Goal: Task Accomplishment & Management: Use online tool/utility

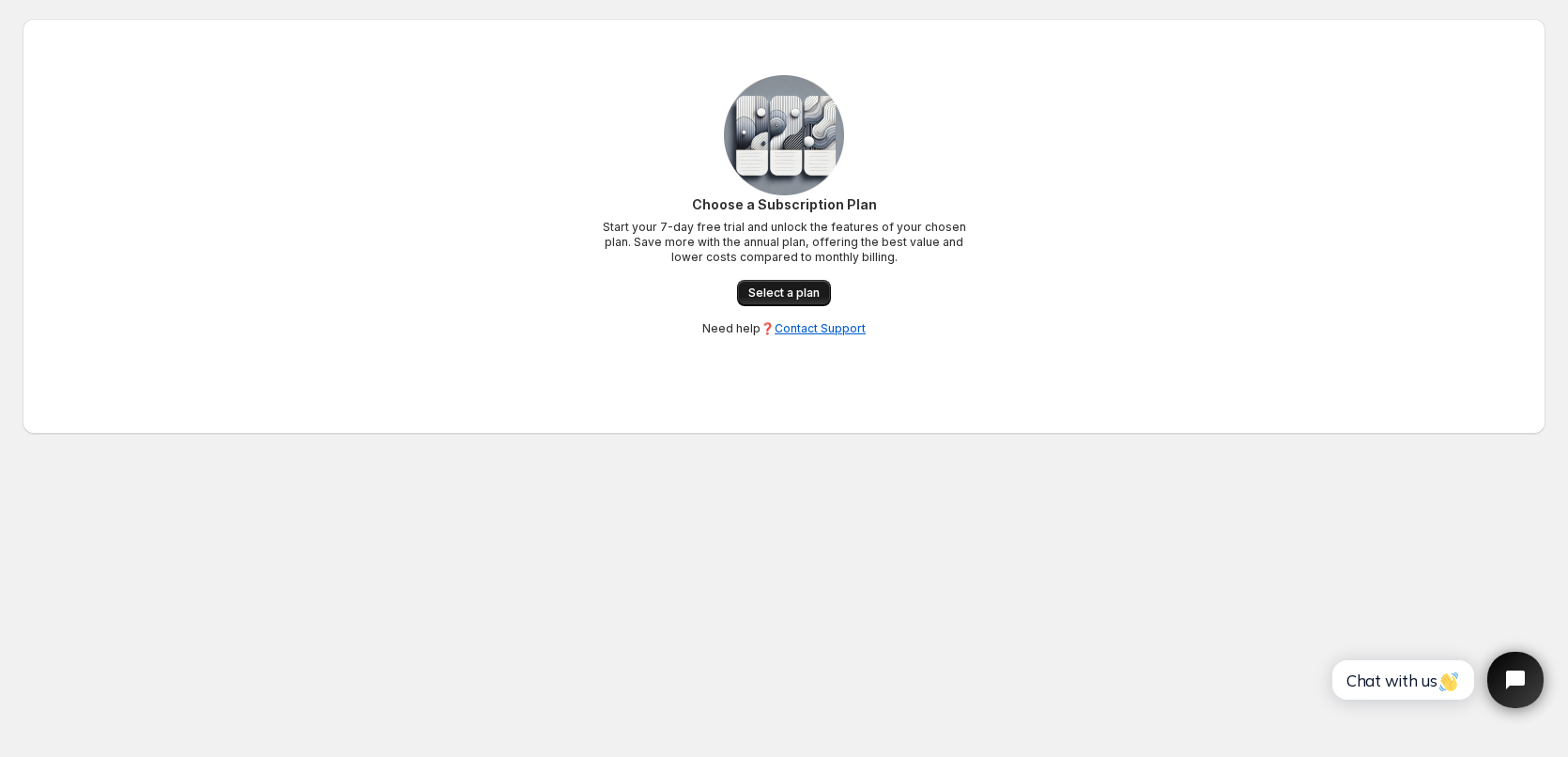
click at [814, 287] on span "Select a plan" at bounding box center [784, 293] width 72 height 15
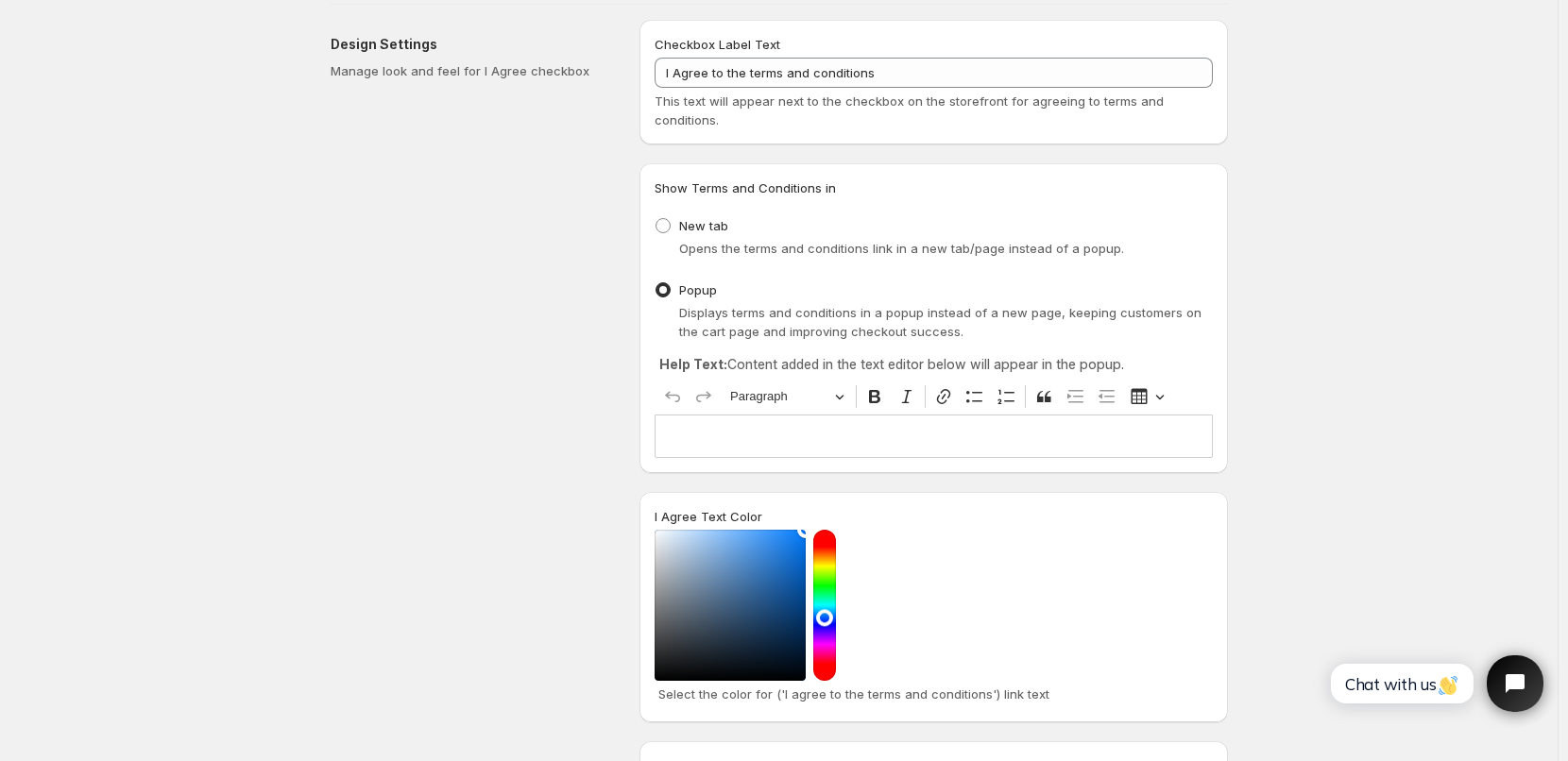
scroll to position [283, 0]
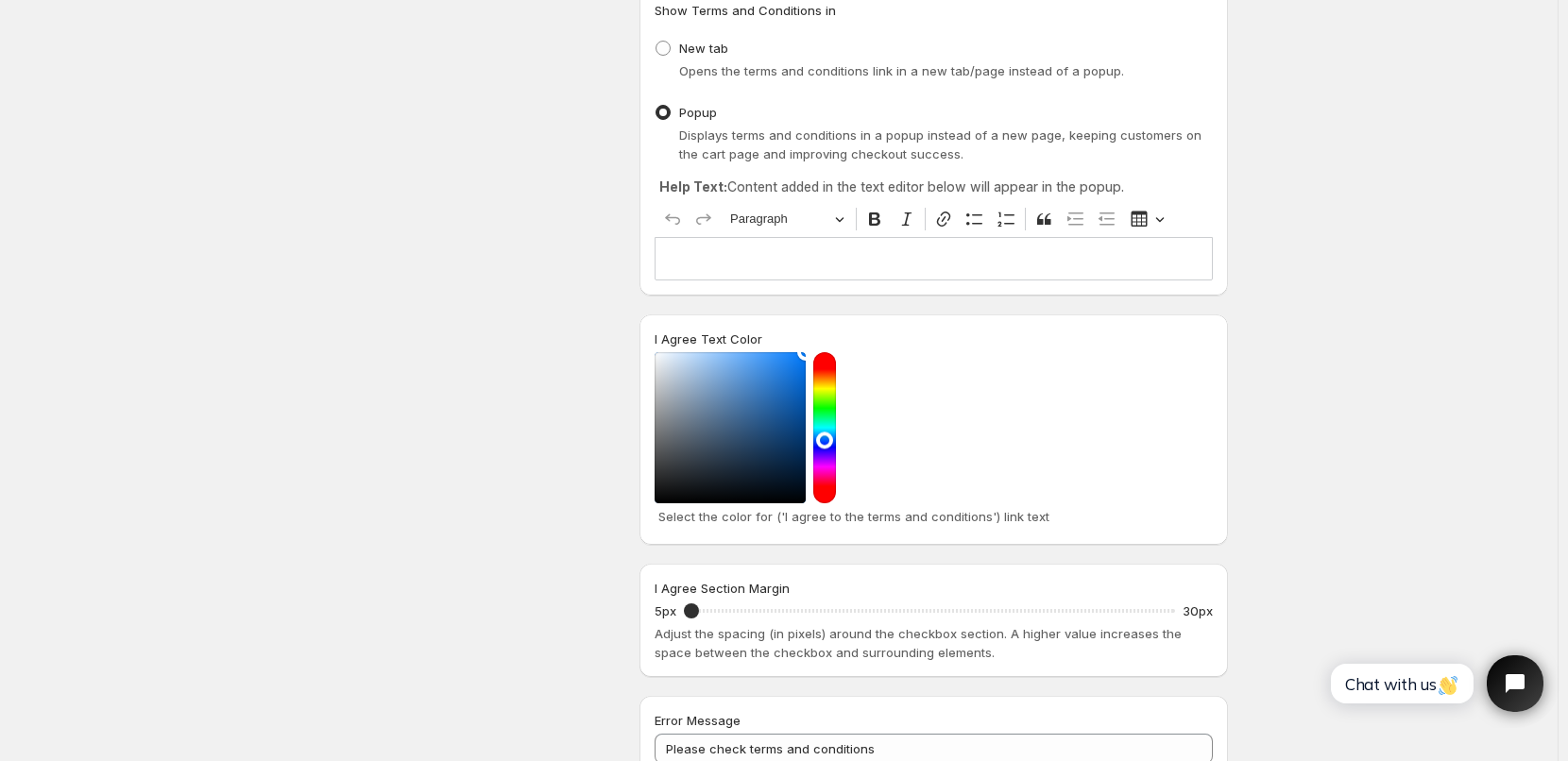
click at [707, 257] on p "Editor editing area: main. Press Alt+0 for help." at bounding box center [933, 258] width 541 height 18
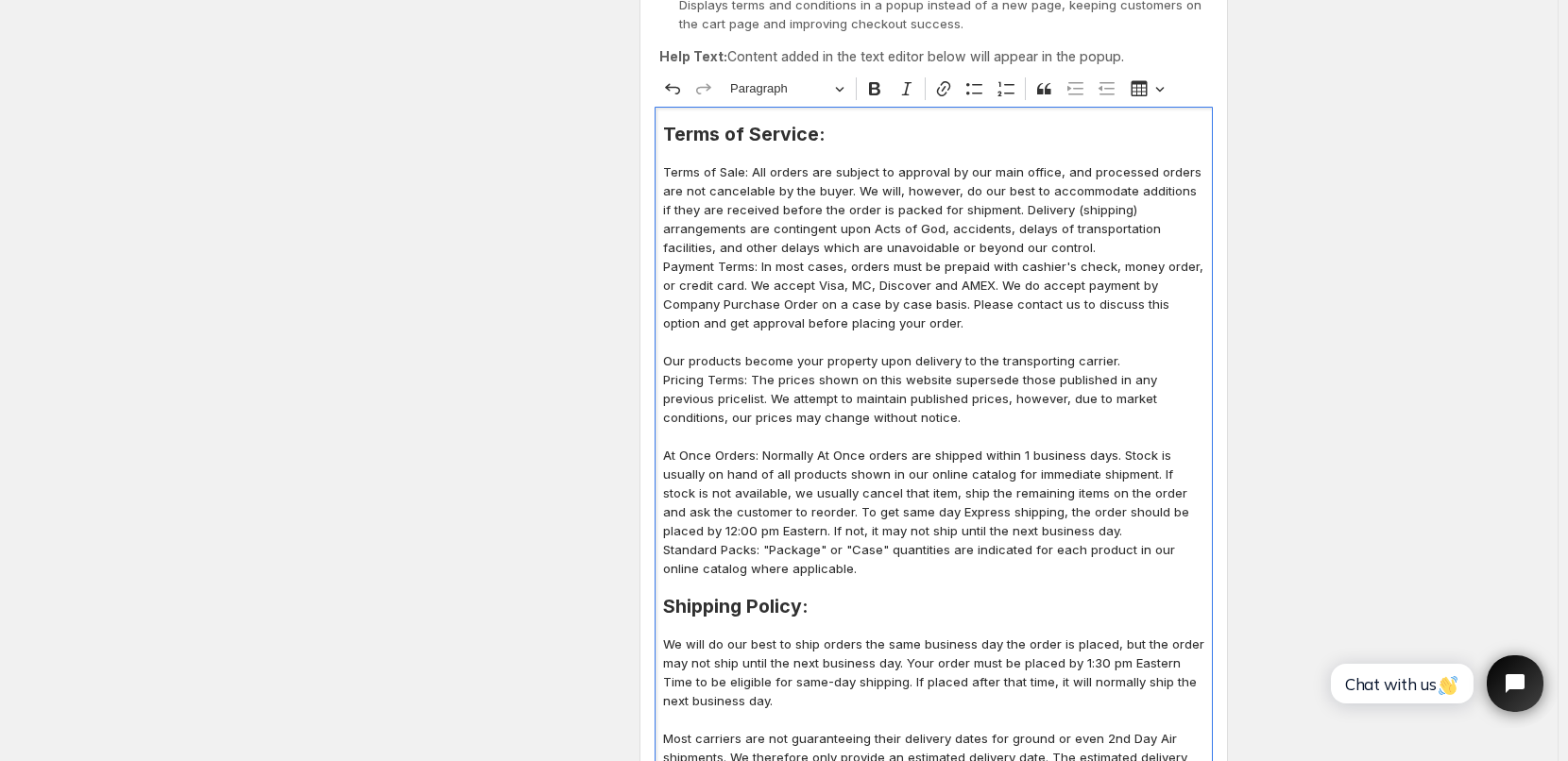
scroll to position [420, 0]
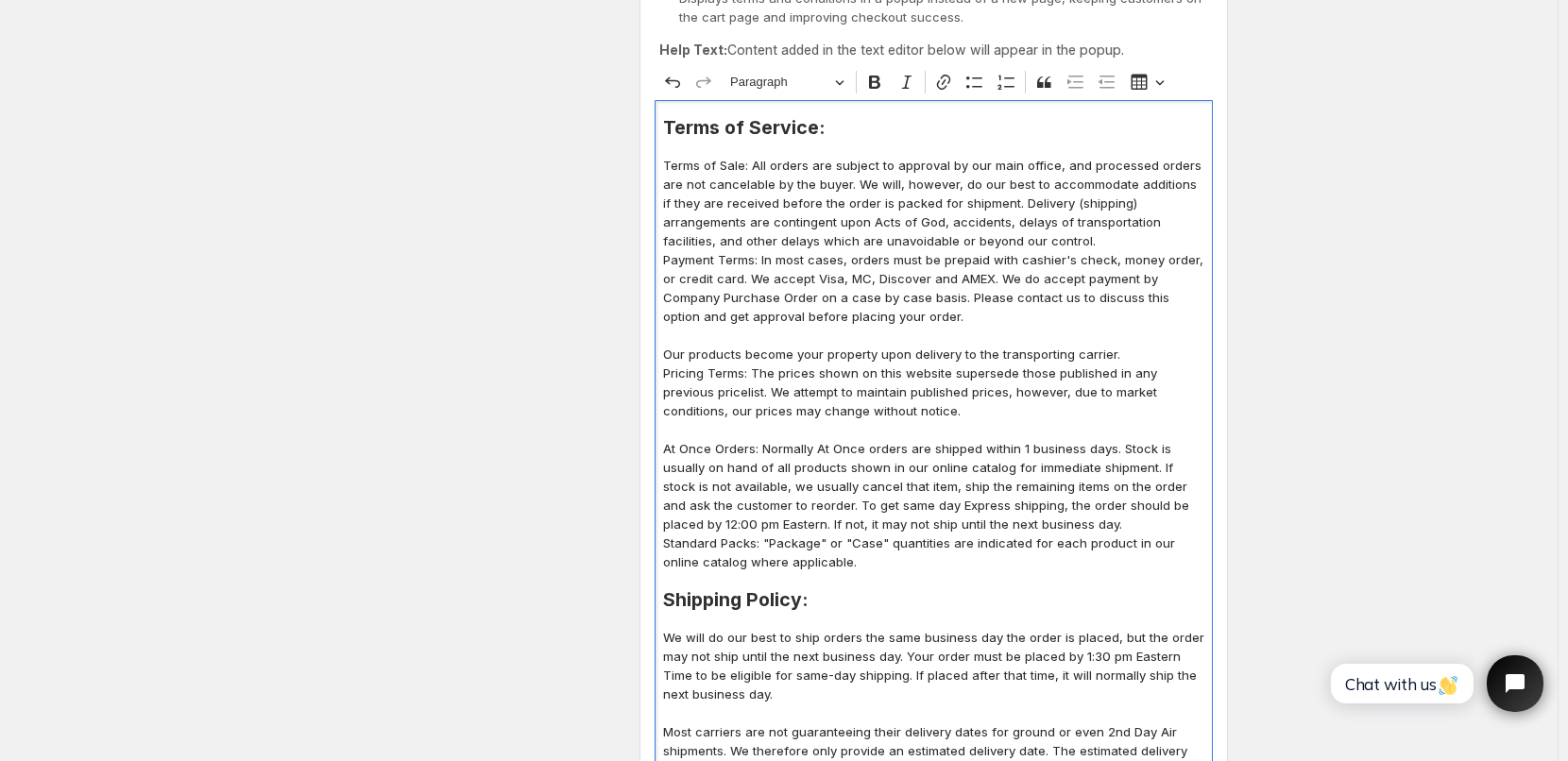
click at [983, 245] on p "Terms of Sale: All orders are subject to approval by our main office, and proce…" at bounding box center [933, 202] width 541 height 94
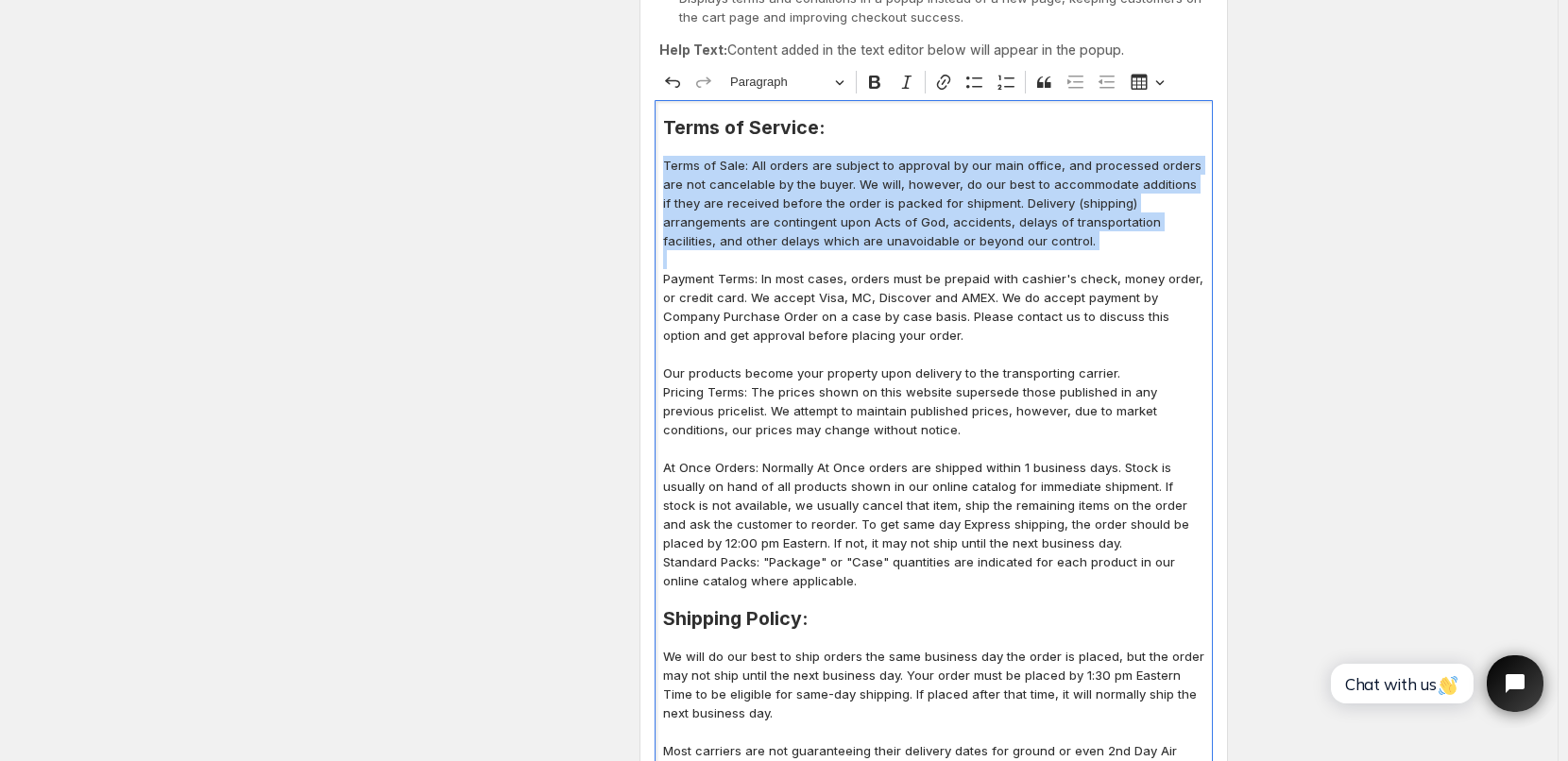
drag, startPoint x: 668, startPoint y: 167, endPoint x: 1005, endPoint y: 252, distance: 347.6
click at [1005, 252] on div "Terms of Service: Terms of Sale: All orders are subject to approval by our main…" at bounding box center [932, 625] width 558 height 1049
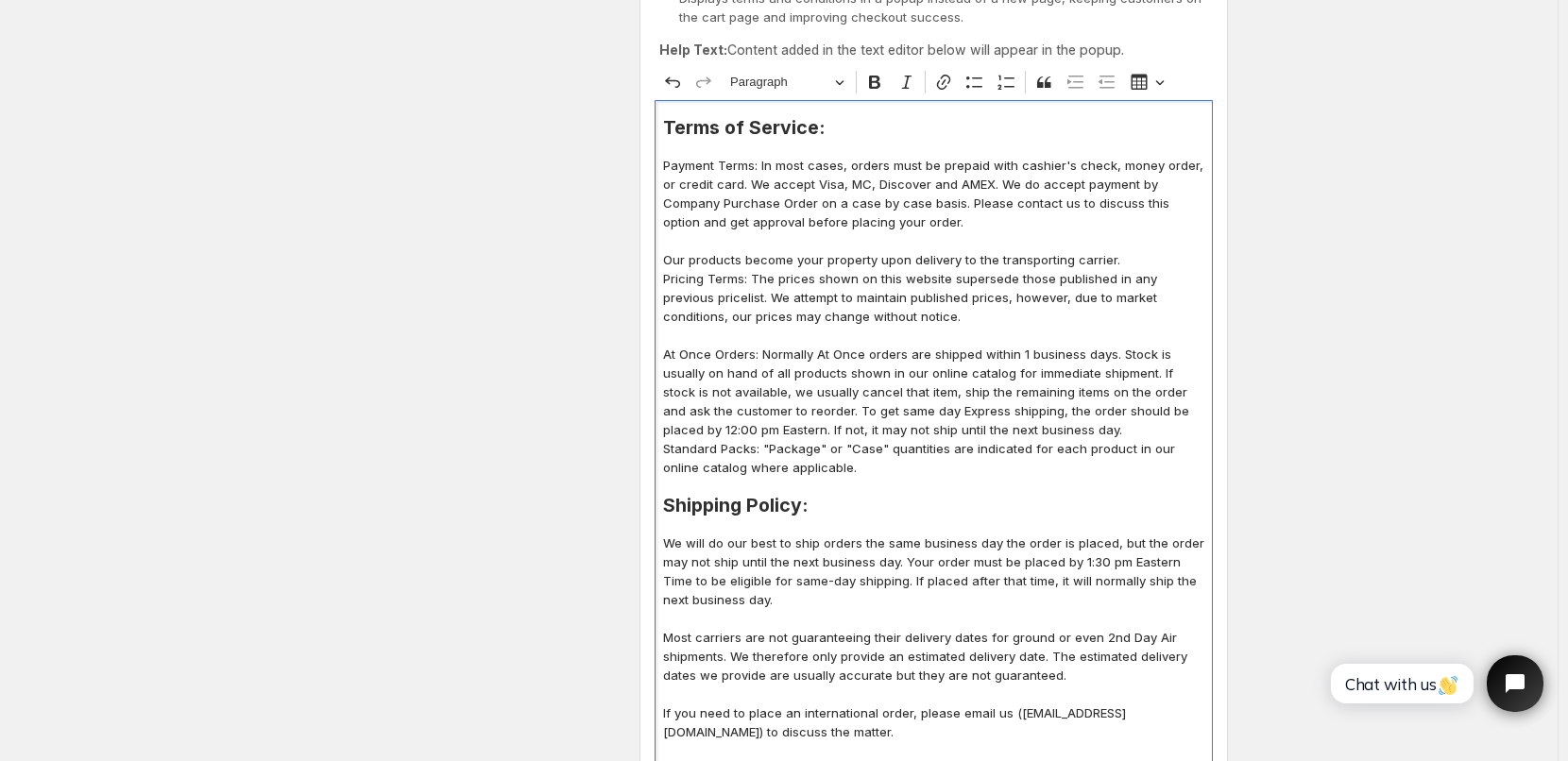
drag, startPoint x: 665, startPoint y: 261, endPoint x: 848, endPoint y: 468, distance: 276.3
click at [848, 468] on div "Terms of Service: Payment Terms: In most cases, orders must be prepaid with cas…" at bounding box center [932, 568] width 558 height 936
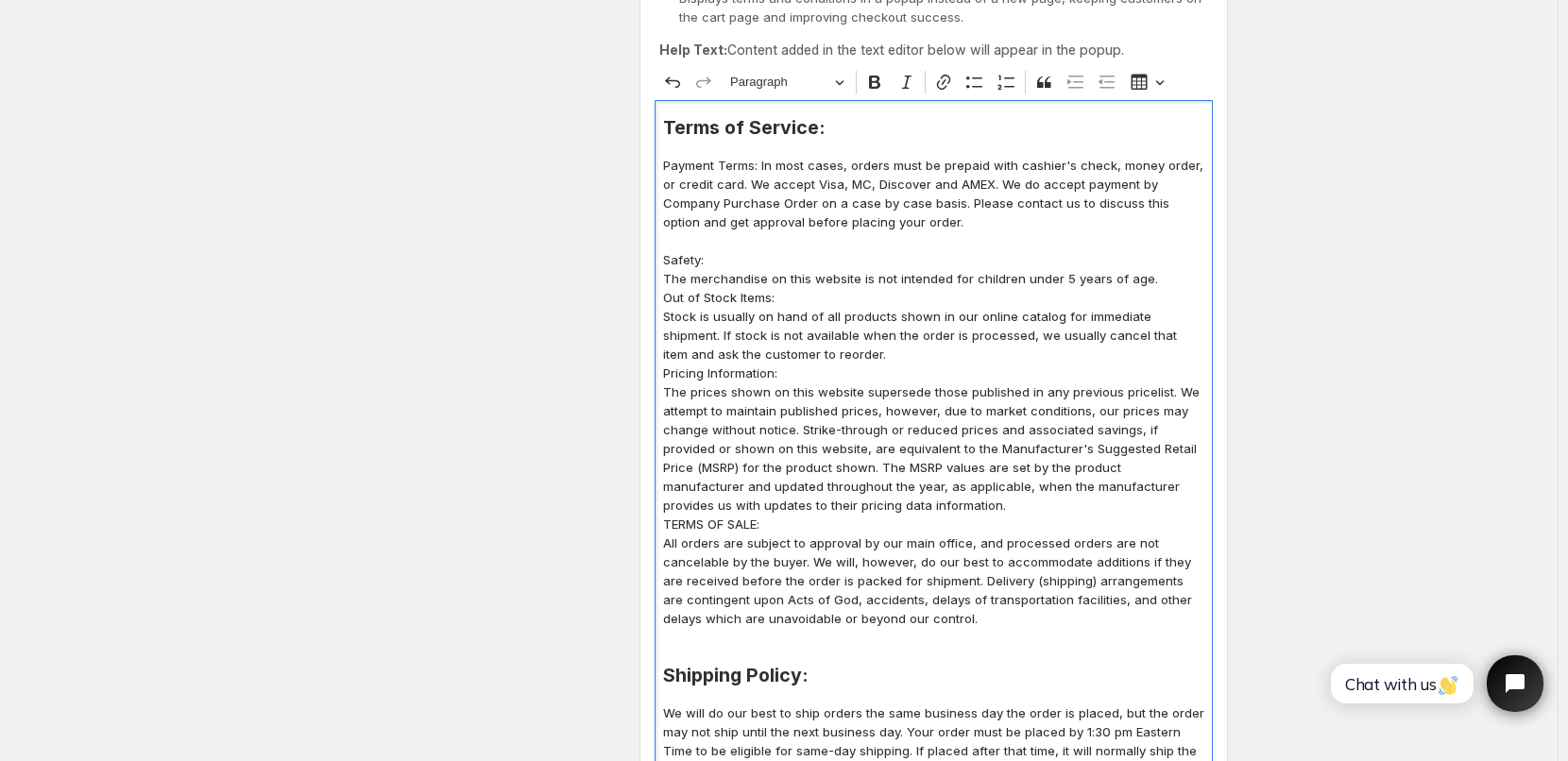
click at [1149, 278] on p "The merchandise on this website is not intended for children under 5 years of a…" at bounding box center [933, 278] width 541 height 18
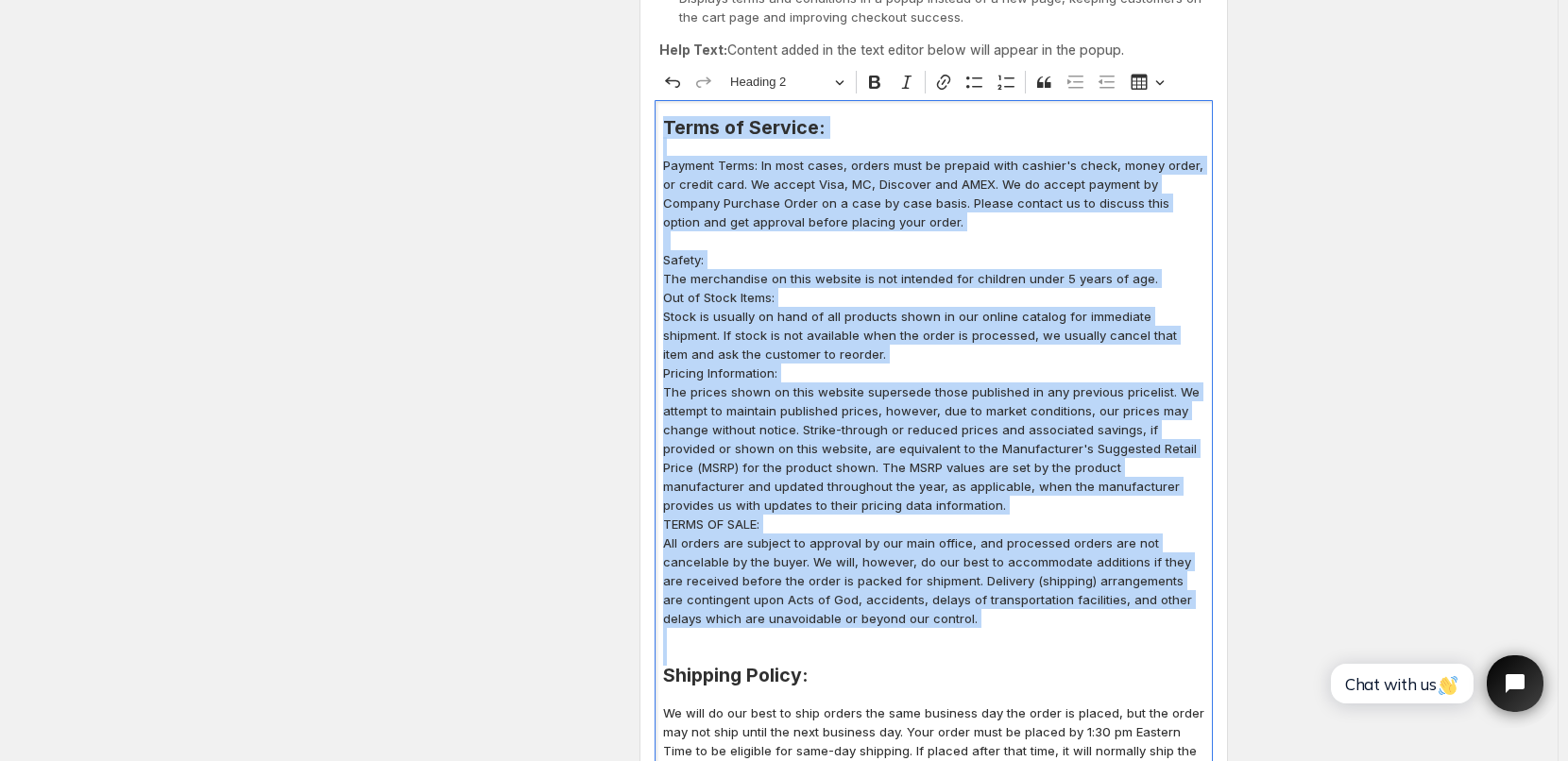
drag, startPoint x: 667, startPoint y: 127, endPoint x: 984, endPoint y: 651, distance: 612.4
click at [984, 651] on div "Terms of Service: Payment Terms: In most cases, orders must be prepaid with cas…" at bounding box center [932, 653] width 558 height 1105
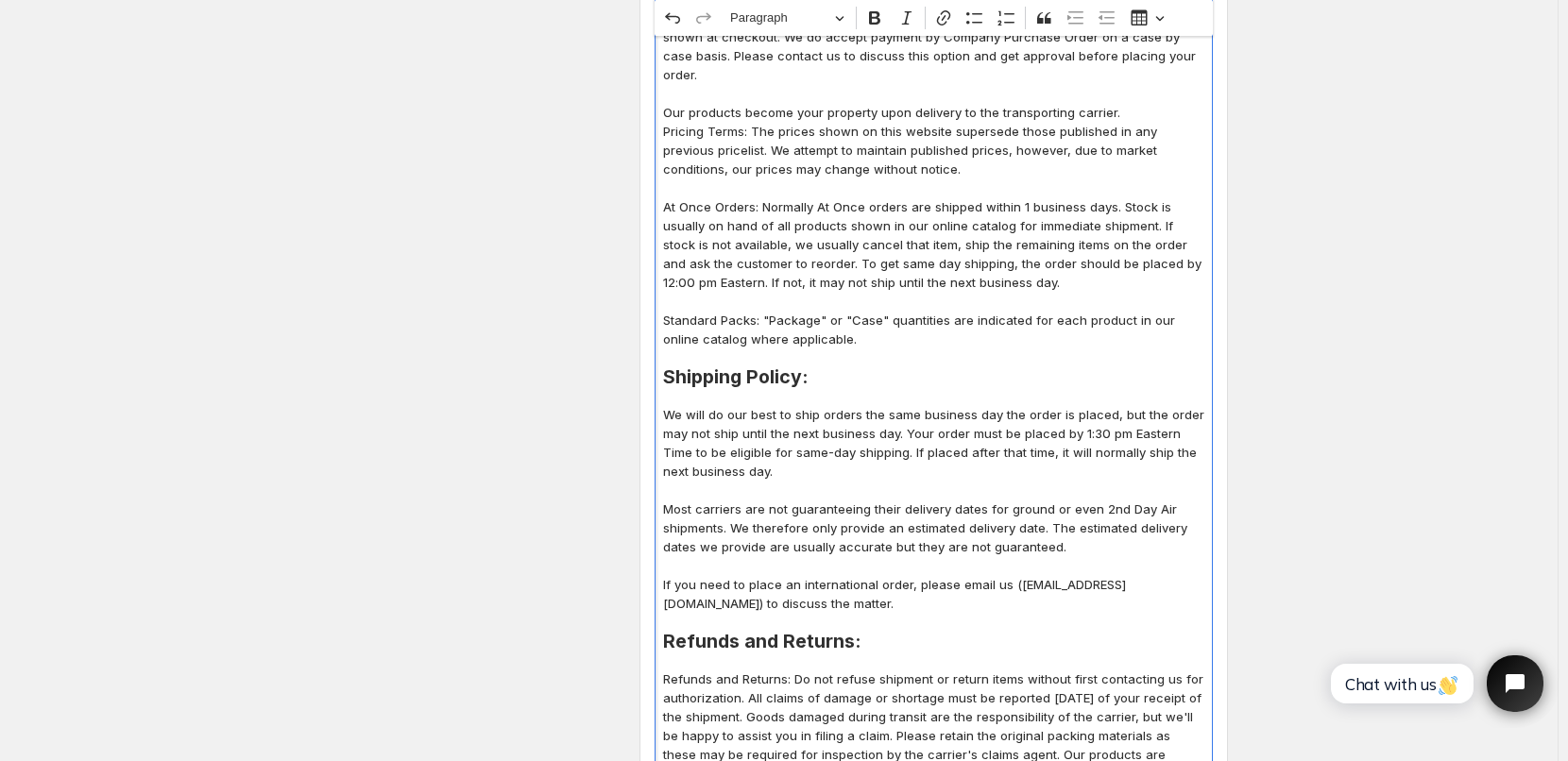
scroll to position [609, 0]
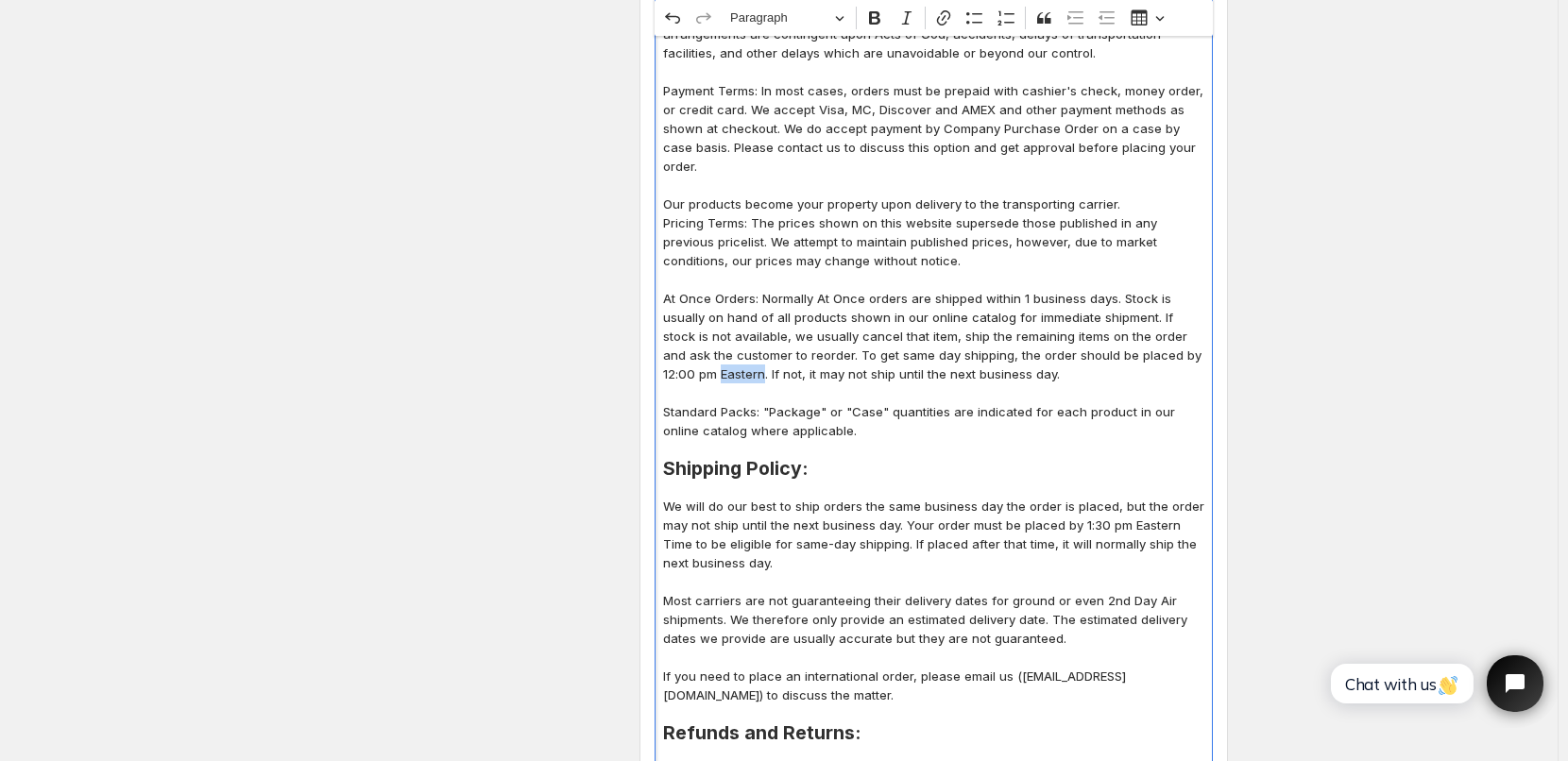
drag, startPoint x: 667, startPoint y: 358, endPoint x: 711, endPoint y: 353, distance: 44.3
click at [711, 353] on p "At Once Orders: Normally At Once orders are shipped within 1 business days. Sto…" at bounding box center [933, 336] width 541 height 94
click at [1152, 335] on p "At Once Orders: Normally At Once orders are shipped within 1 business days. Sto…" at bounding box center [933, 336] width 541 height 94
click at [1092, 506] on p "We will do our best to ship orders the same business day the order is placed, b…" at bounding box center [933, 534] width 541 height 76
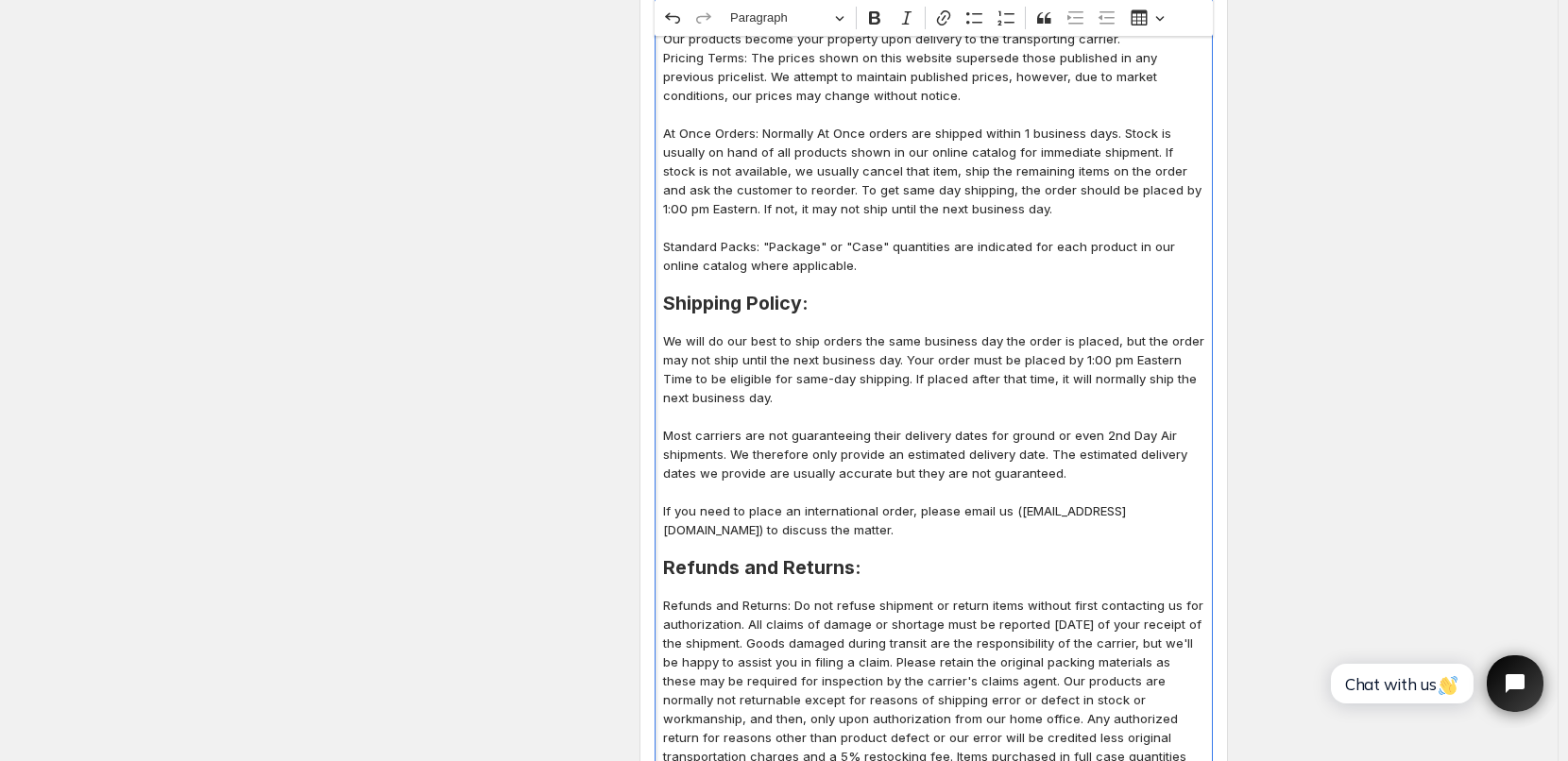
scroll to position [798, 0]
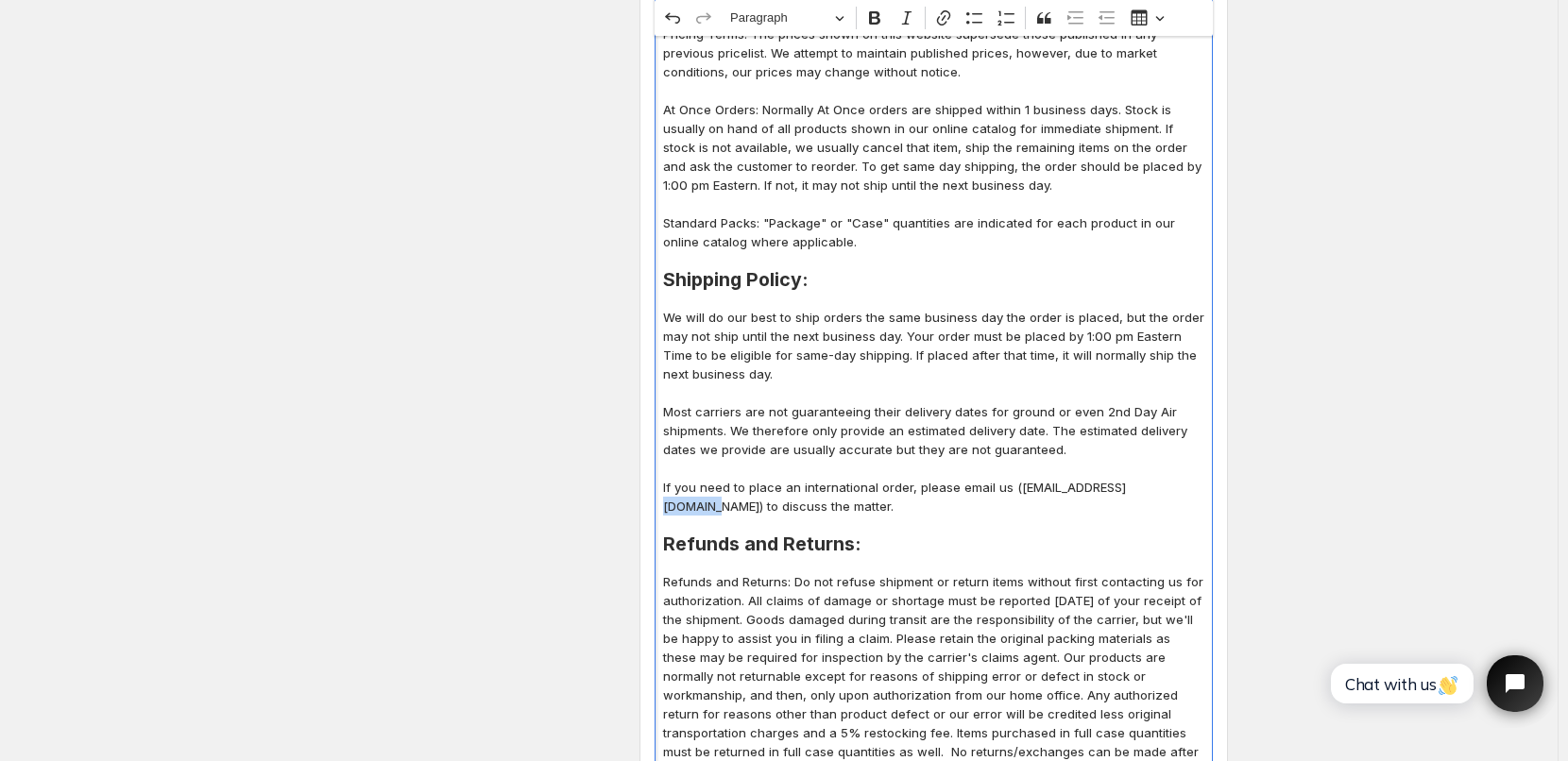
drag, startPoint x: 1113, startPoint y: 470, endPoint x: 1159, endPoint y: 469, distance: 46.0
click at [1159, 478] on p "If you need to place an international order, please email us (sales@bulkpartysu…" at bounding box center [933, 496] width 541 height 38
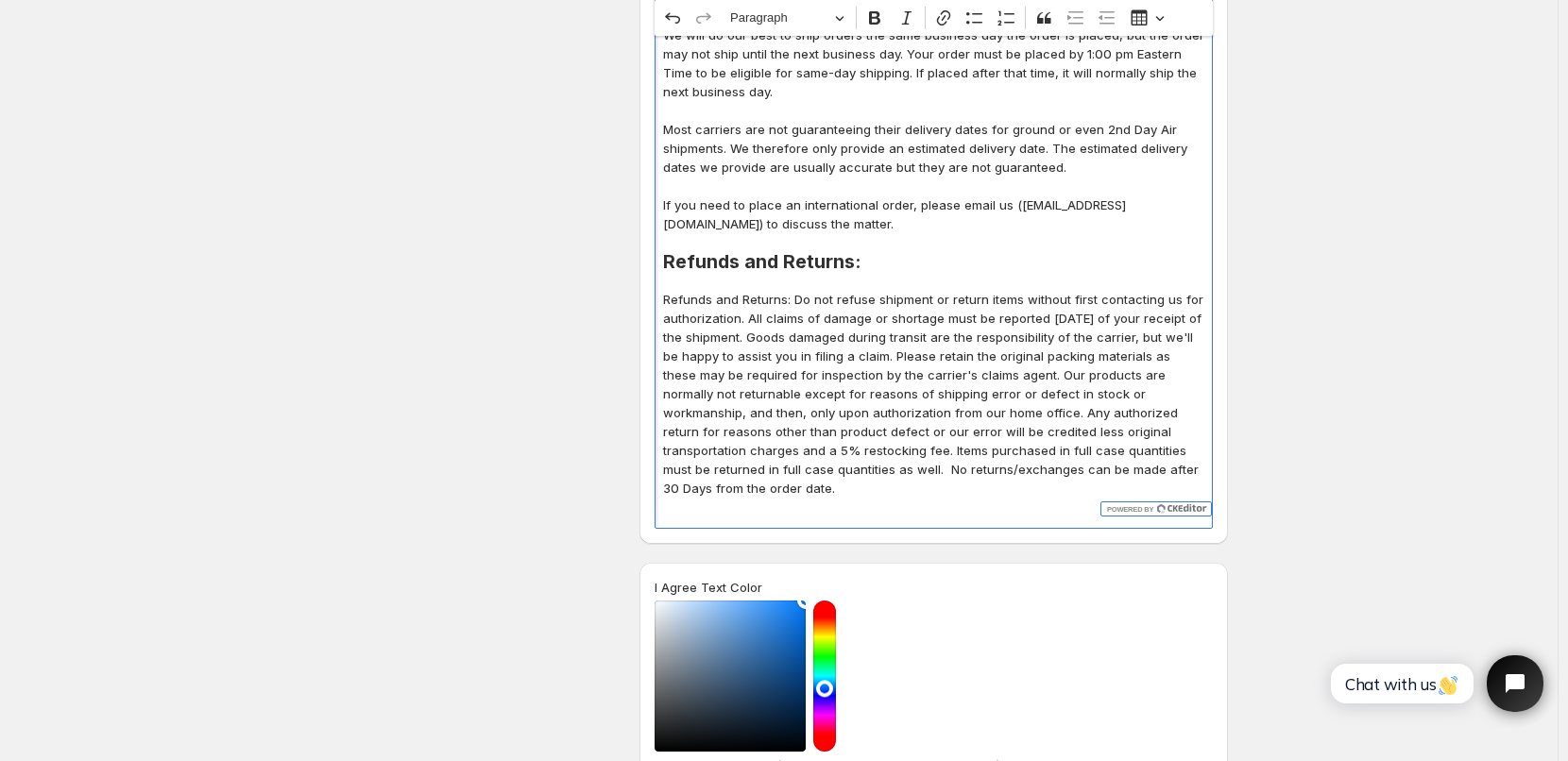
scroll to position [1081, 0]
click at [1075, 357] on p "Refunds and Returns: Do not refuse shipment or return items without first conta…" at bounding box center [933, 392] width 541 height 207
click at [1076, 356] on p "Refunds and Returns: Do not refuse shipment or return items without first conta…" at bounding box center [933, 392] width 541 height 207
drag, startPoint x: 667, startPoint y: 278, endPoint x: 767, endPoint y: 468, distance: 214.7
click at [767, 468] on p "Refunds and Returns: Do not refuse shipment or return items without first conta…" at bounding box center [933, 392] width 541 height 207
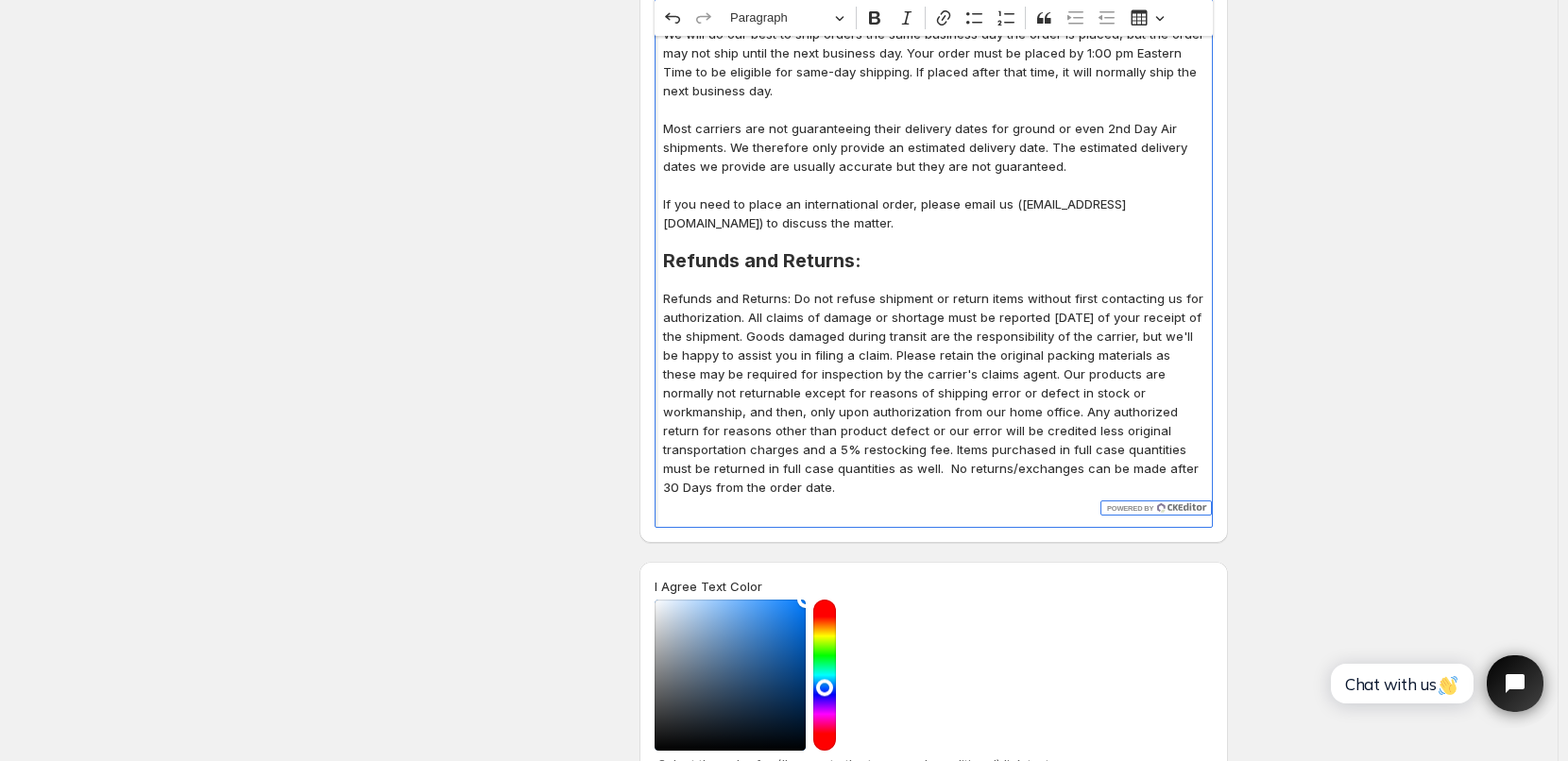
click at [801, 437] on p "Refunds and Returns: Do not refuse shipment or return items without first conta…" at bounding box center [933, 392] width 541 height 207
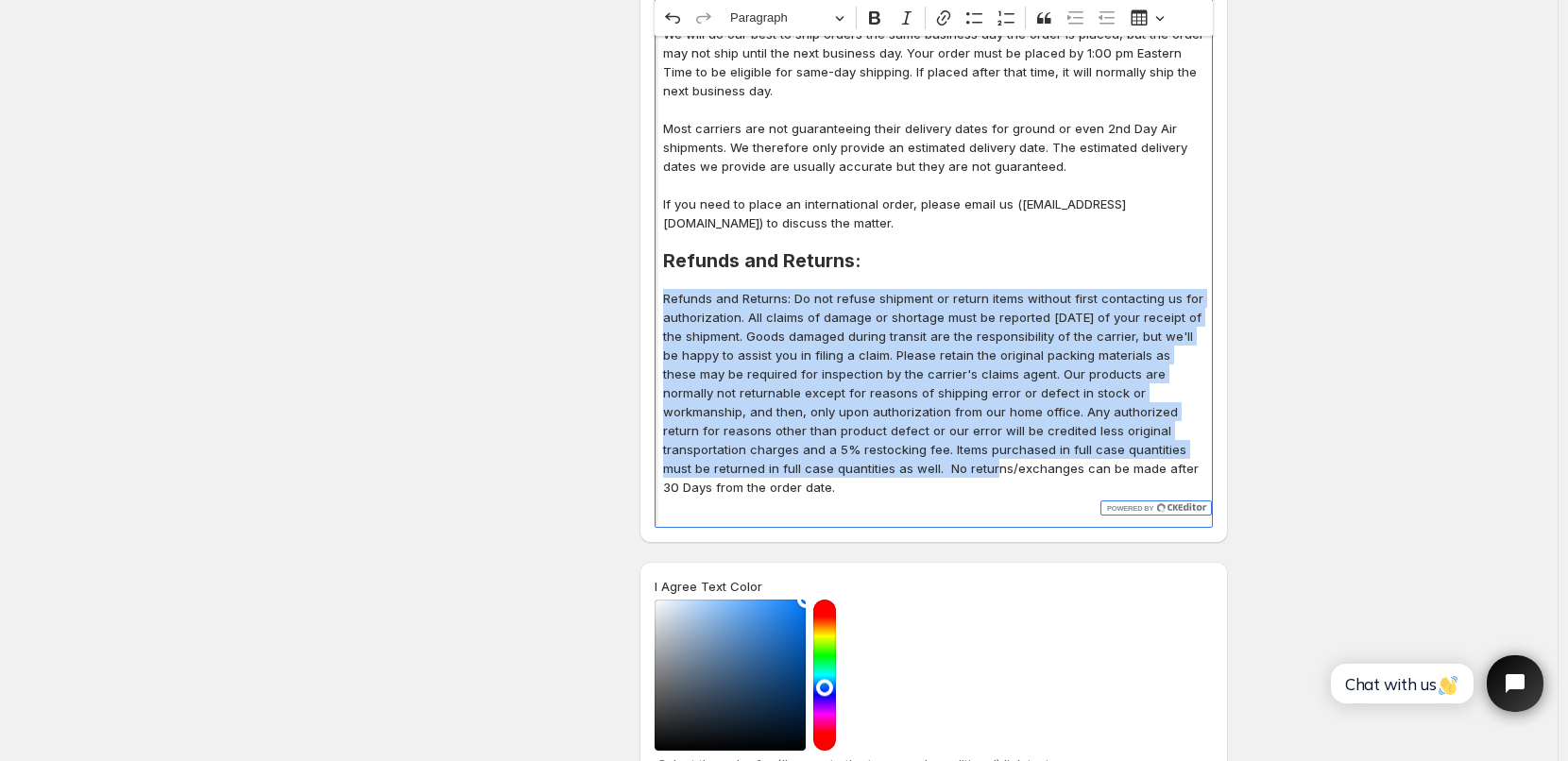
drag, startPoint x: 832, startPoint y: 453, endPoint x: 662, endPoint y: 284, distance: 239.7
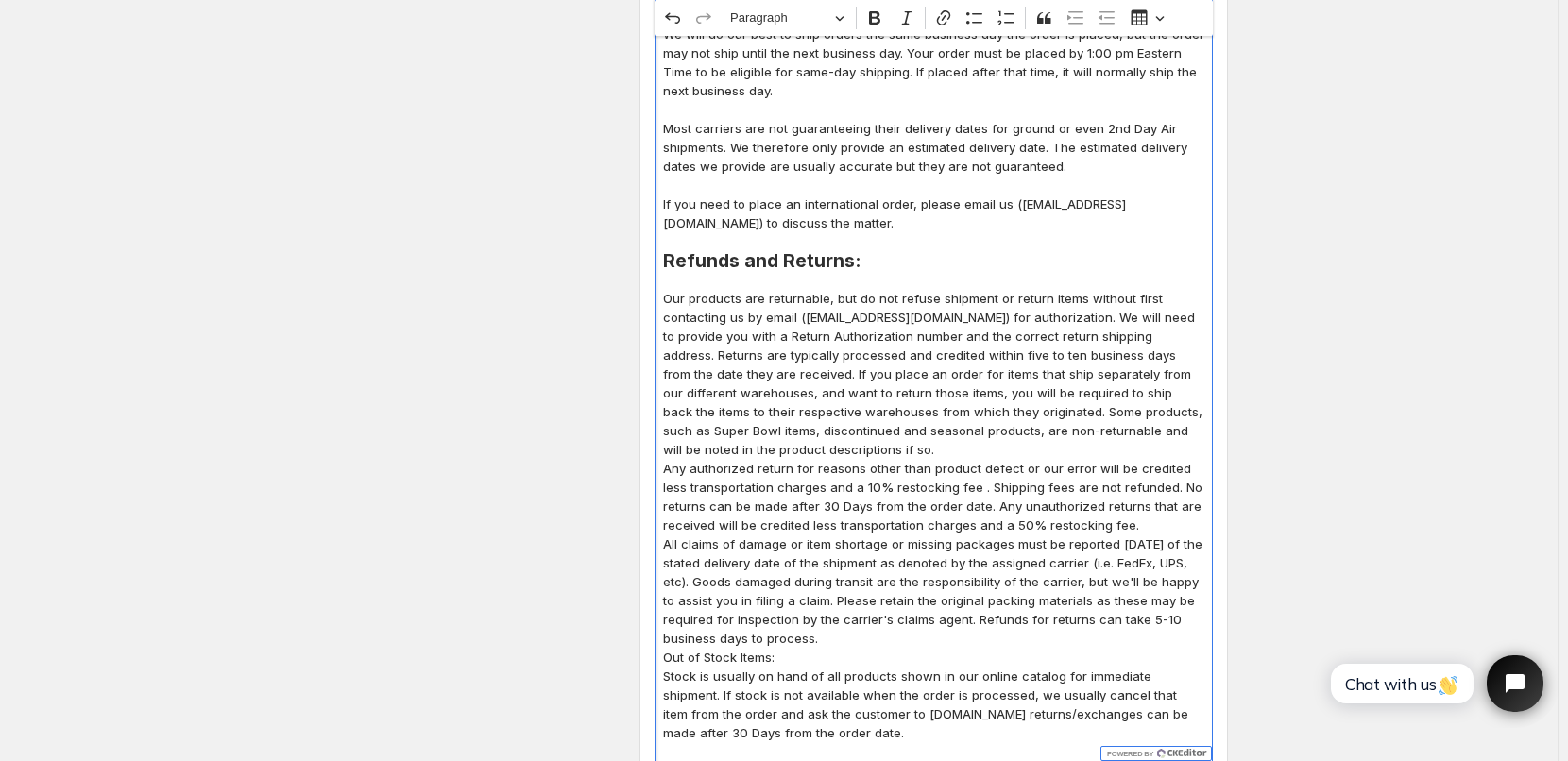
click at [851, 427] on p "Our products are returnable, but do not refuse shipment or return items without…" at bounding box center [933, 374] width 541 height 170
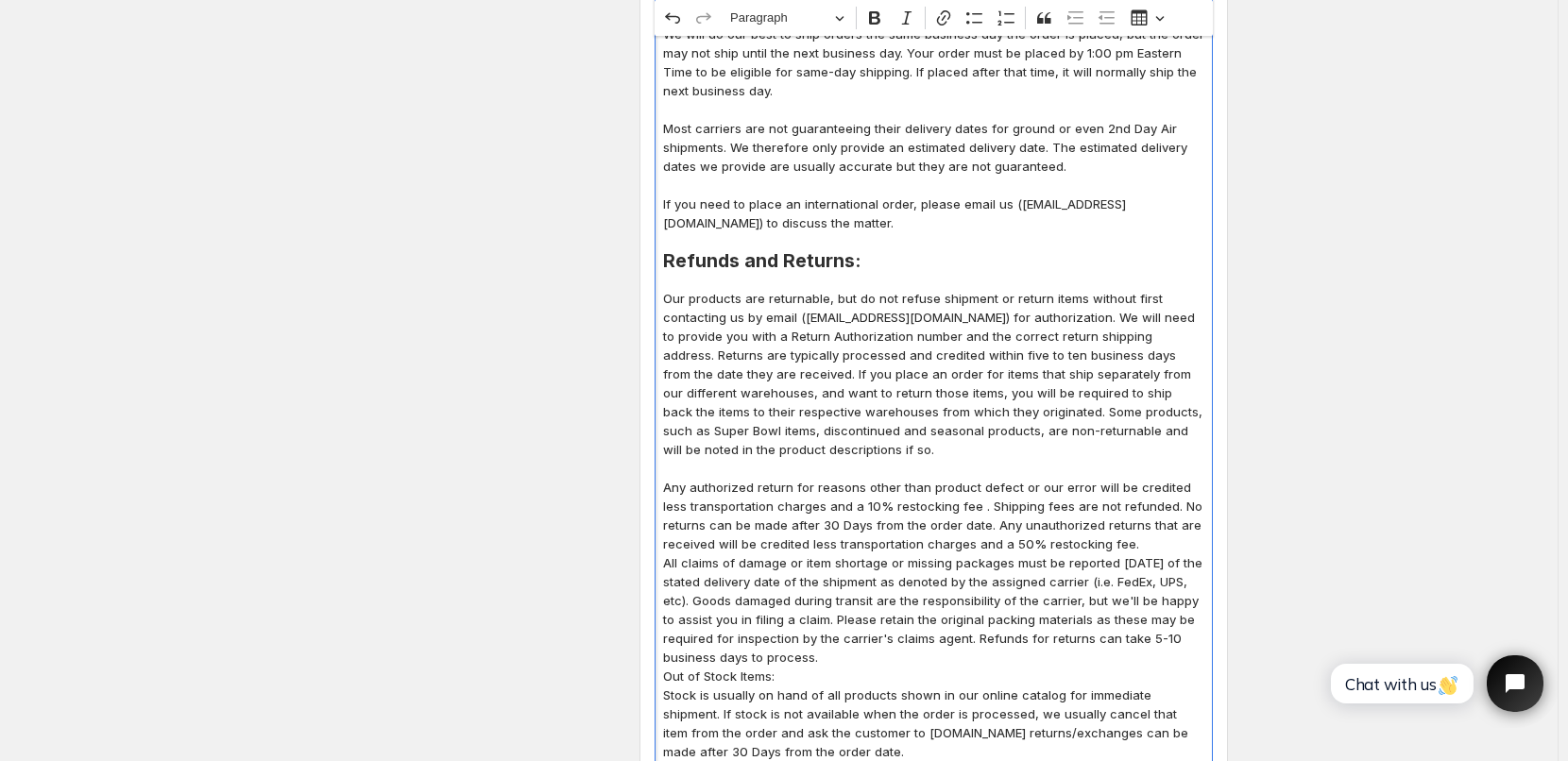
scroll to position [1176, 0]
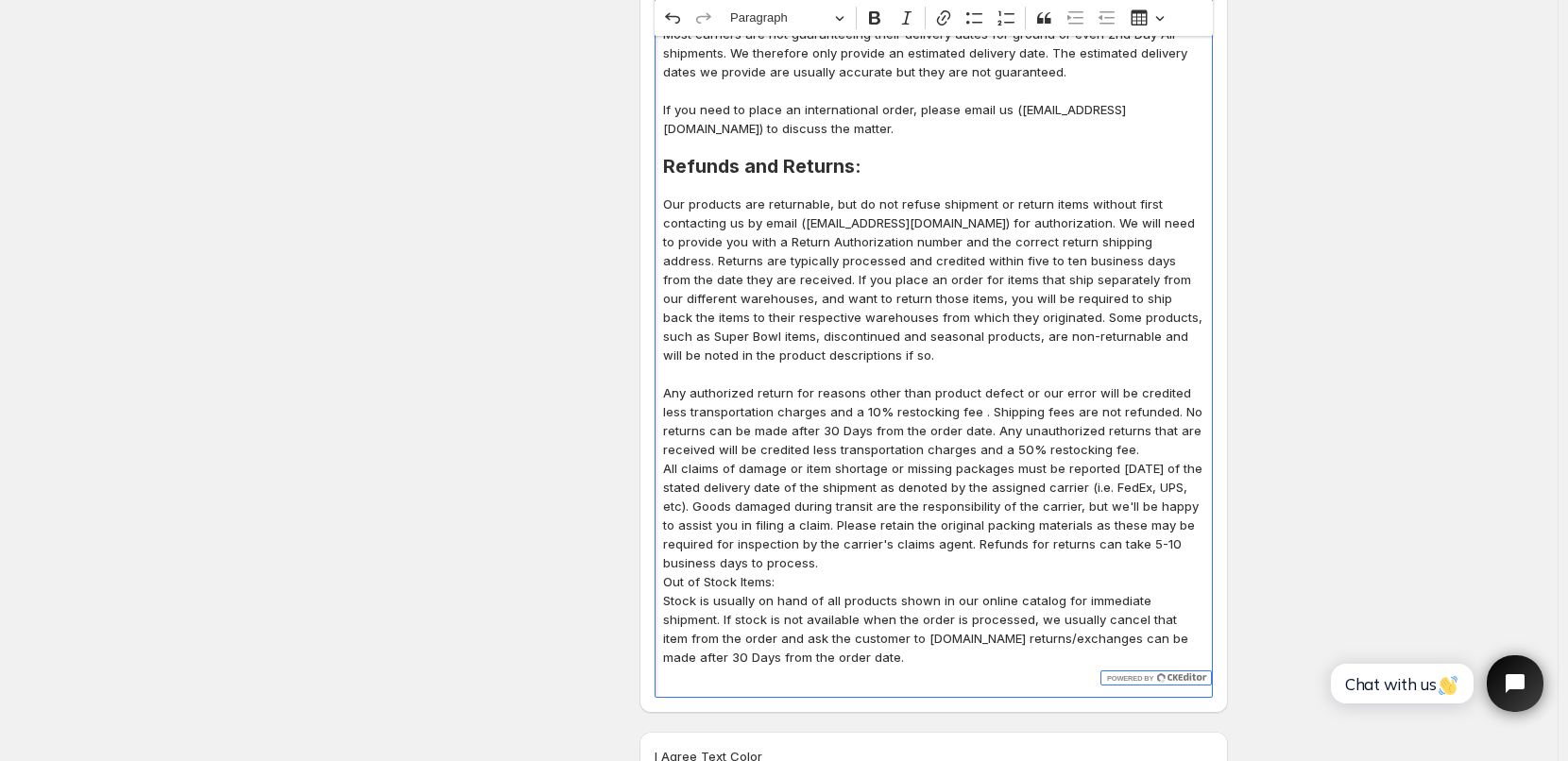
click at [1141, 429] on p "Any authorized return for reasons other than product defect or our error will b…" at bounding box center [933, 421] width 541 height 76
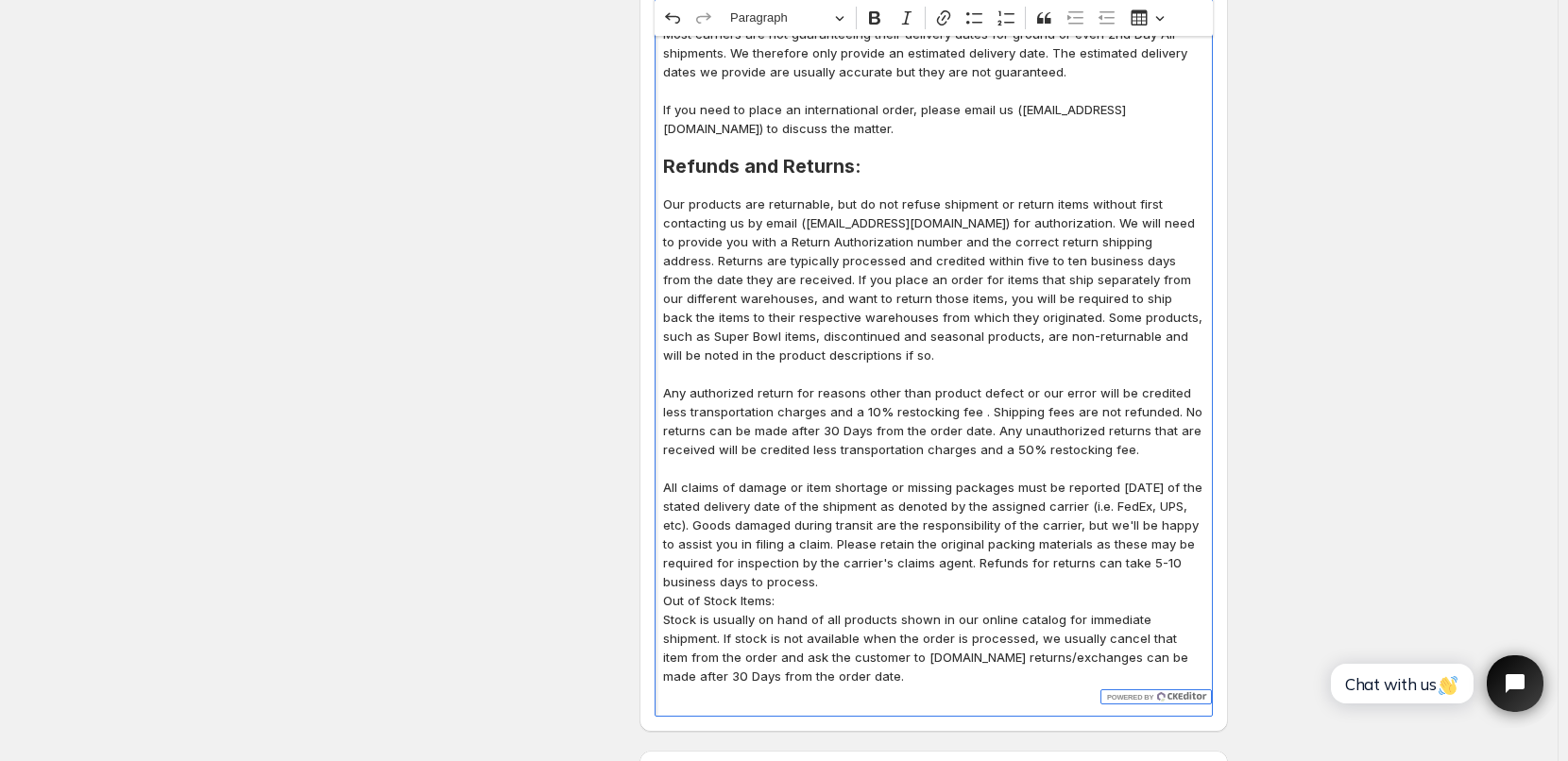
click at [827, 562] on p "All claims of damage or item shortage or missing packages must be reported [DAT…" at bounding box center [933, 534] width 541 height 113
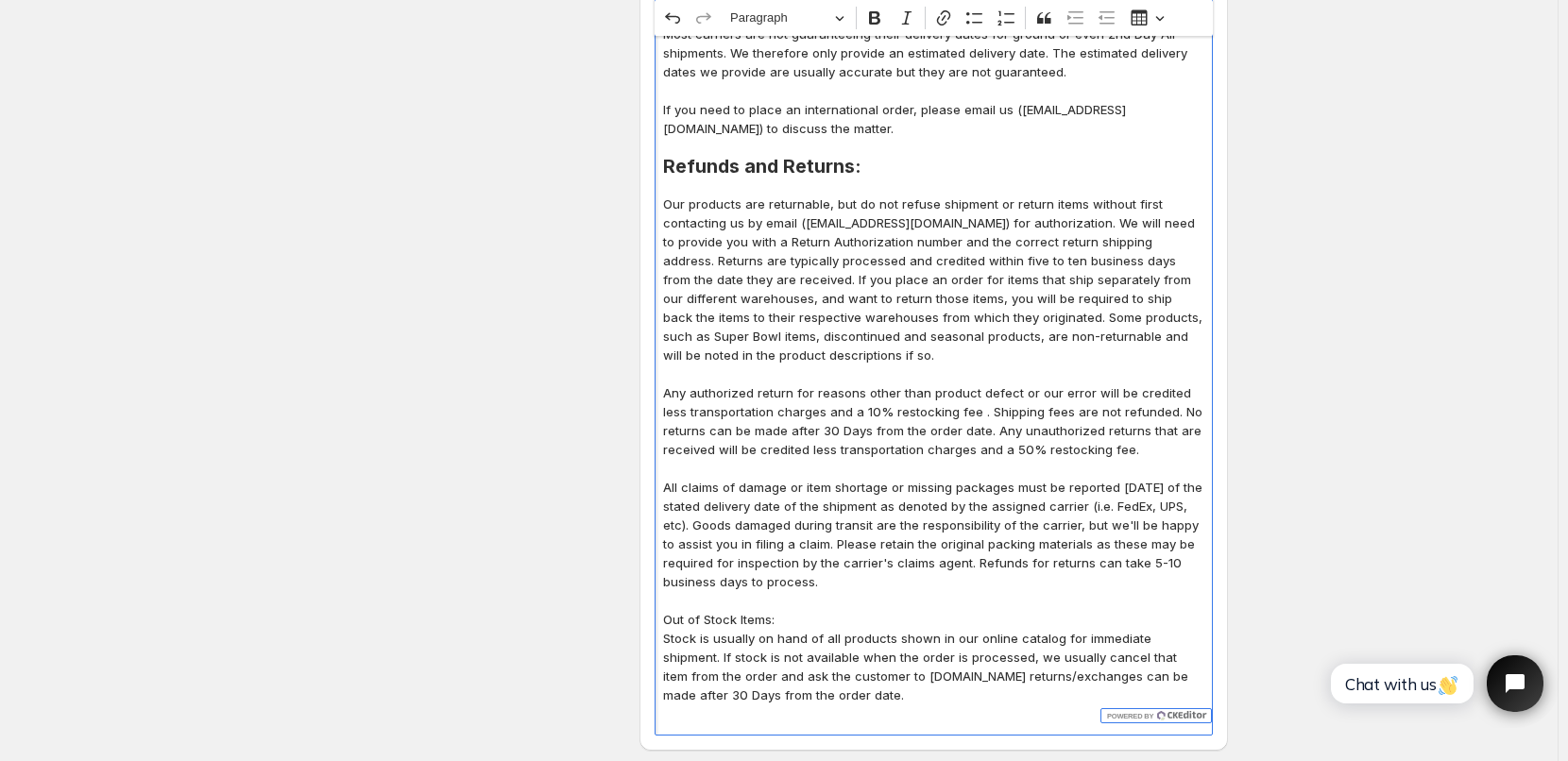
click at [838, 610] on p "Out of Stock Items:" at bounding box center [933, 619] width 541 height 18
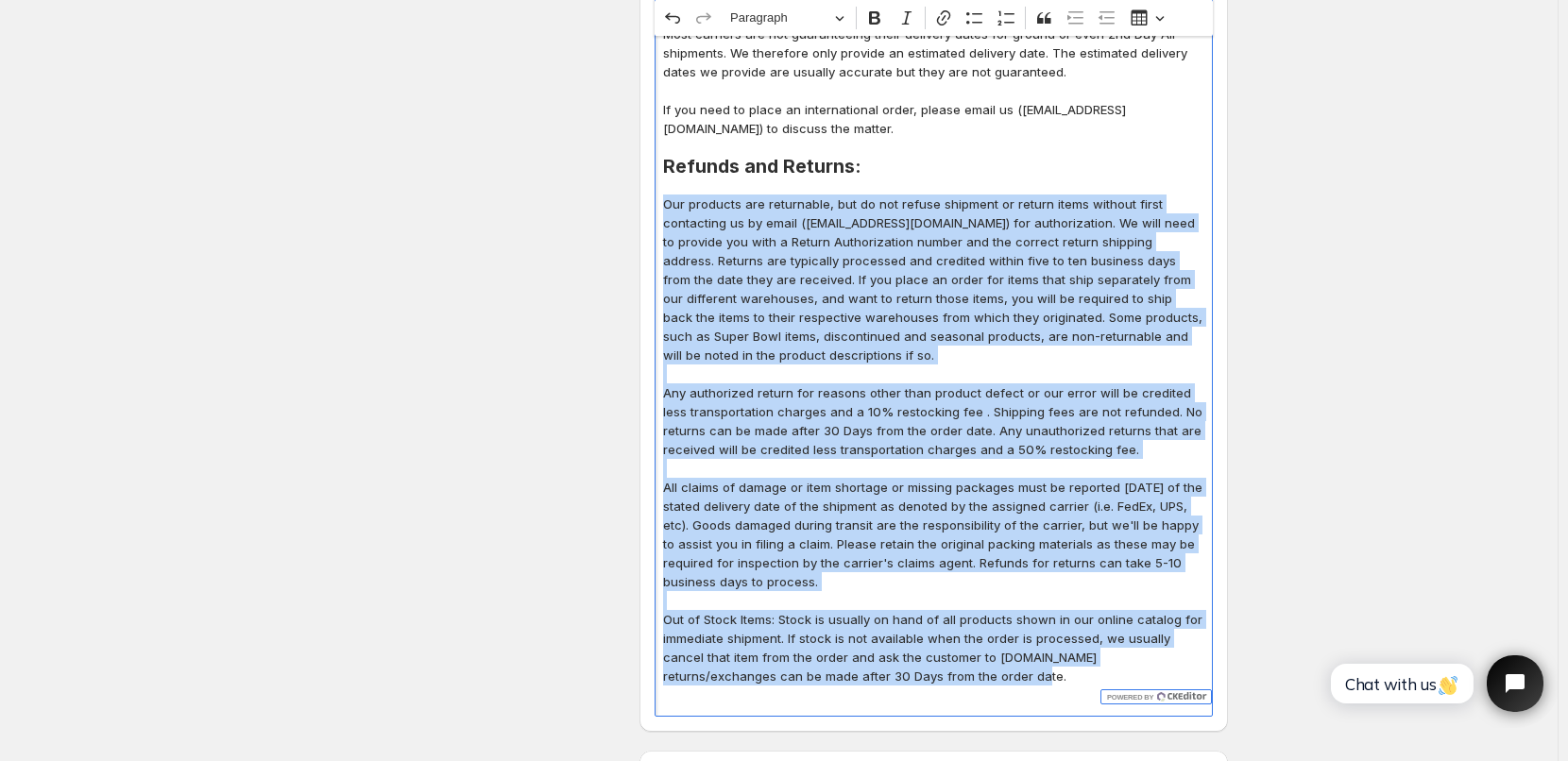
drag, startPoint x: 667, startPoint y: 185, endPoint x: 918, endPoint y: 662, distance: 539.0
click at [918, 662] on div "Terms of Service: Terms of Sale: All orders are subject to approval by our main…" at bounding box center [932, 31] width 558 height 1370
copy div "Our products are returnable, but do not refuse shipment or return items without…"
click at [868, 298] on p "Our products are returnable, but do not refuse shipment or return items without…" at bounding box center [933, 279] width 541 height 170
drag, startPoint x: 669, startPoint y: 183, endPoint x: 910, endPoint y: 680, distance: 552.3
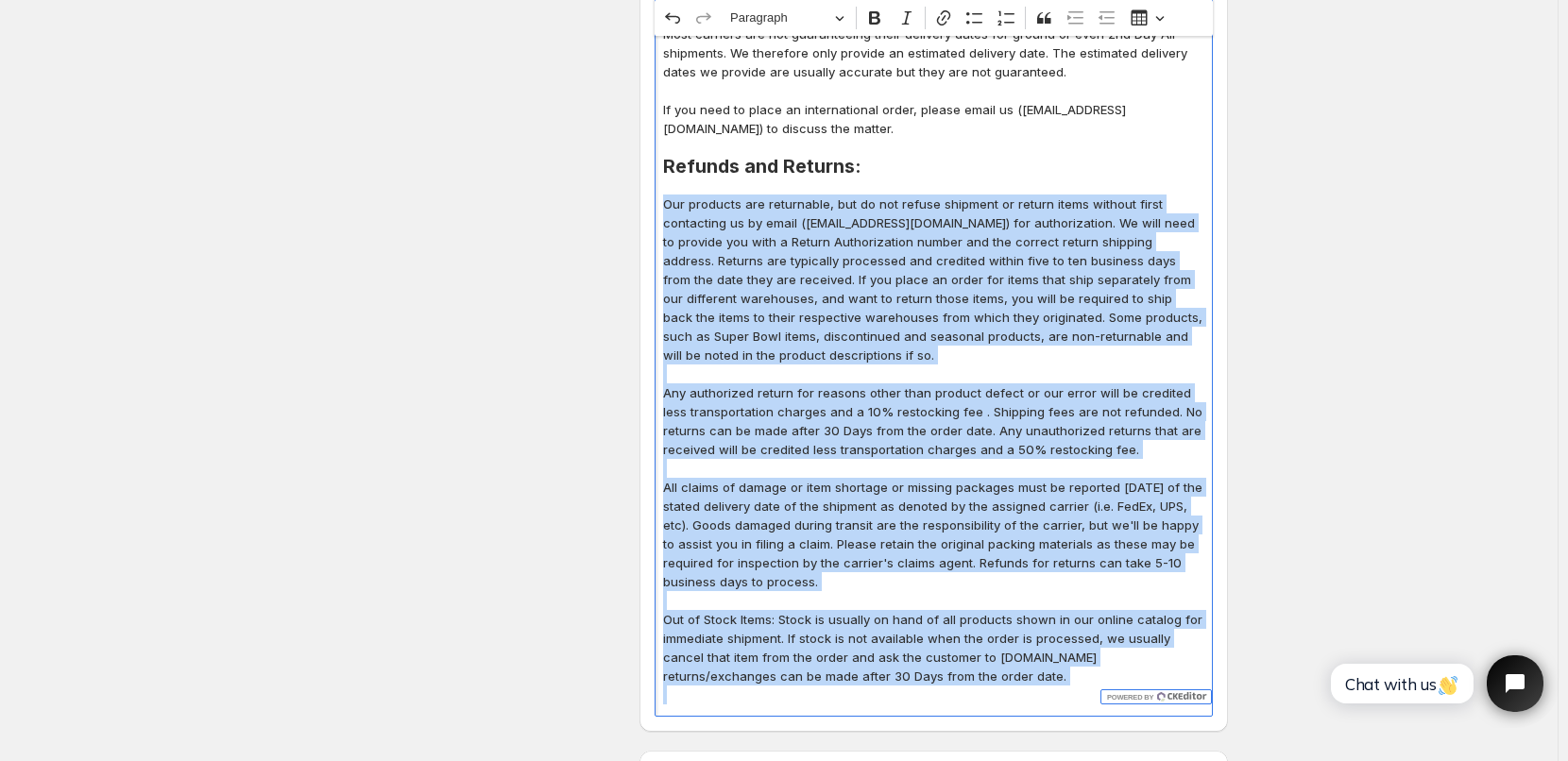
click at [910, 680] on div "Terms of Service: Terms of Sale: All orders are subject to approval by our main…" at bounding box center [932, 31] width 558 height 1370
copy div "Our products are returnable, but do not refuse shipment or return items without…"
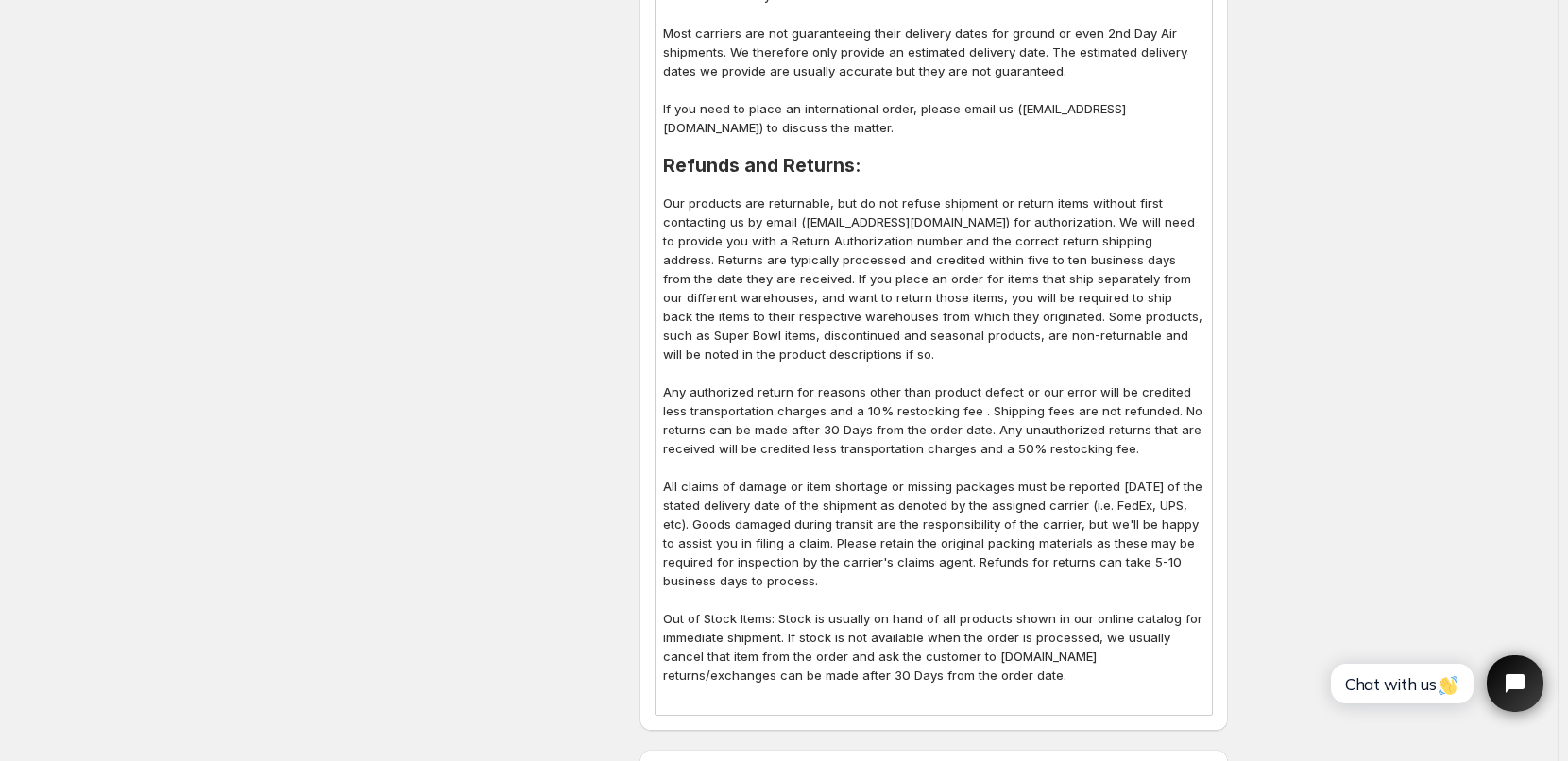
click at [364, 369] on div "Design Settings Manage look and feel for I Agree checkbox" at bounding box center [478, 220] width 294 height 2540
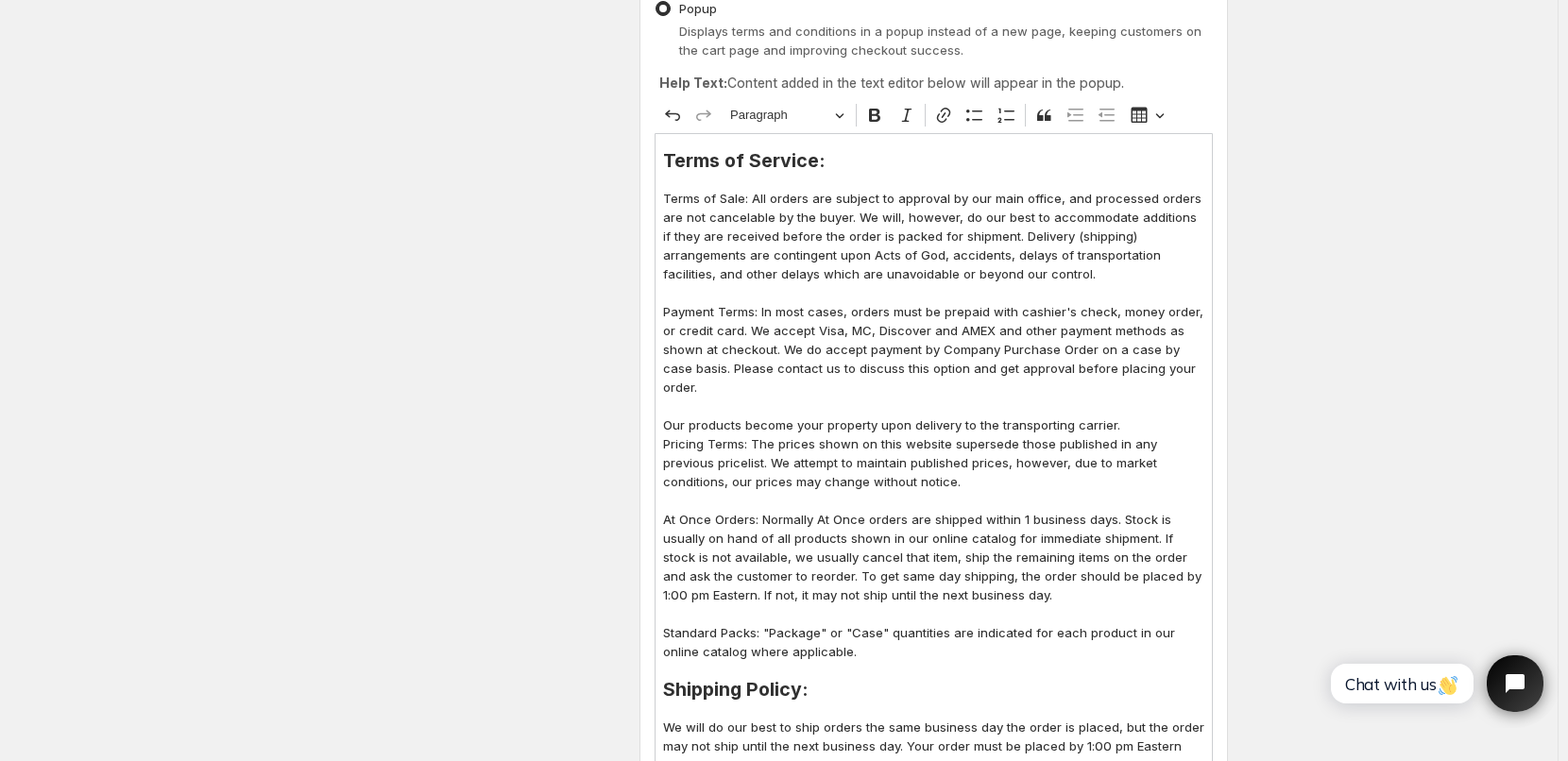
scroll to position [420, 0]
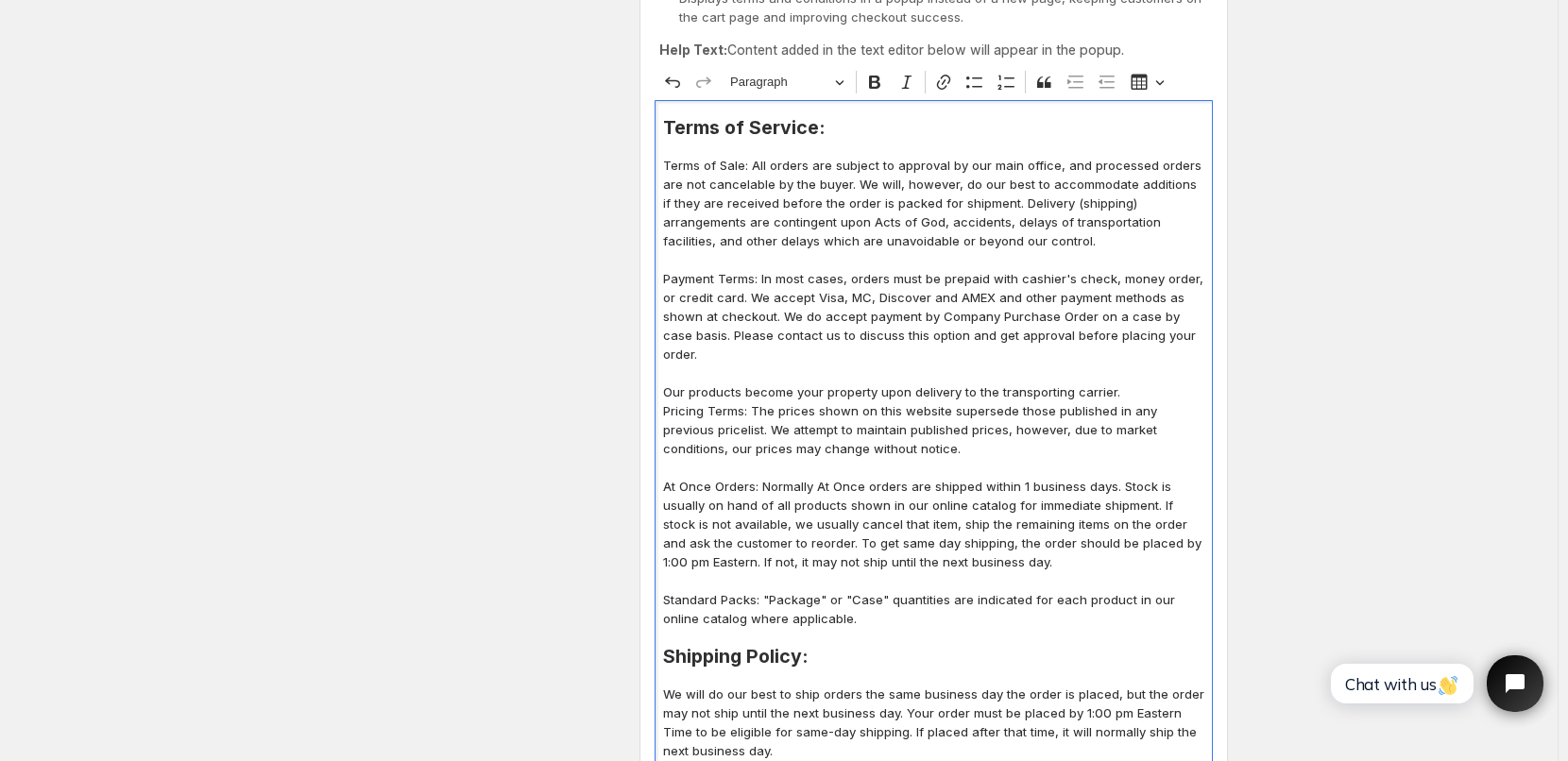
drag, startPoint x: 665, startPoint y: 161, endPoint x: 839, endPoint y: 601, distance: 473.2
copy div "Lorem ip Dolo: Sit ametco adi elitsed do eiusmodt in utl etdo magnaa, eni admin…"
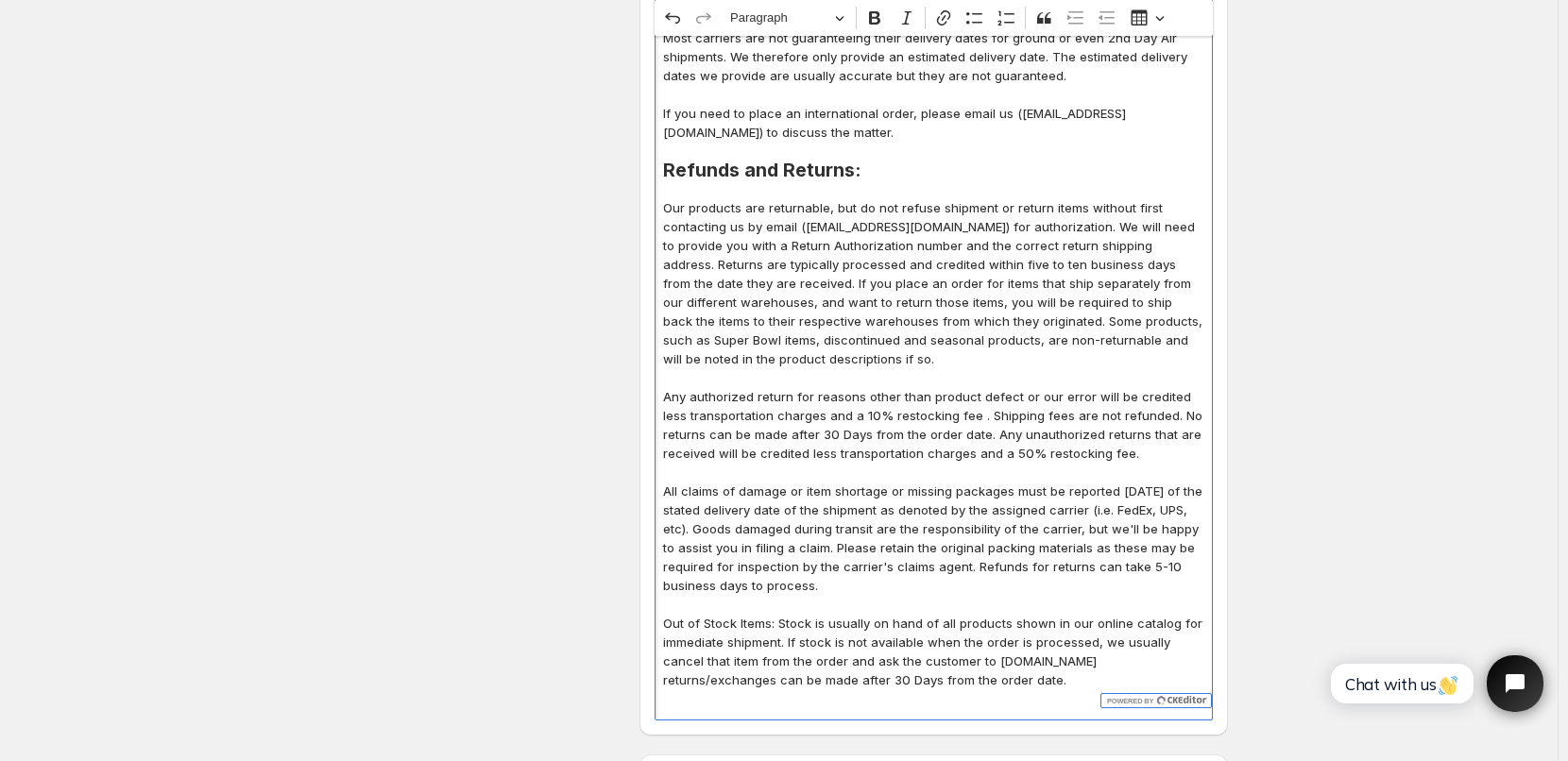
scroll to position [1176, 0]
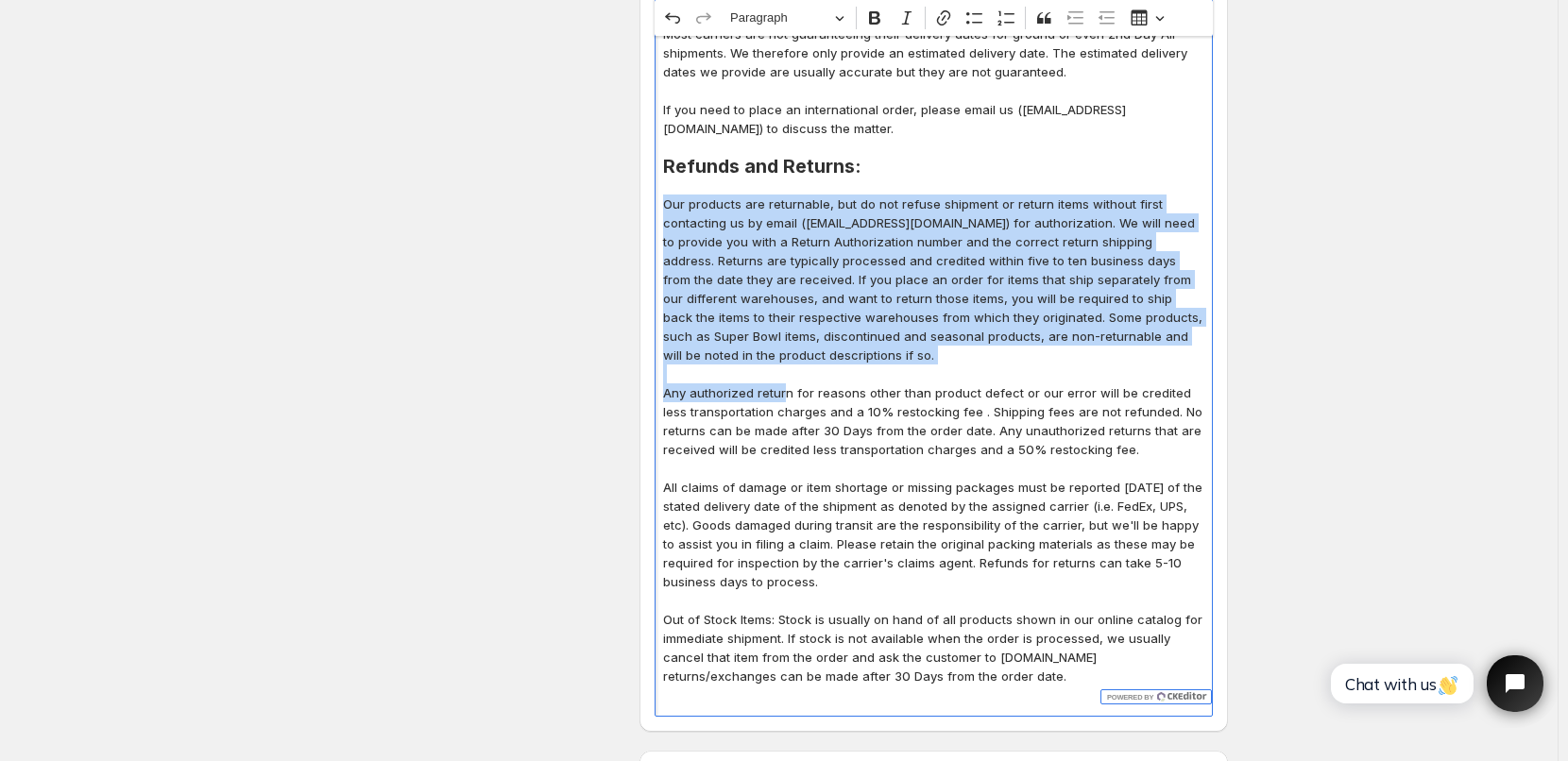
drag, startPoint x: 668, startPoint y: 184, endPoint x: 790, endPoint y: 370, distance: 222.4
click at [790, 370] on div "Terms of Service: Terms of Sale: All orders are subject to approval by our main…" at bounding box center [932, 31] width 558 height 1370
click at [812, 299] on p "Our products are returnable, but do not refuse shipment or return items without…" at bounding box center [933, 279] width 541 height 170
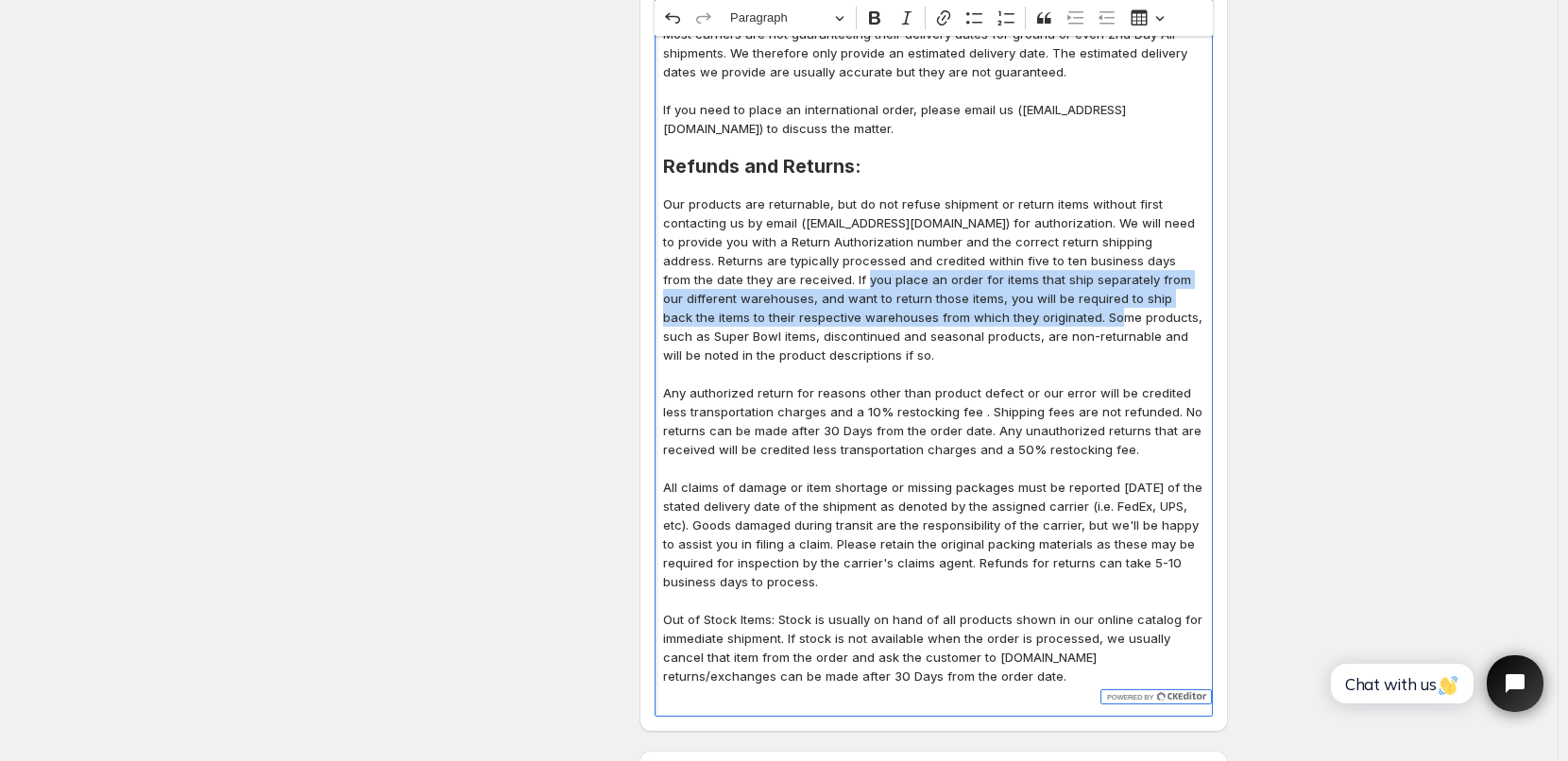
drag, startPoint x: 773, startPoint y: 259, endPoint x: 990, endPoint y: 297, distance: 220.3
click at [990, 297] on p "Our products are returnable, but do not refuse shipment or return items without…" at bounding box center [933, 279] width 541 height 170
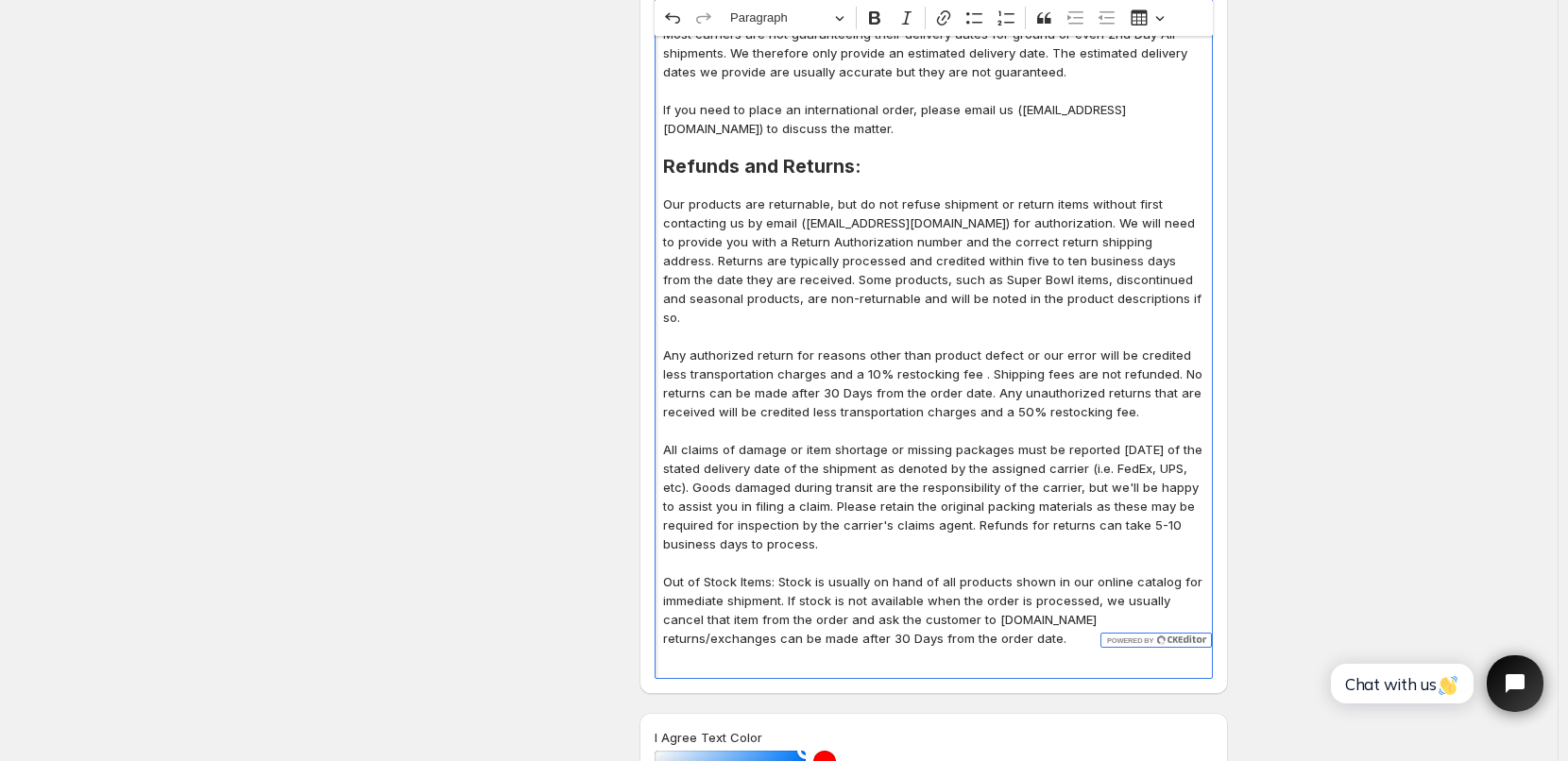
click at [1001, 584] on p "Out of Stock Items: Stock is usually on hand of all products shown in our onlin…" at bounding box center [933, 610] width 541 height 76
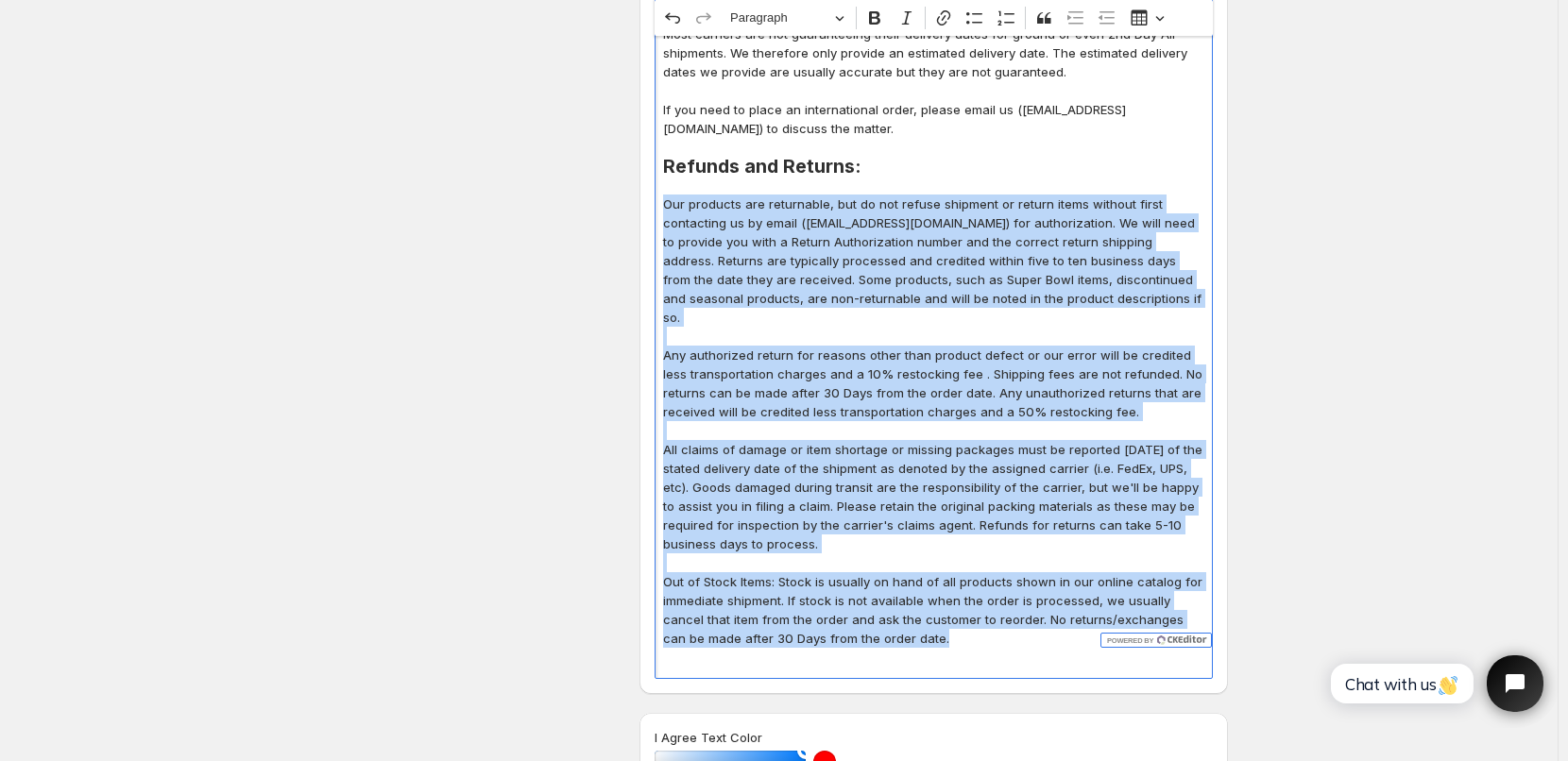
drag, startPoint x: 666, startPoint y: 185, endPoint x: 946, endPoint y: 601, distance: 501.5
click at [946, 601] on div "Terms of Service: Terms of Sale: All orders are subject to approval by our main…" at bounding box center [932, 12] width 558 height 1332
copy div "Our products are returnable, but do not refuse shipment or return items without…"
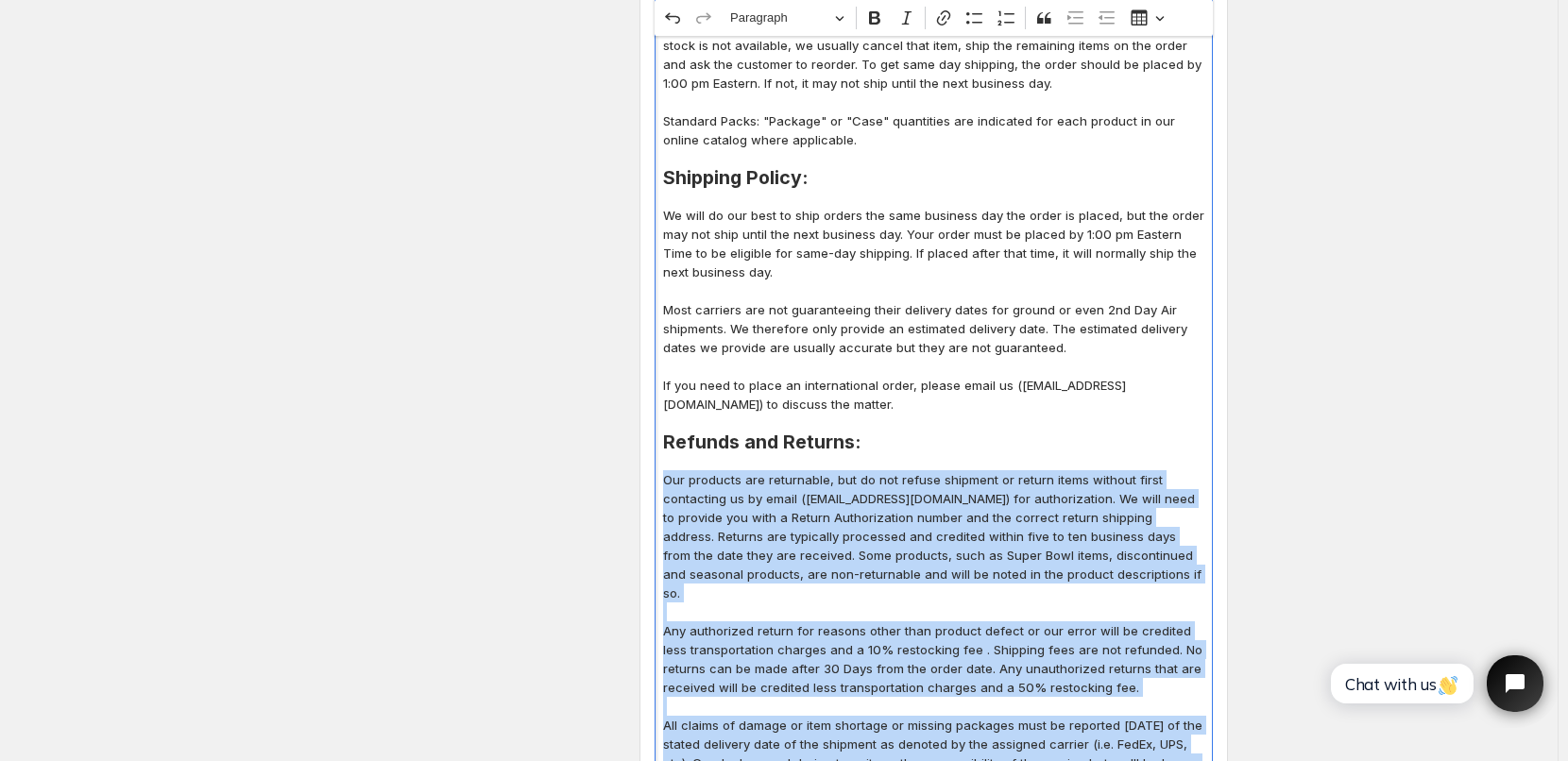
scroll to position [892, 0]
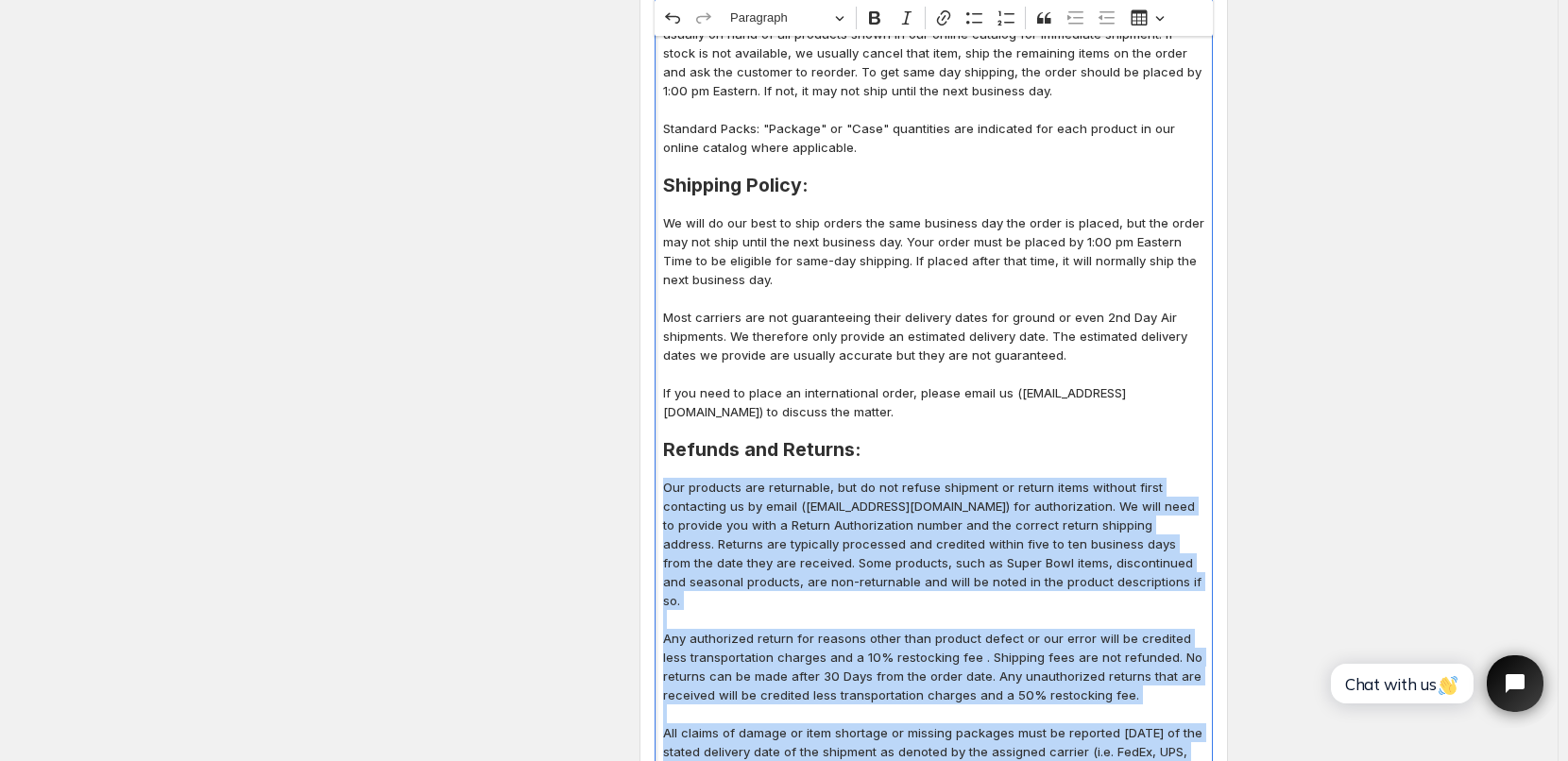
drag, startPoint x: 671, startPoint y: 205, endPoint x: 1056, endPoint y: 398, distance: 430.7
click at [1056, 398] on div "Terms of Service: Terms of Sale: All orders are subject to approval by our main…" at bounding box center [932, 295] width 558 height 1332
copy div "We will do our best to ship orders the same business day the order is placed, b…"
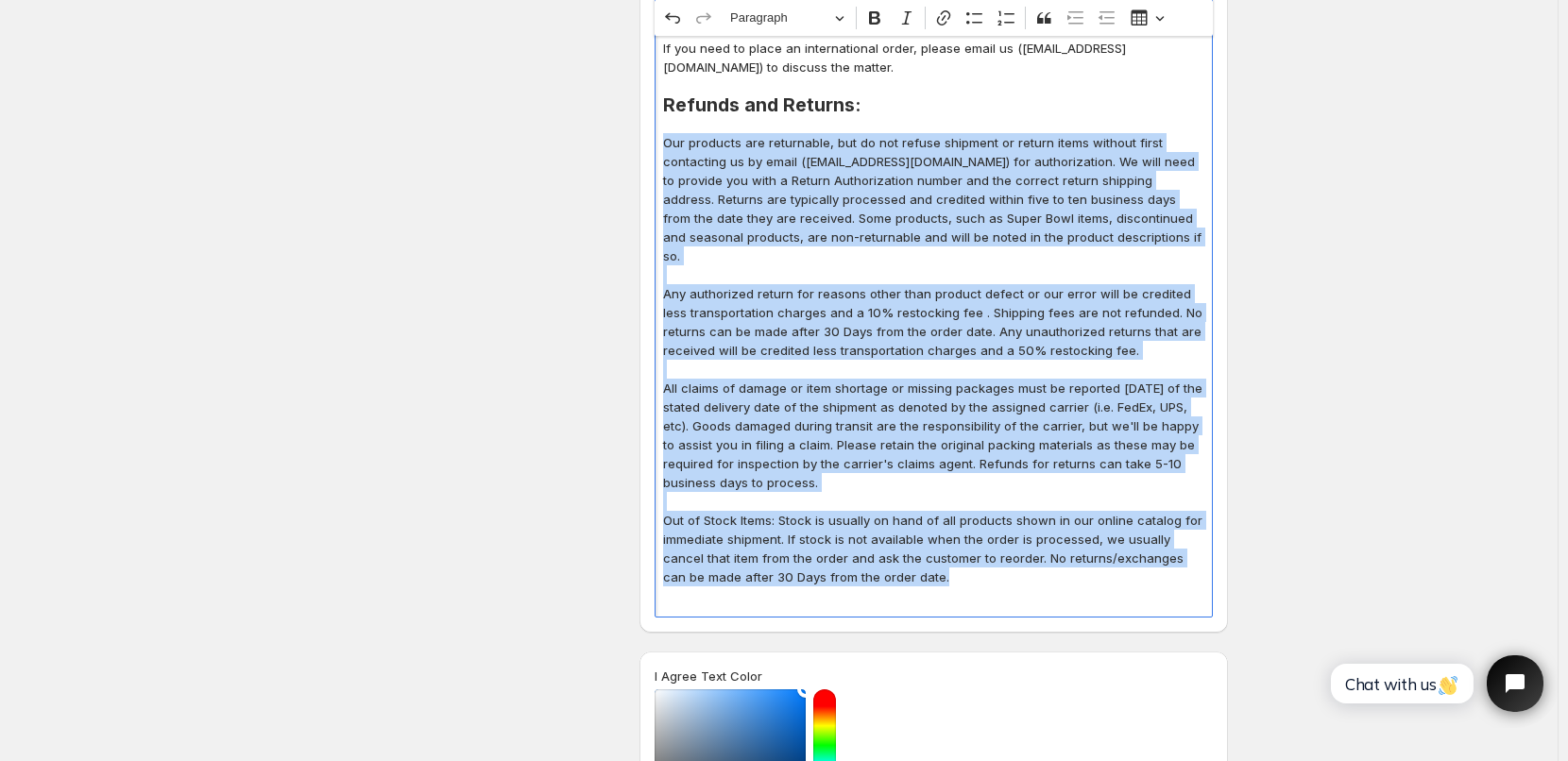
scroll to position [1510, 0]
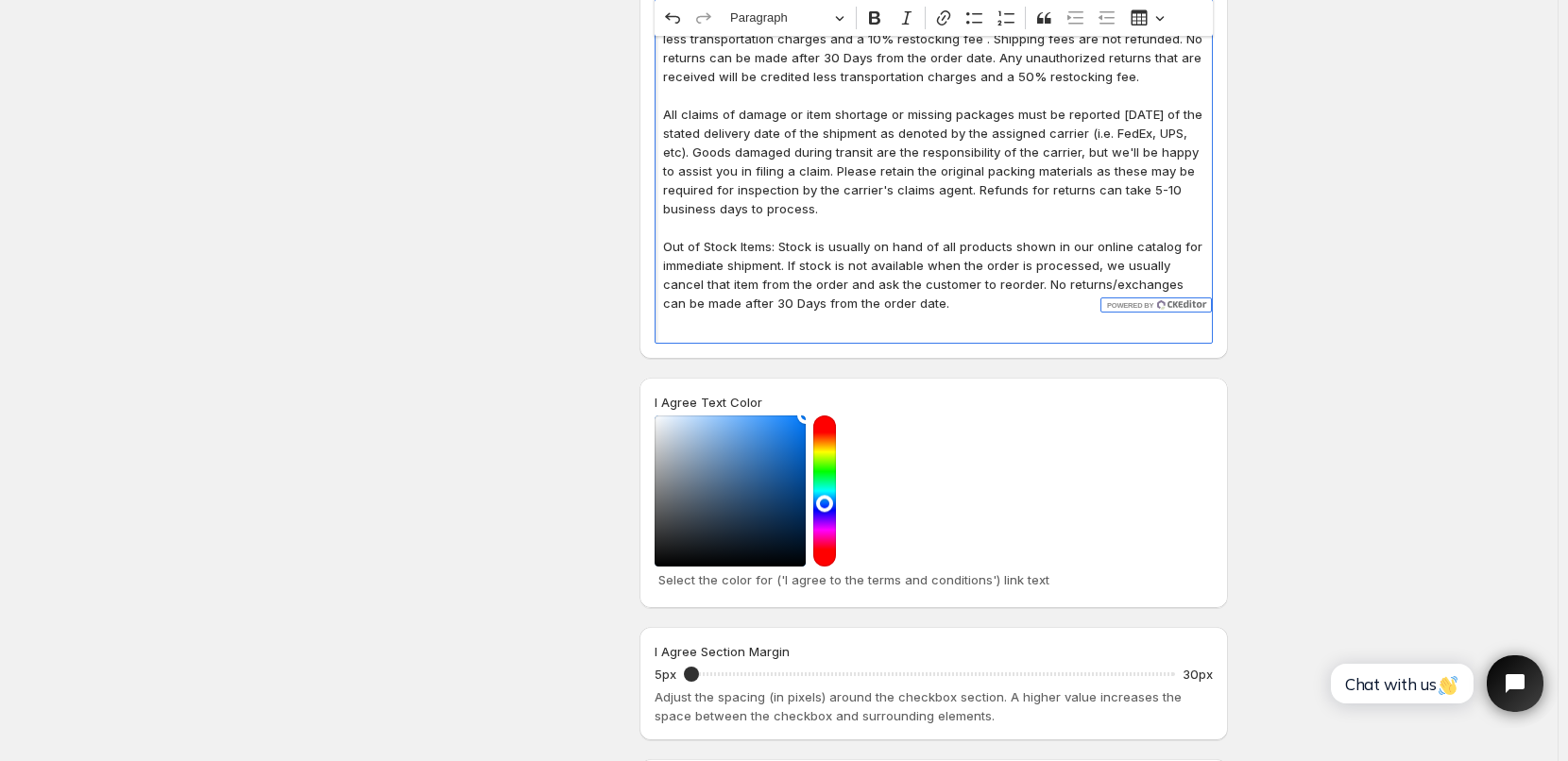
click at [911, 265] on p "Out of Stock Items: Stock is usually on hand of all products shown in our onlin…" at bounding box center [933, 275] width 541 height 76
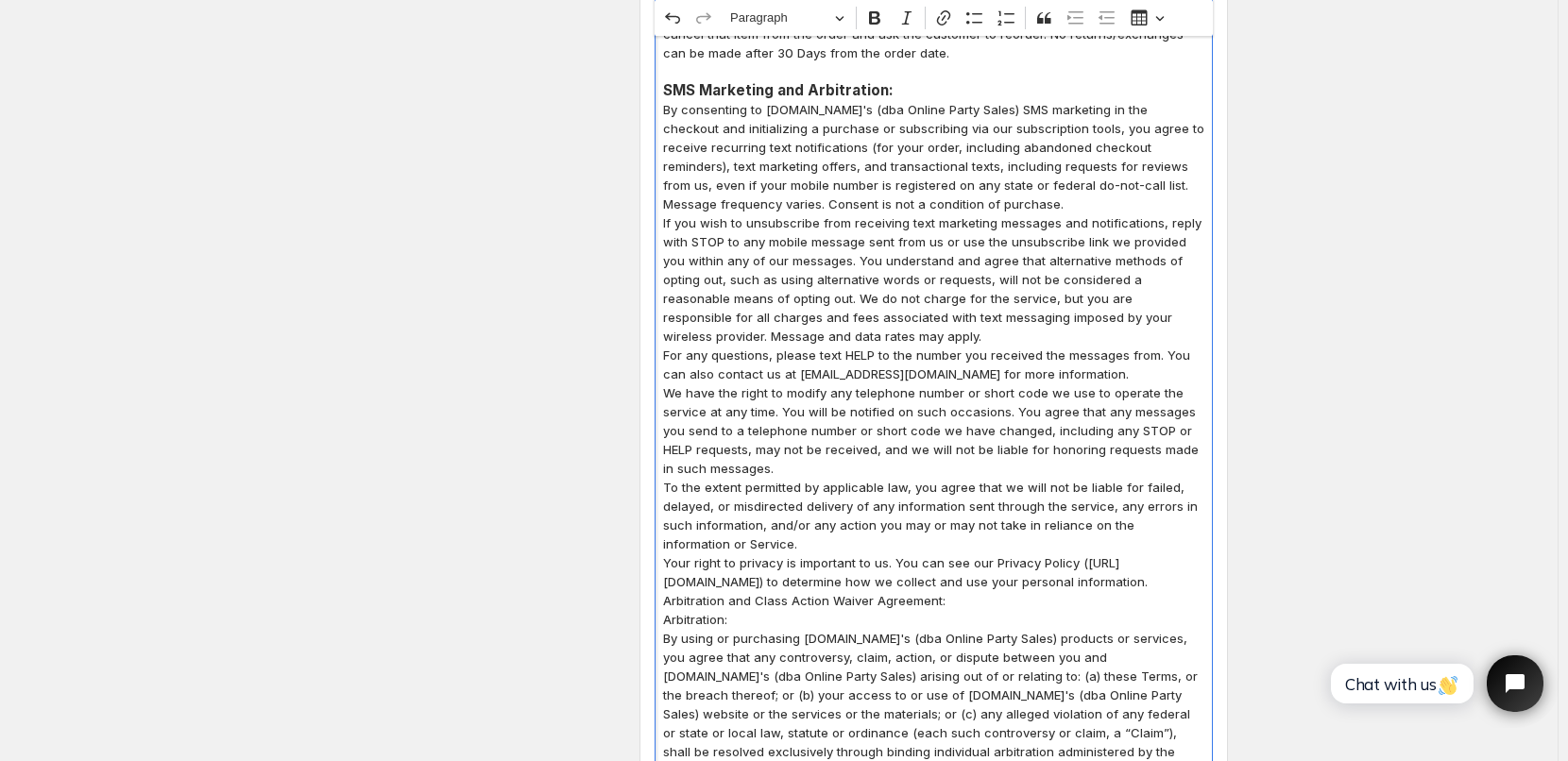
scroll to position [1740, 0]
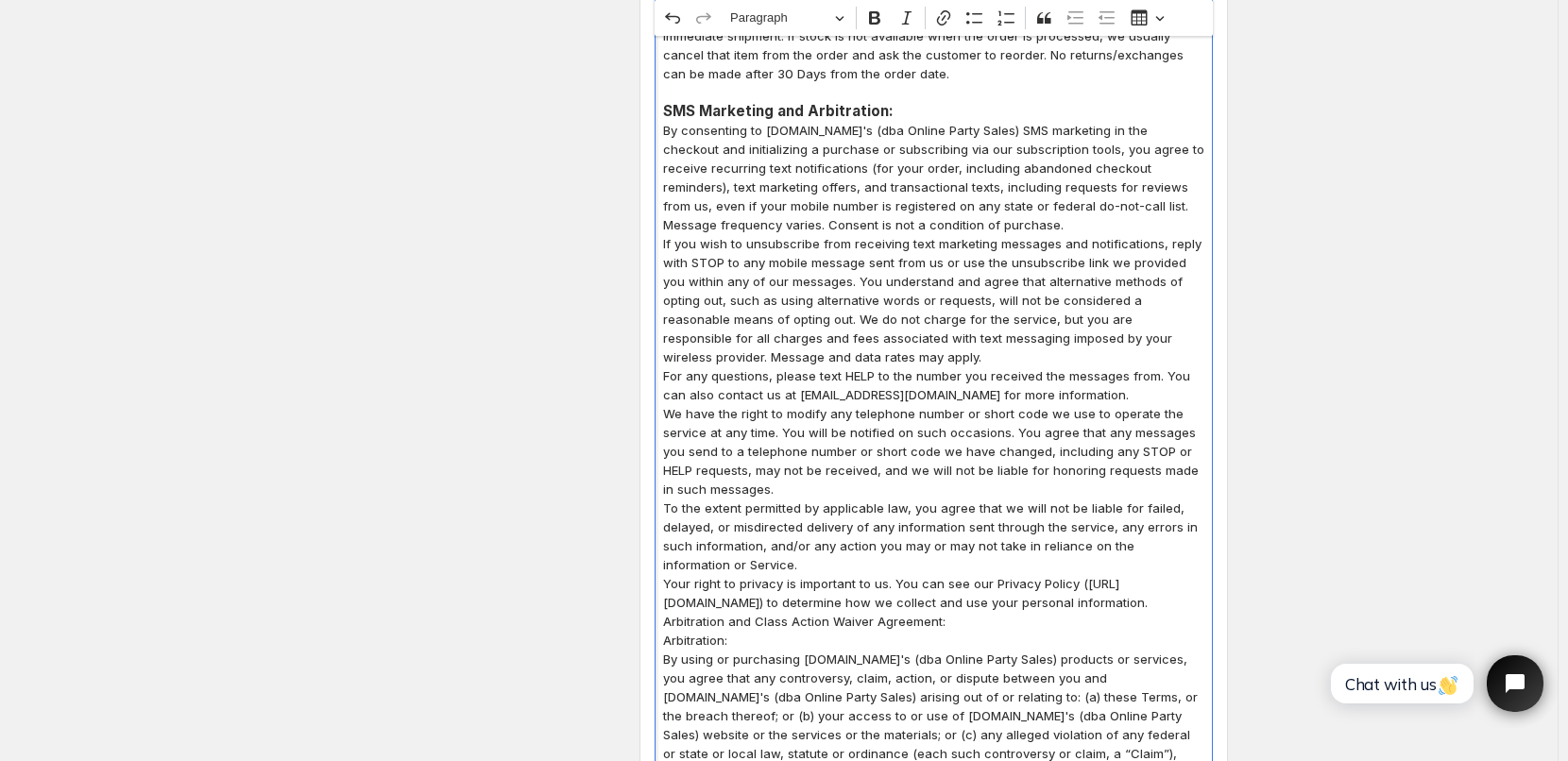
click at [914, 102] on h3 "SMS Marketing and Arbitration:" at bounding box center [933, 111] width 541 height 18
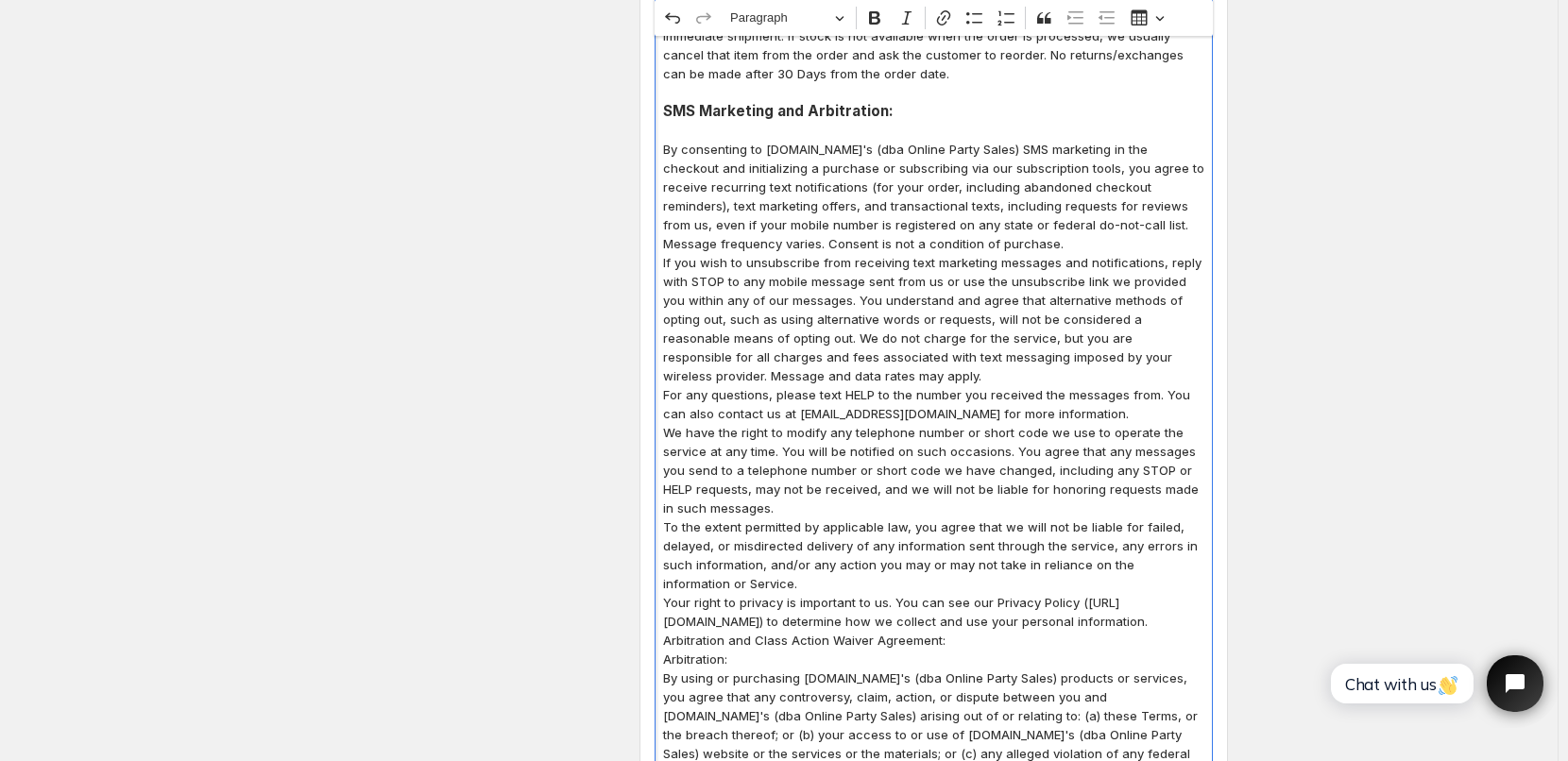
click at [1069, 206] on p "By consenting to [DOMAIN_NAME]'s (dba Online Party Sales) SMS marketing in the …" at bounding box center [933, 197] width 541 height 113
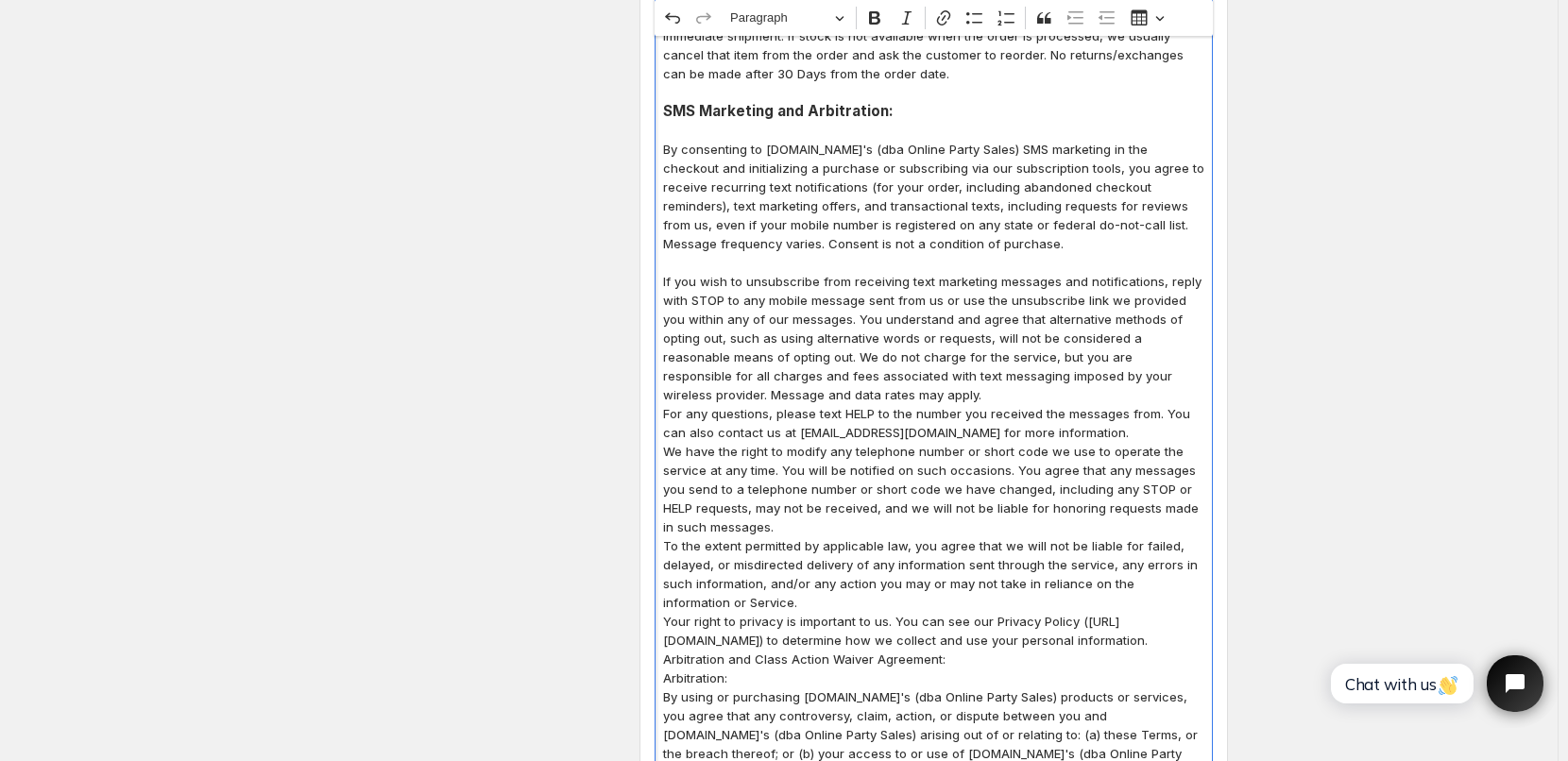
click at [800, 356] on p "If you wish to unsubscribe from receiving text marketing messages and notificat…" at bounding box center [933, 338] width 541 height 132
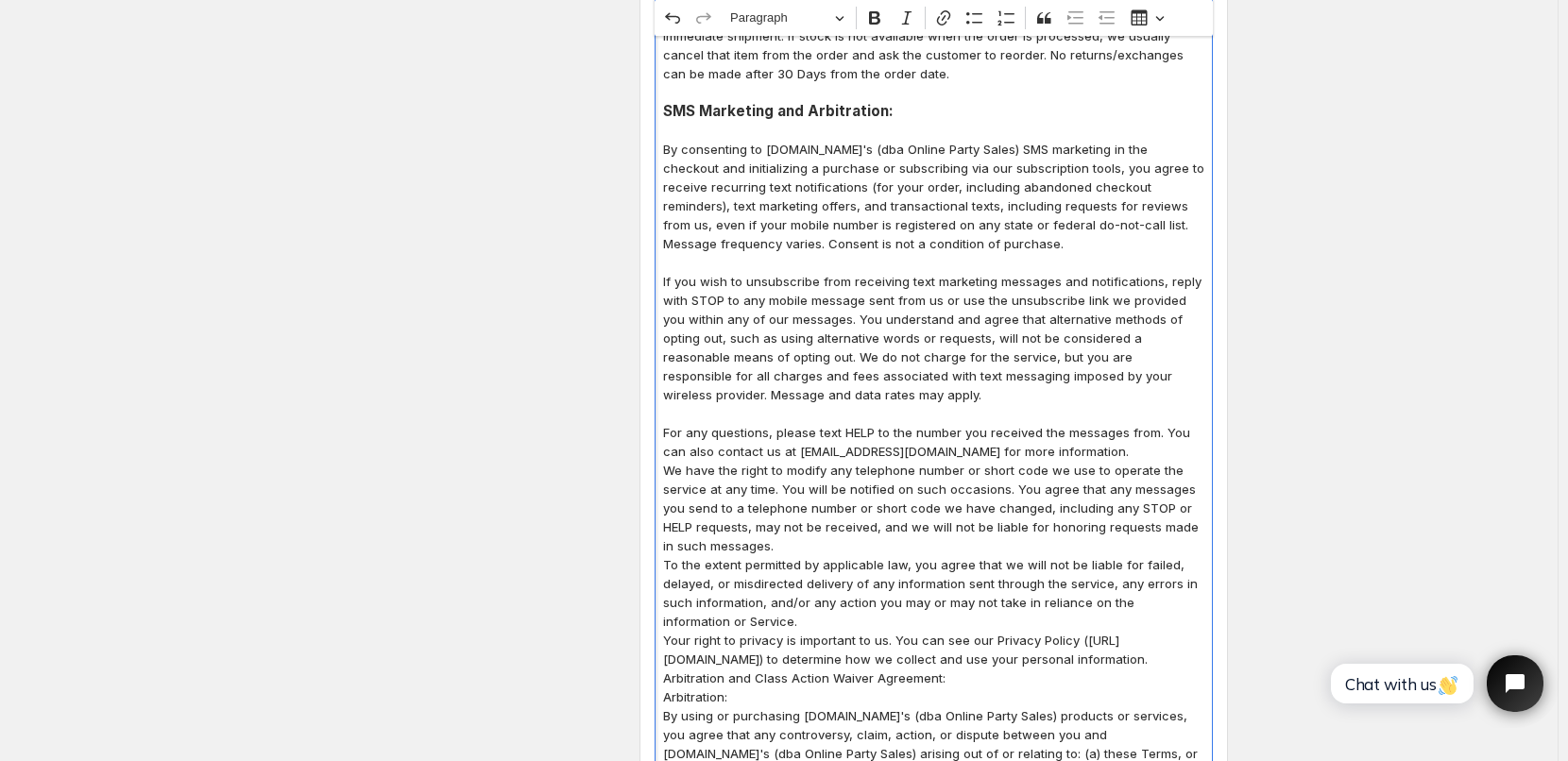
click at [1154, 423] on p "For any questions, please text HELP to the number you received the messages fro…" at bounding box center [933, 442] width 541 height 38
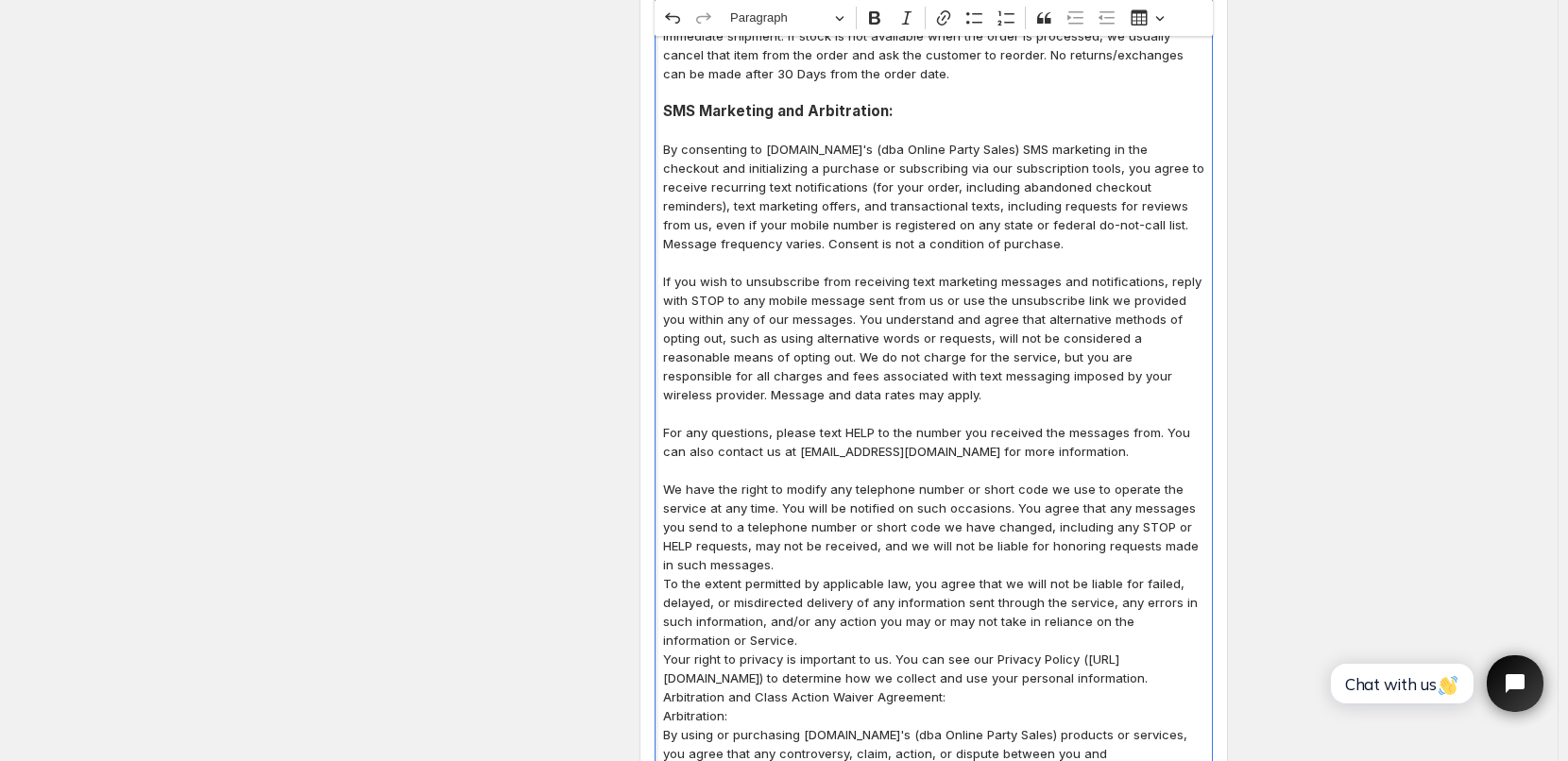
click at [787, 528] on p "We have the right to modify any telephone number or short code we use to operat…" at bounding box center [933, 526] width 541 height 94
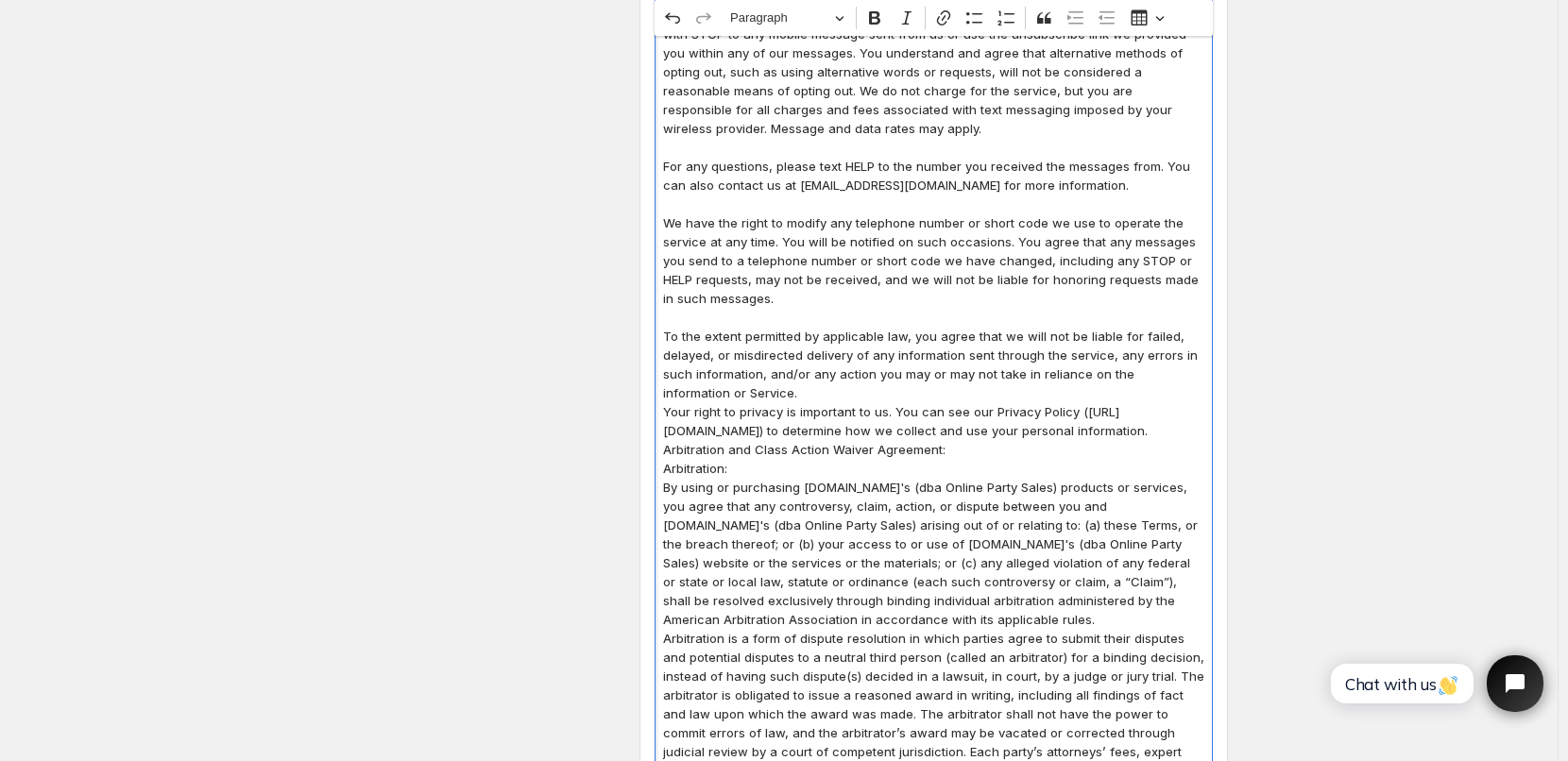
scroll to position [2023, 0]
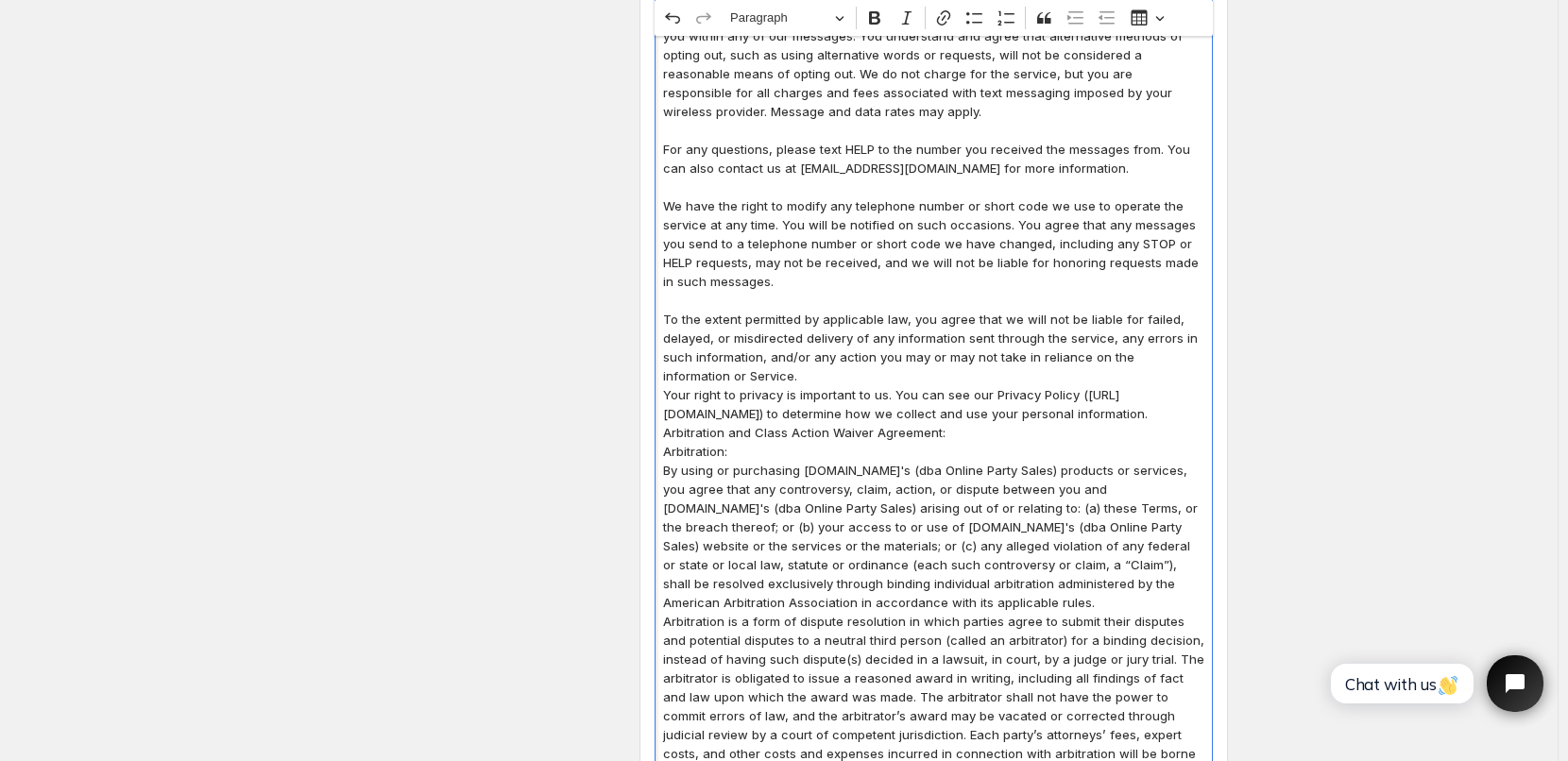
click at [739, 334] on p "To the extent permitted by applicable law, you agree that we will not be liable…" at bounding box center [933, 347] width 541 height 76
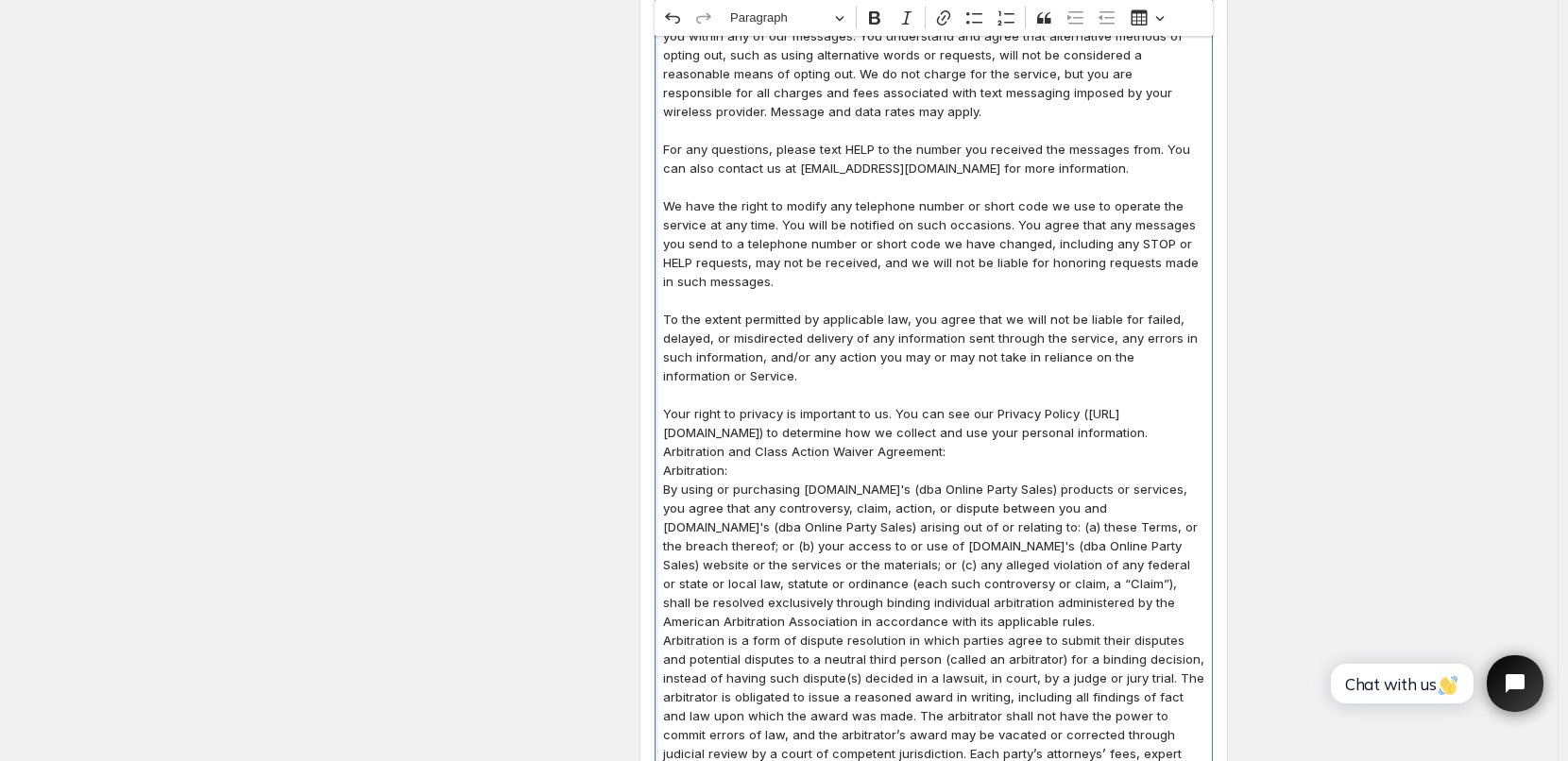
click at [945, 410] on p "Your right to privacy is important to us. You can see our Privacy Policy ([URL]…" at bounding box center [933, 422] width 541 height 38
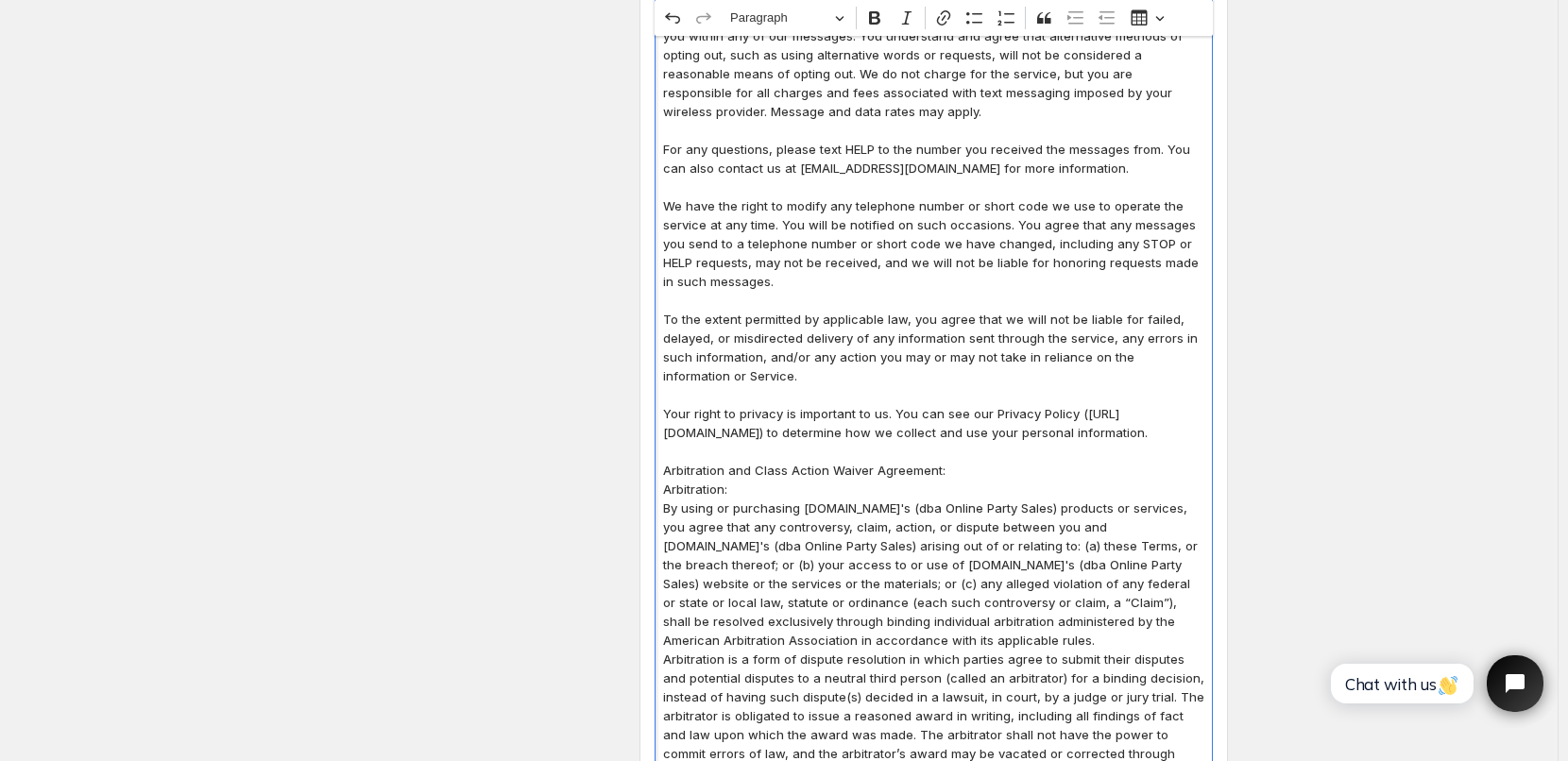
click at [956, 460] on p "Arbitration and Class Action Waiver Agreement:" at bounding box center [933, 469] width 541 height 18
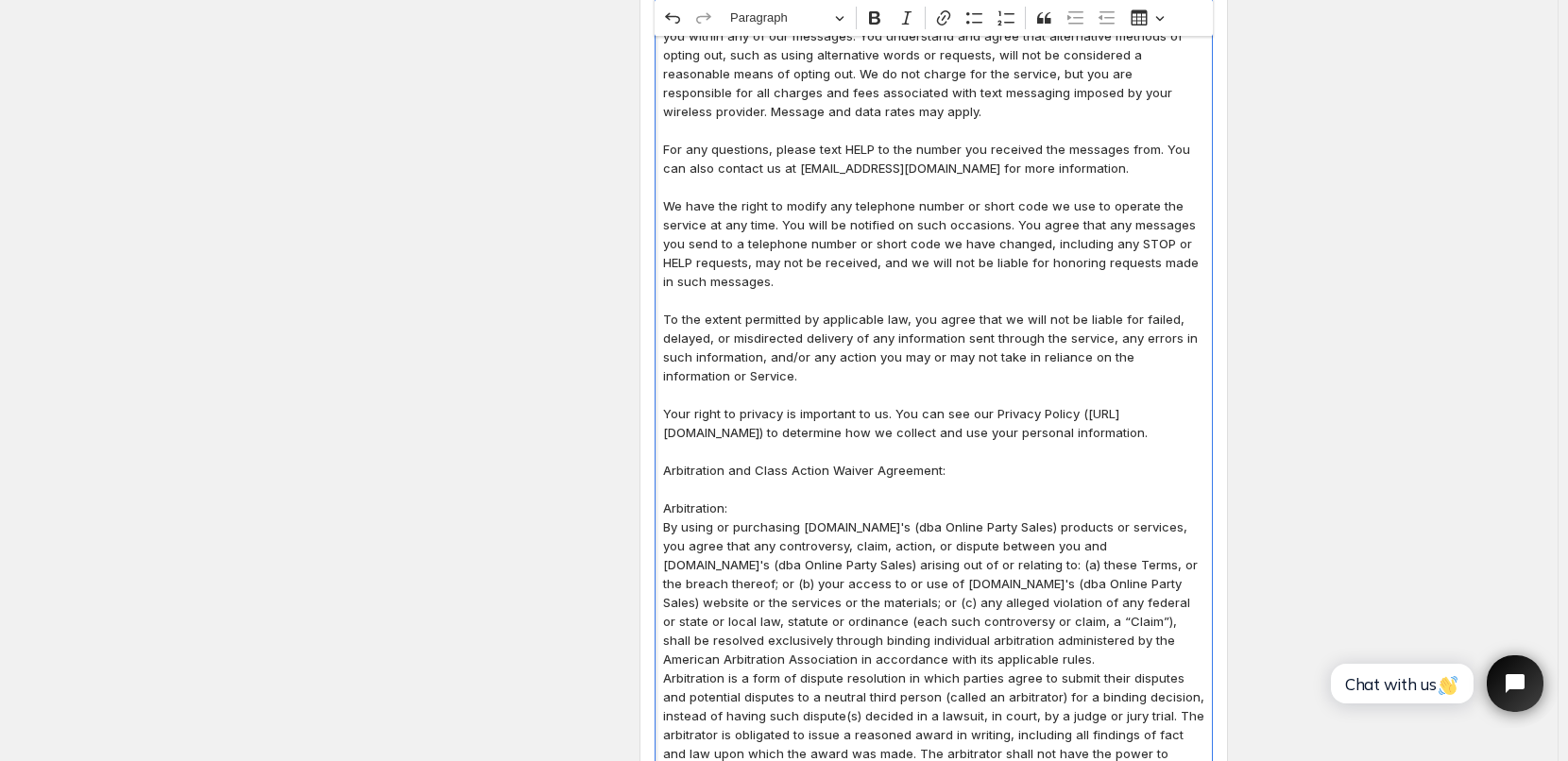
click at [747, 498] on p "Arbitration:" at bounding box center [933, 507] width 541 height 18
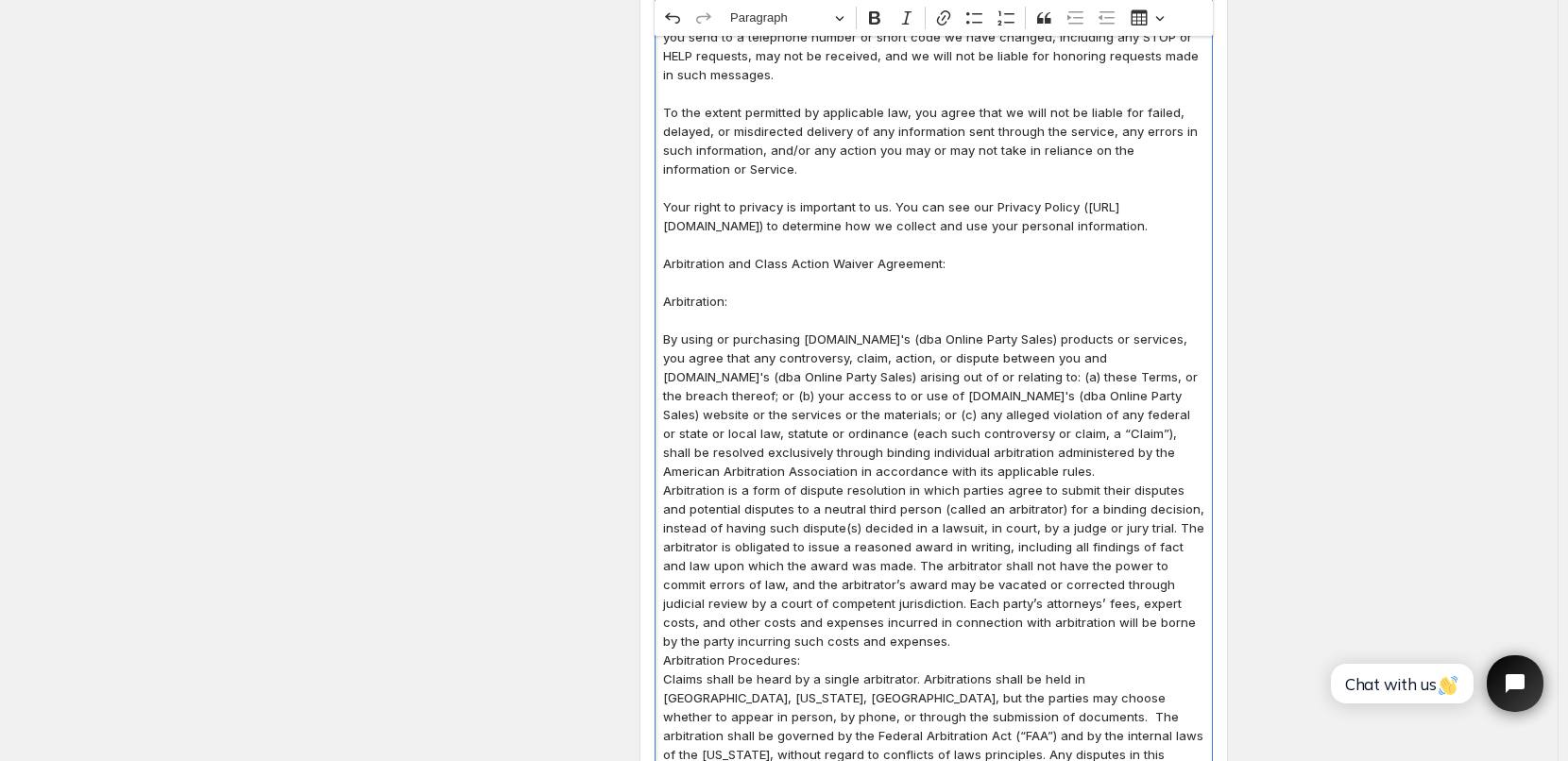
scroll to position [2306, 0]
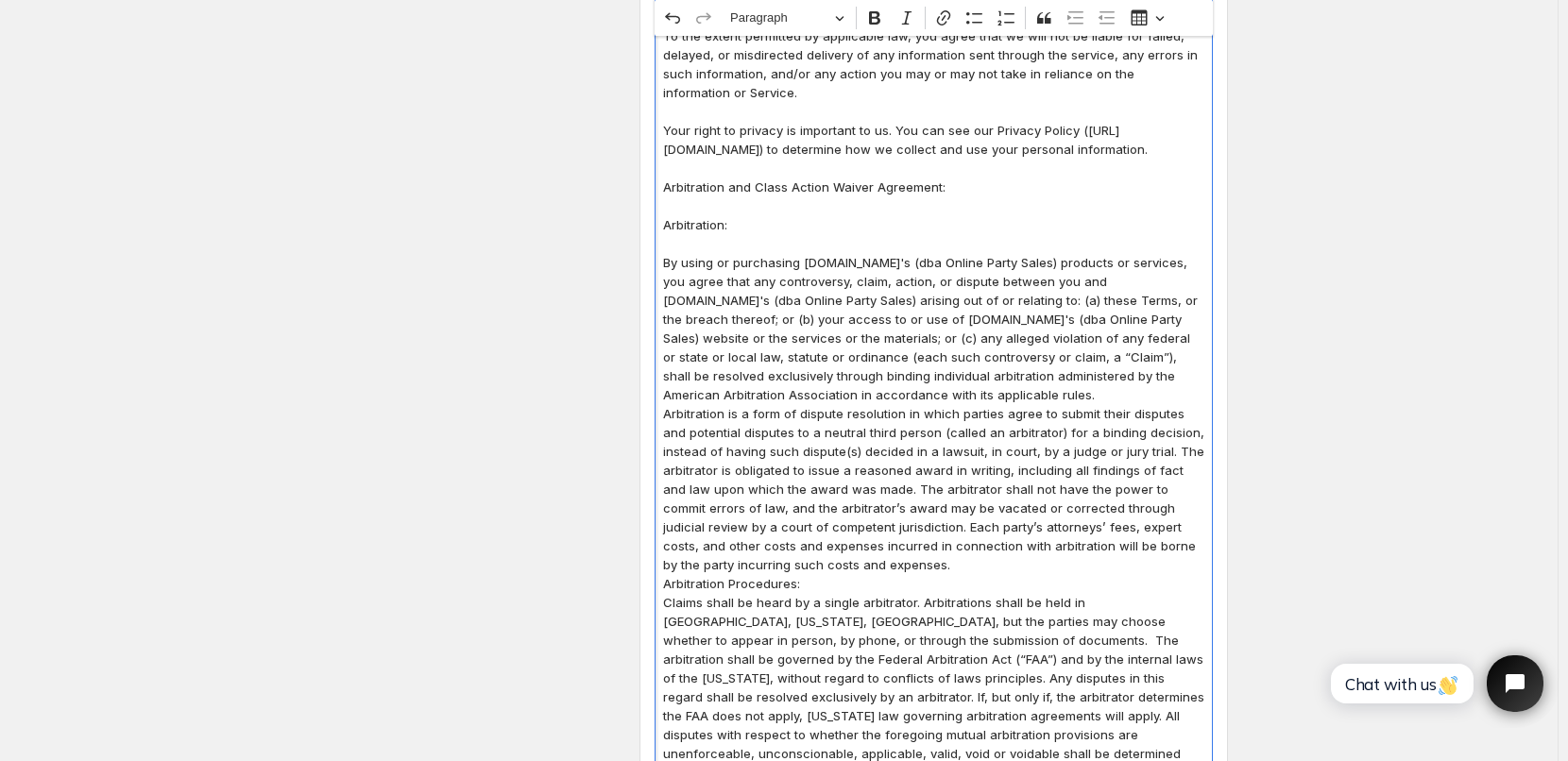
click at [1127, 377] on p "By using or purchasing [DOMAIN_NAME]'s (dba Online Party Sales) products or ser…" at bounding box center [933, 328] width 541 height 151
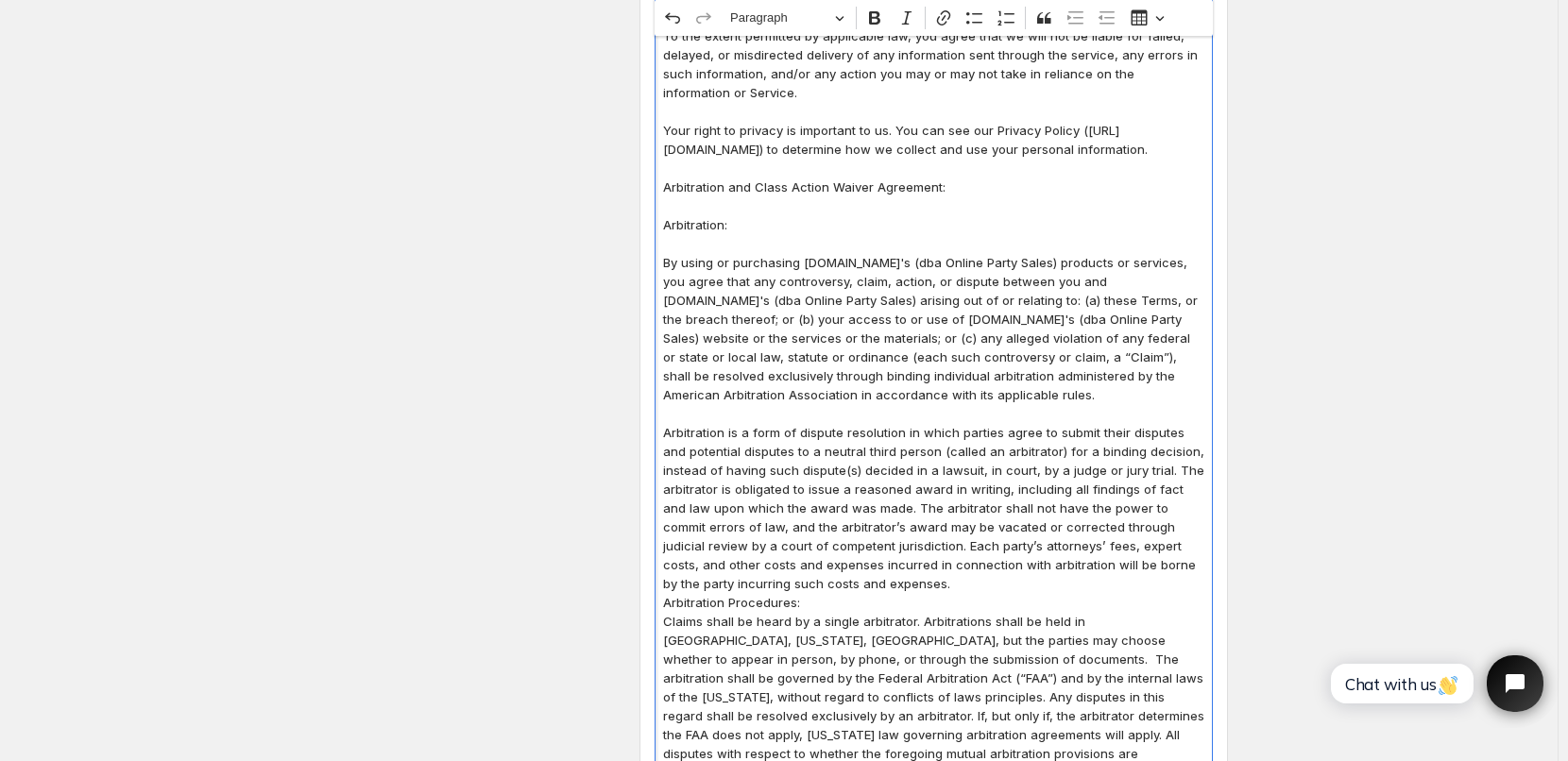
click at [890, 564] on p "Arbitration is a form of dispute resolution in which parties agree to submit th…" at bounding box center [933, 508] width 541 height 170
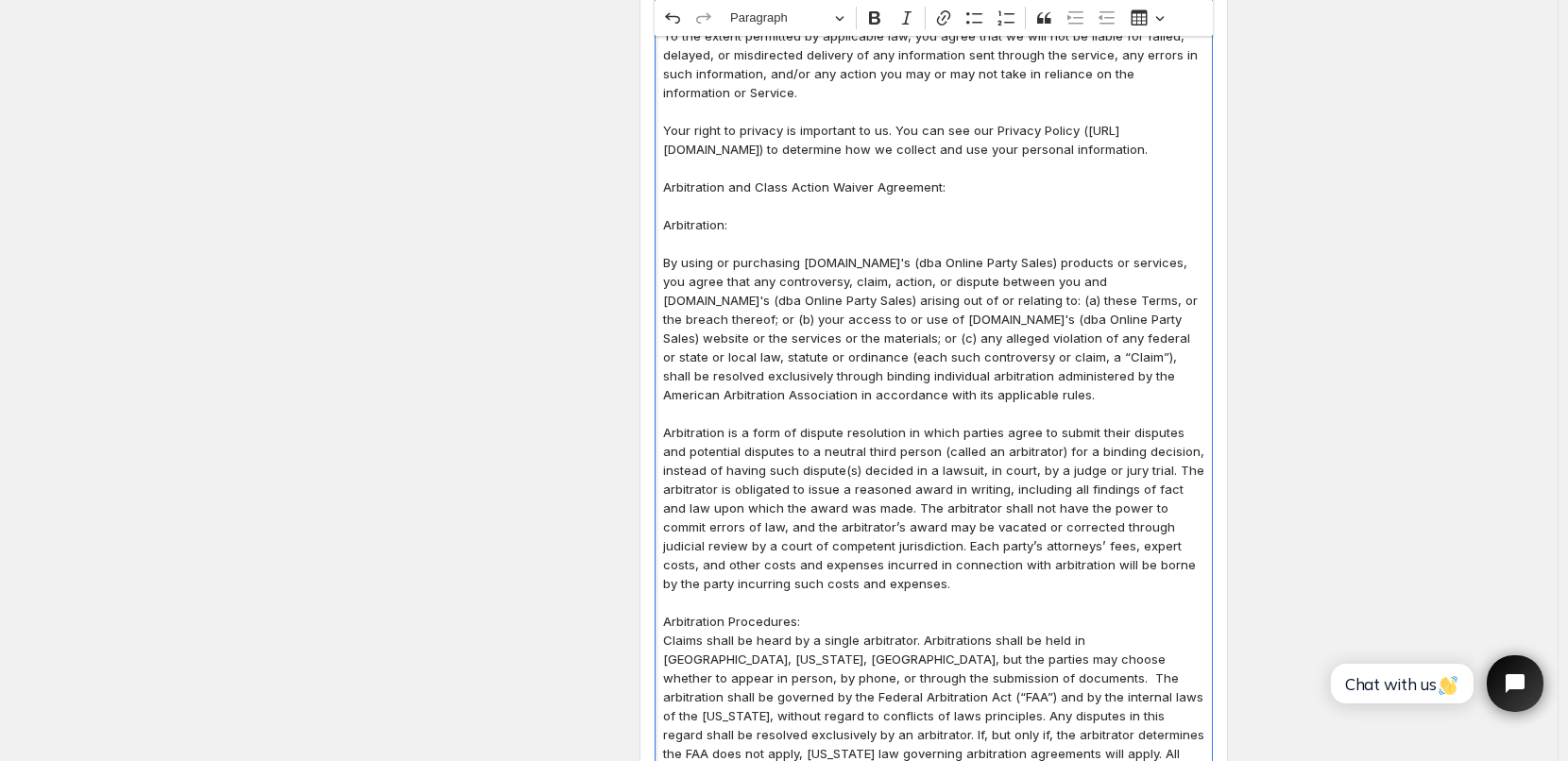
click at [851, 612] on p "Arbitration Procedures:" at bounding box center [933, 621] width 541 height 18
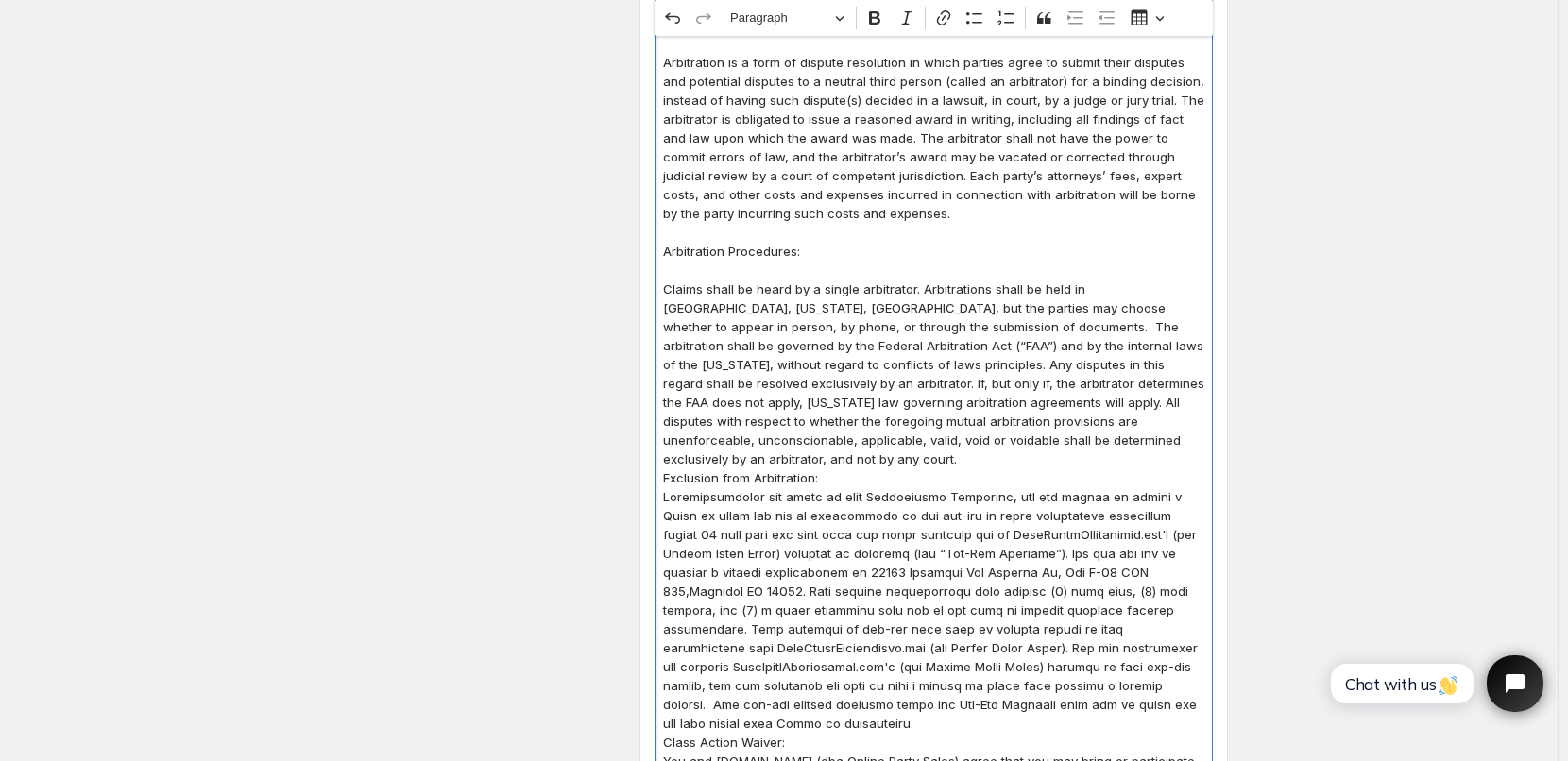
scroll to position [2684, 0]
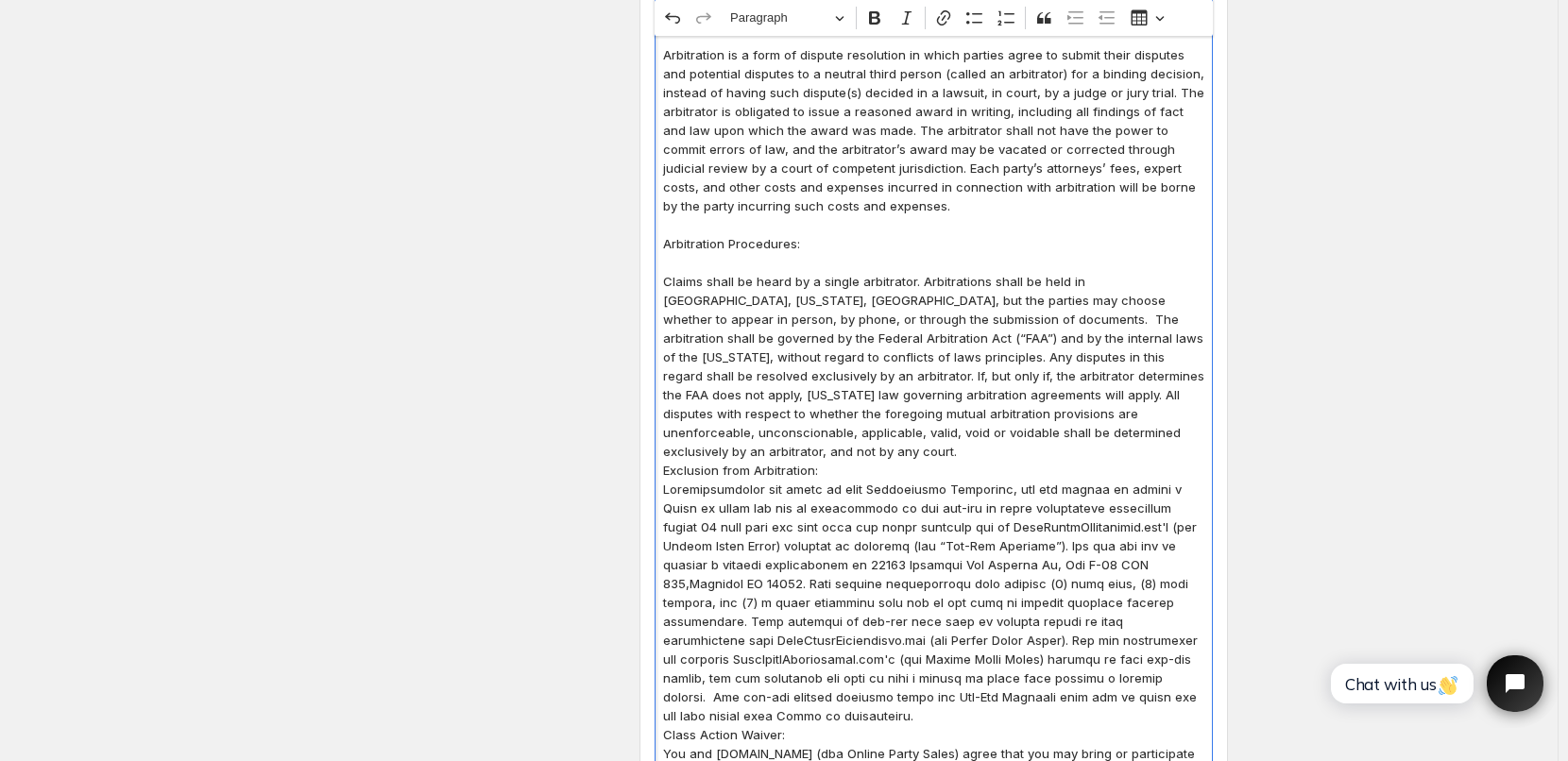
click at [1085, 418] on p "Claims shall be heard by a single arbitrator. Arbitrations shall be held in [GE…" at bounding box center [933, 366] width 541 height 189
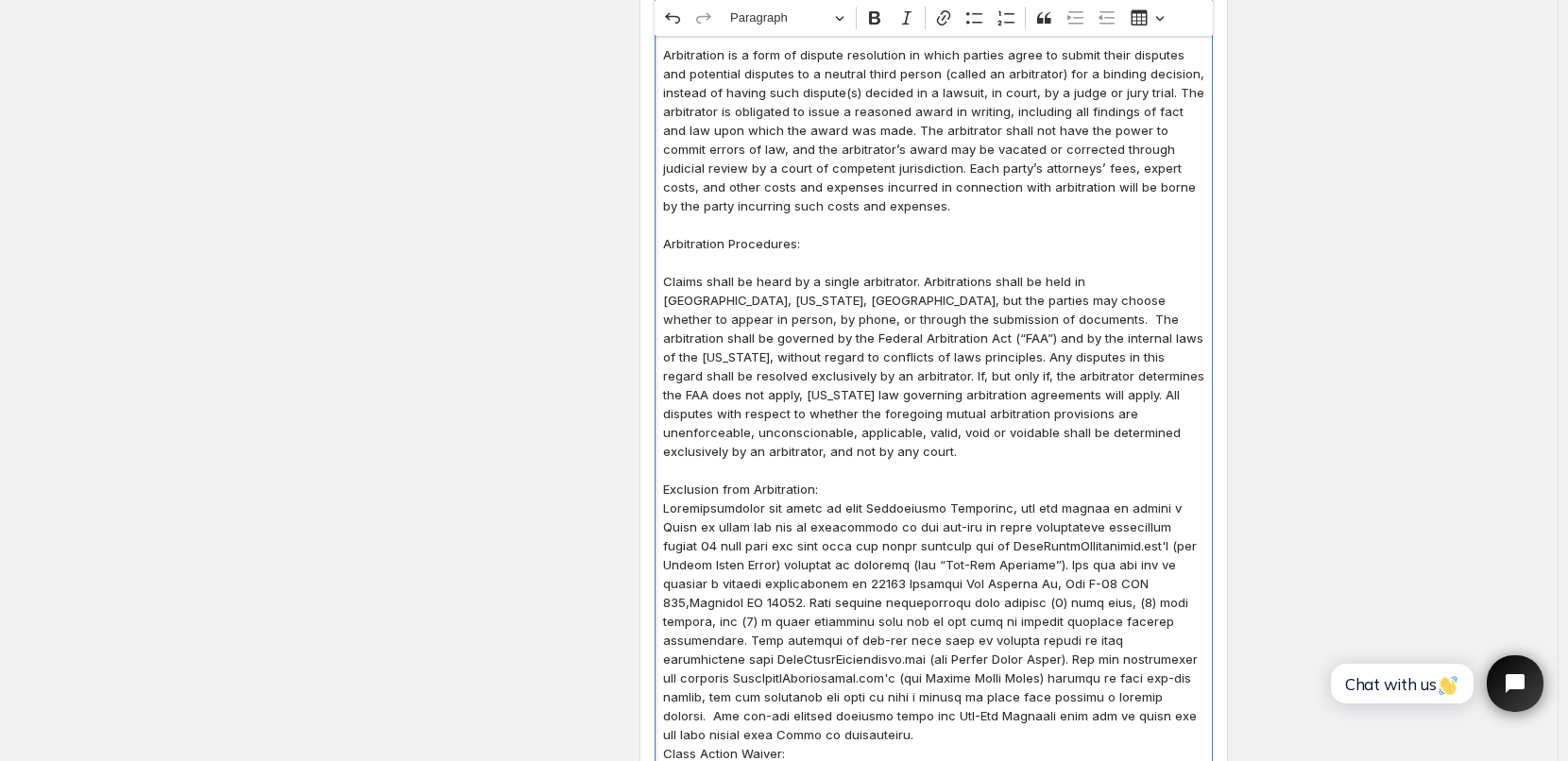
click at [864, 480] on p "Exclusion from Arbitration:" at bounding box center [933, 489] width 541 height 18
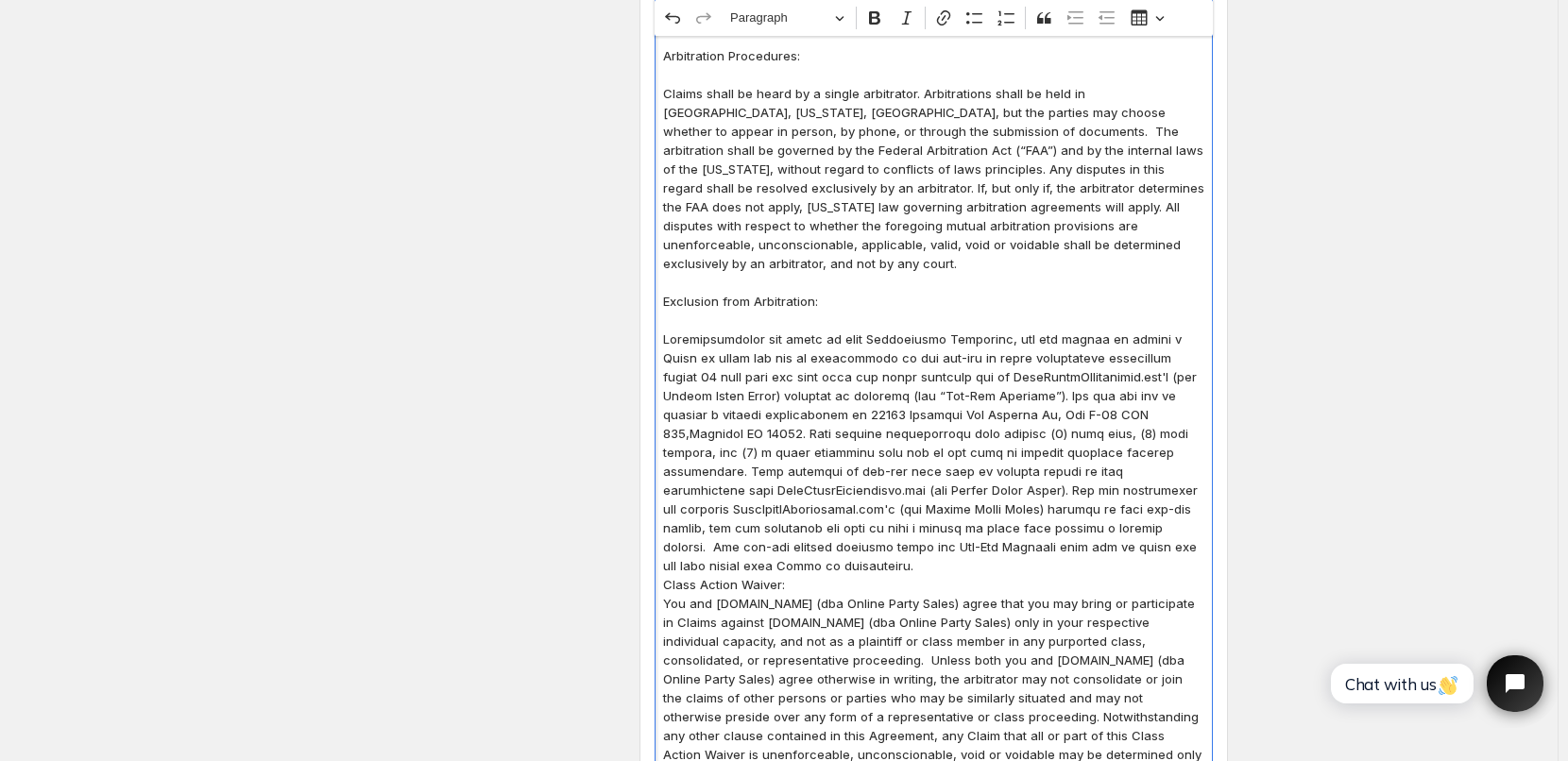
scroll to position [2874, 0]
click at [1032, 508] on p "Editor editing area: main. Press Alt+0 for help." at bounding box center [933, 452] width 541 height 245
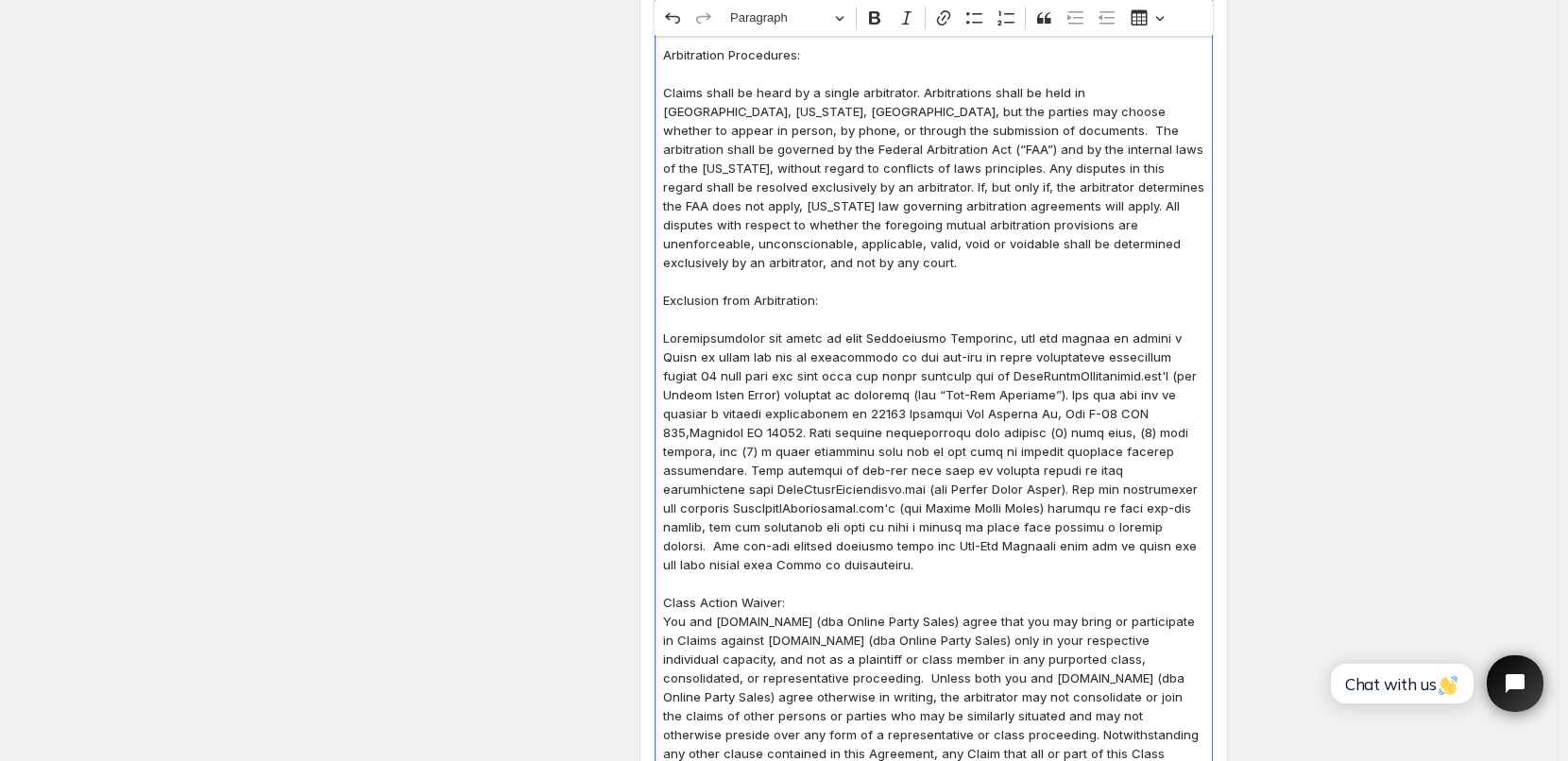
click at [810, 593] on p "Class Action Waiver:" at bounding box center [933, 601] width 541 height 18
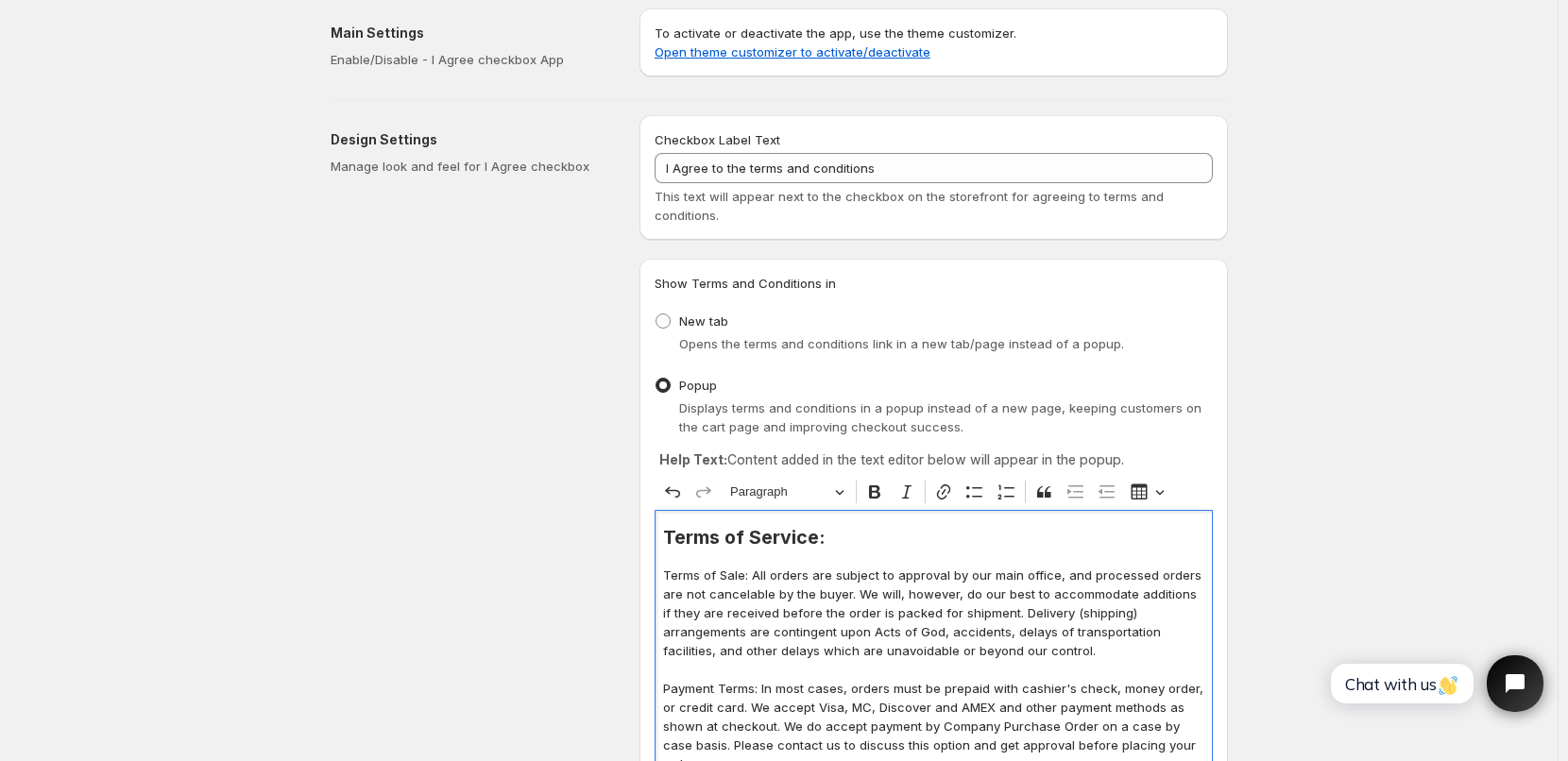
scroll to position [0, 0]
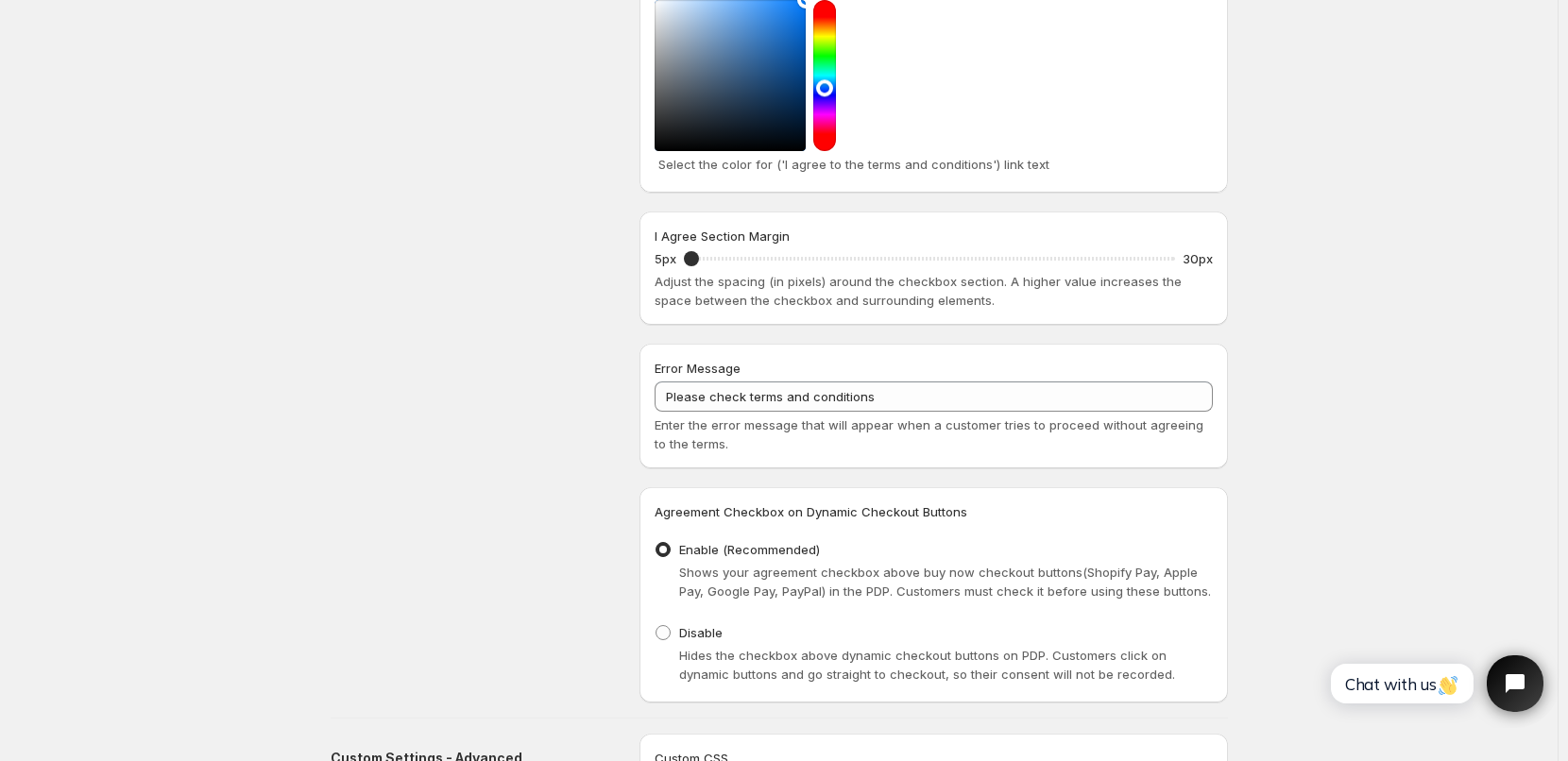
scroll to position [3757, 0]
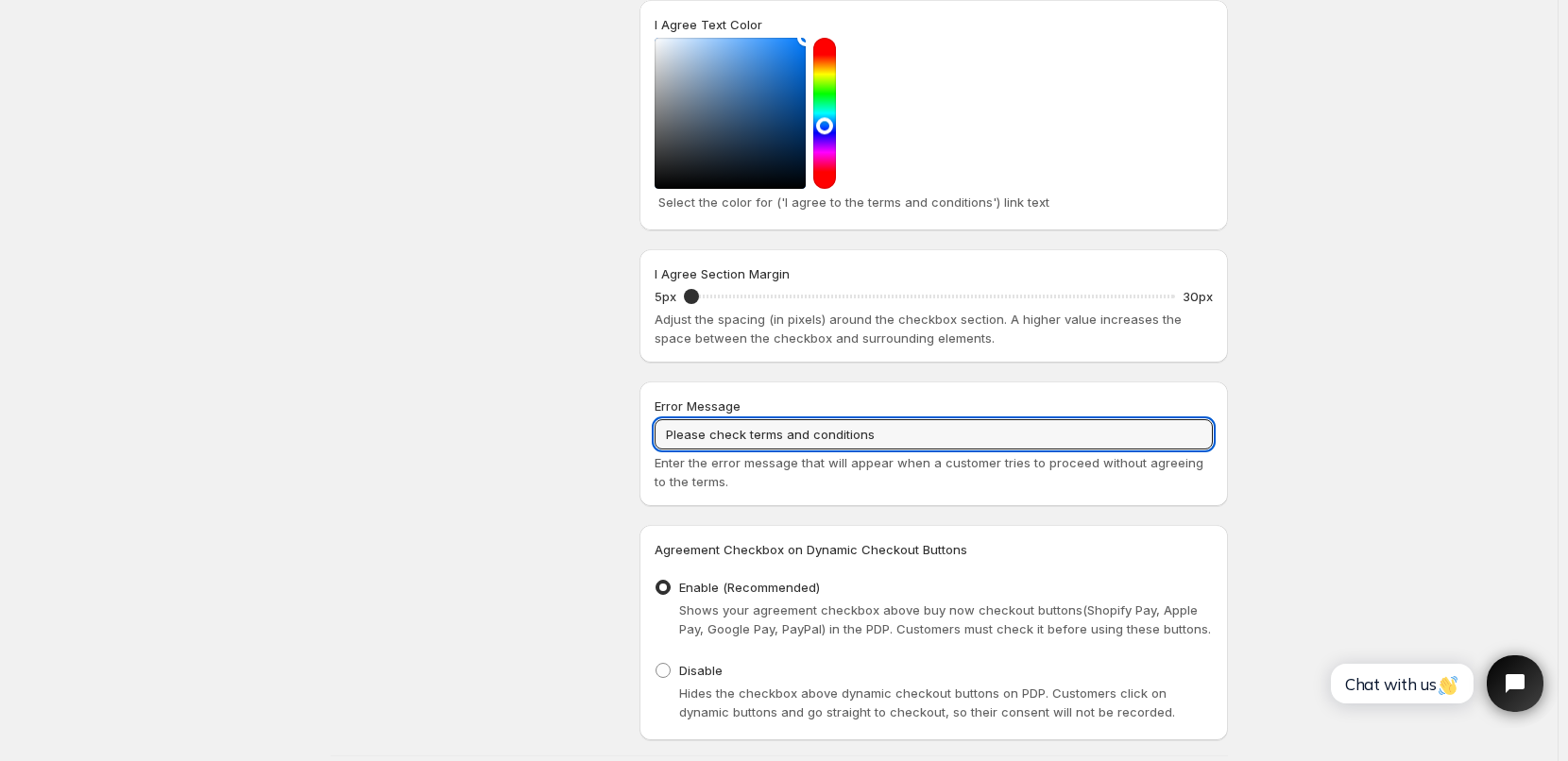
drag, startPoint x: 906, startPoint y: 385, endPoint x: 404, endPoint y: 383, distance: 502.0
paste input "To proceed to Checkout, you must agree to our"
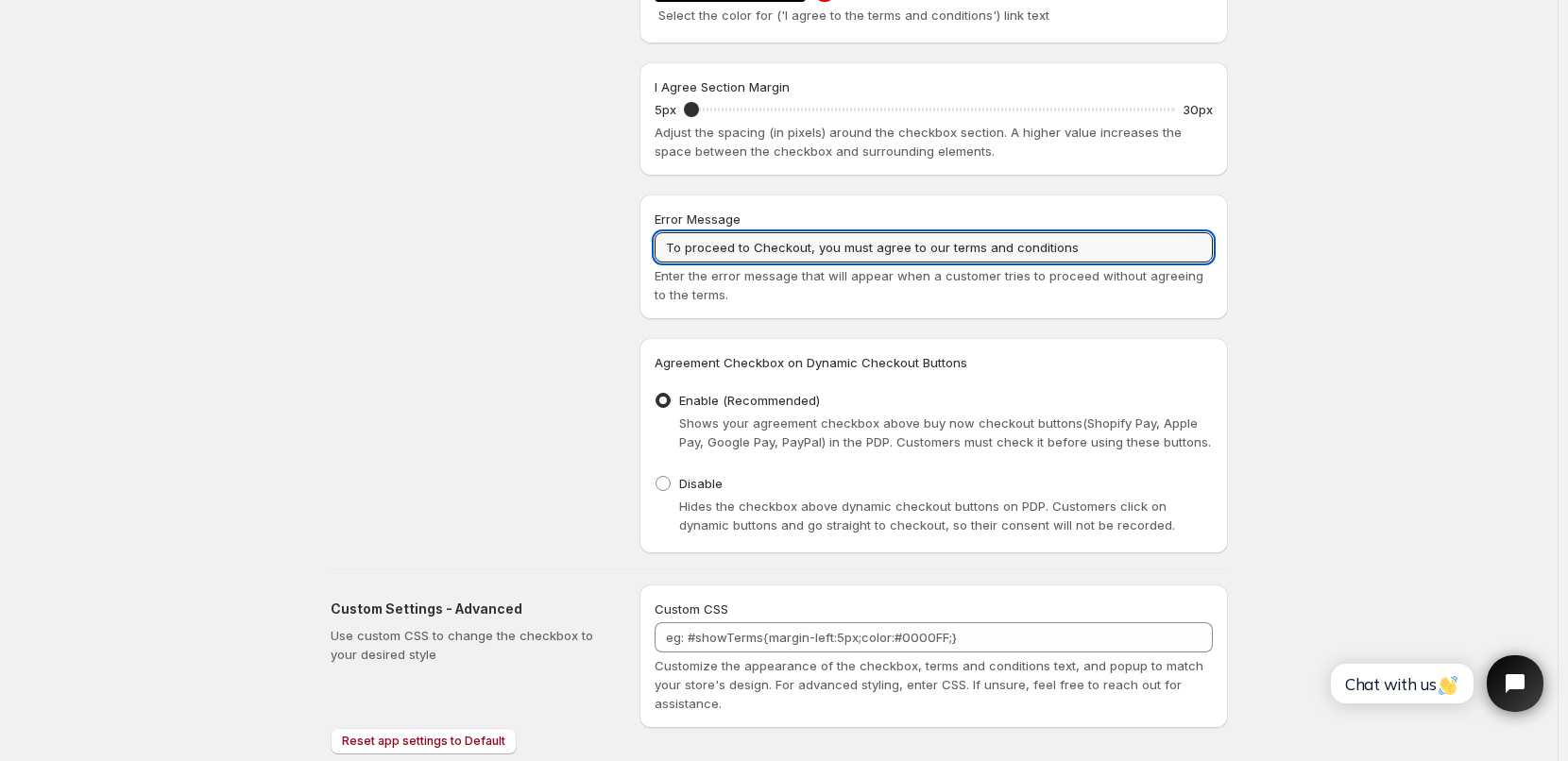
scroll to position [3946, 0]
type input "To proceed to Checkout, you must agree to our terms and conditions"
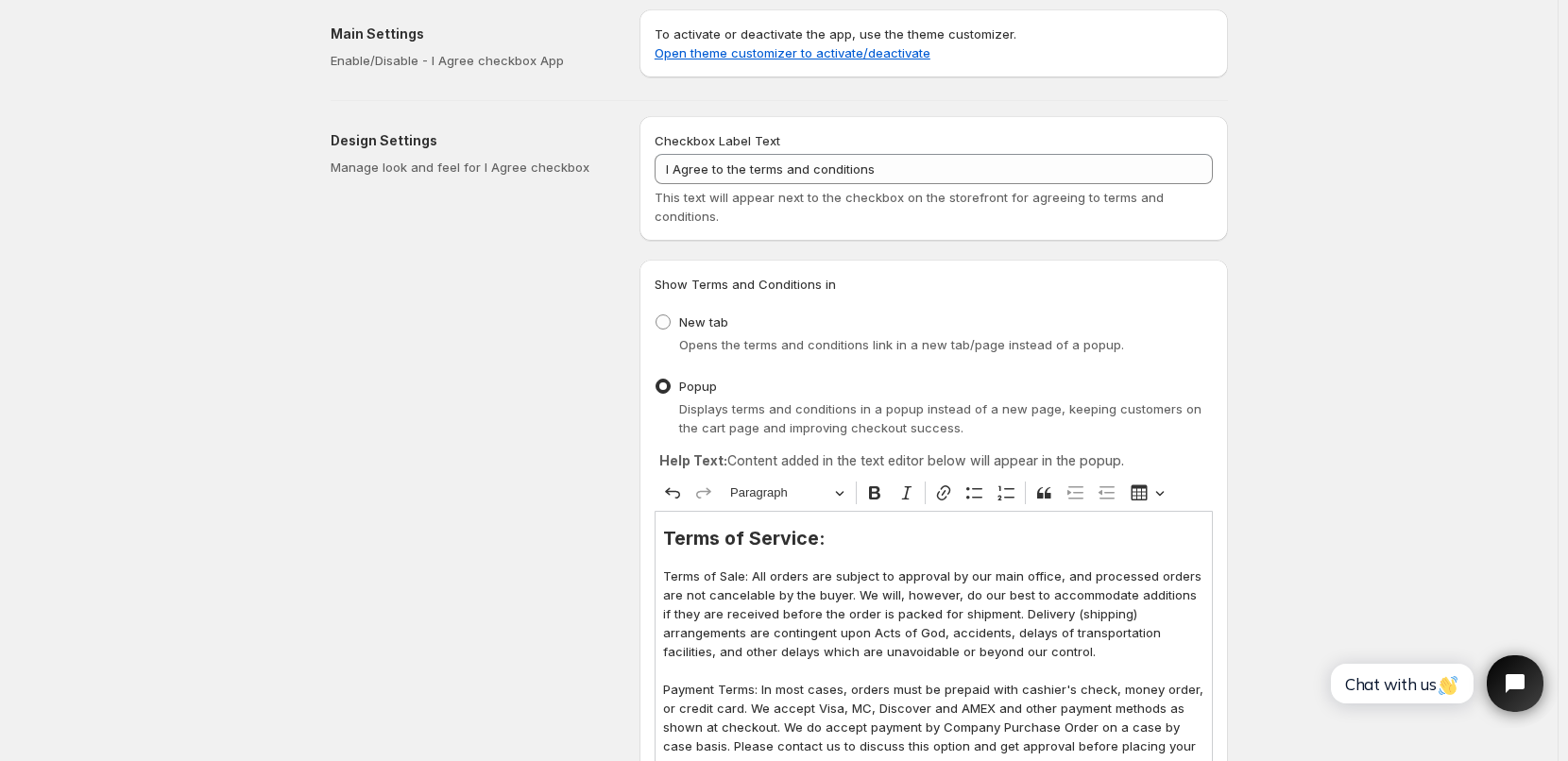
scroll to position [0, 0]
